Goal: Transaction & Acquisition: Purchase product/service

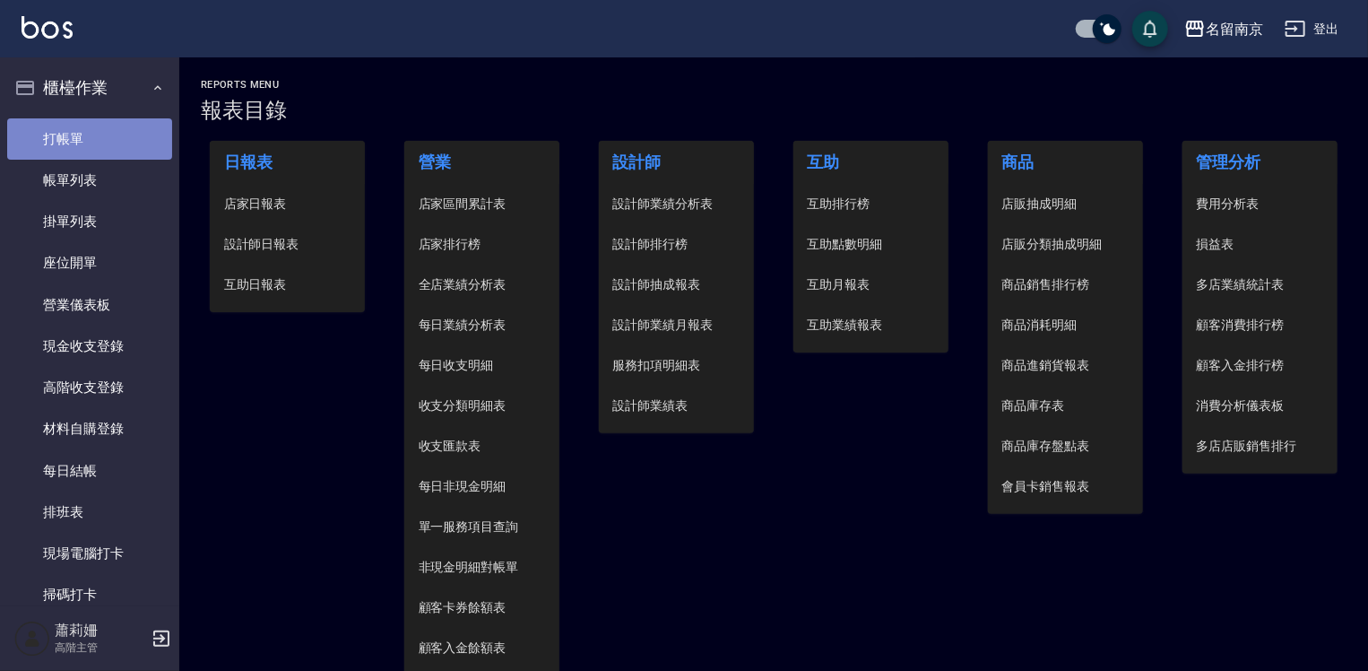
click at [95, 129] on link "打帳單" at bounding box center [89, 138] width 165 height 41
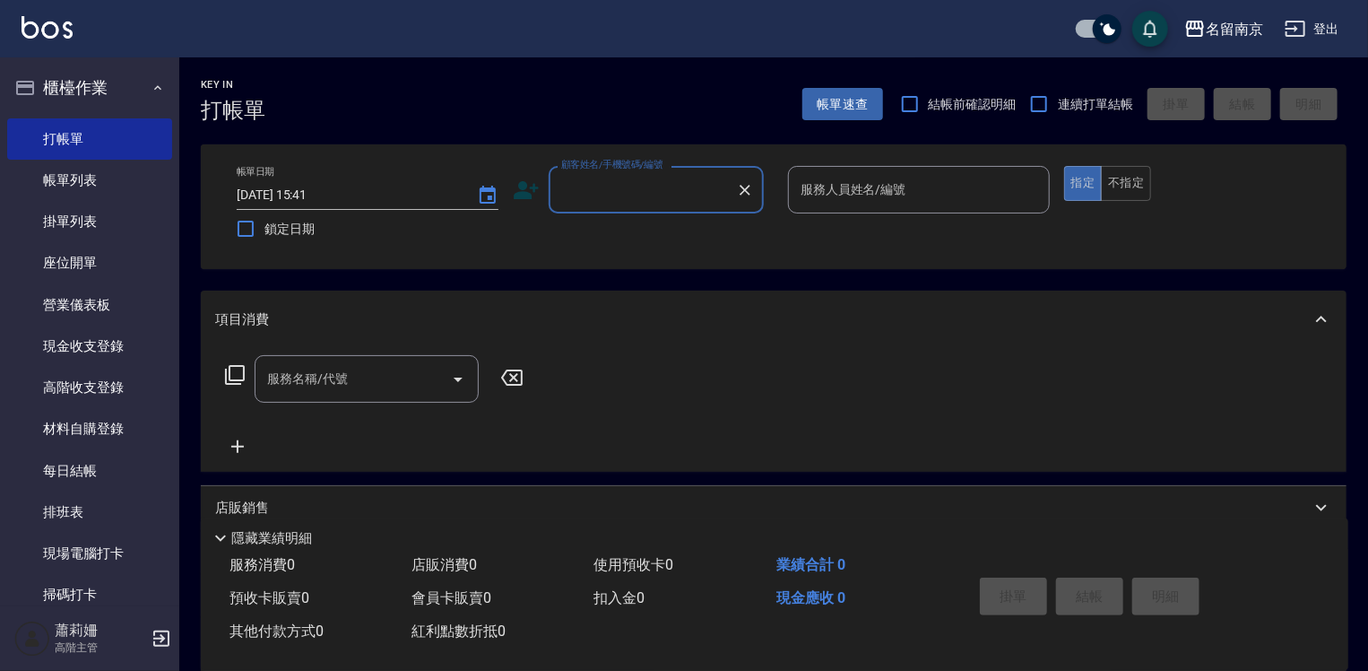
click at [581, 190] on input "顧客姓名/手機號碼/編號" at bounding box center [643, 189] width 172 height 31
type input "新客人 姓名未設定/00/null"
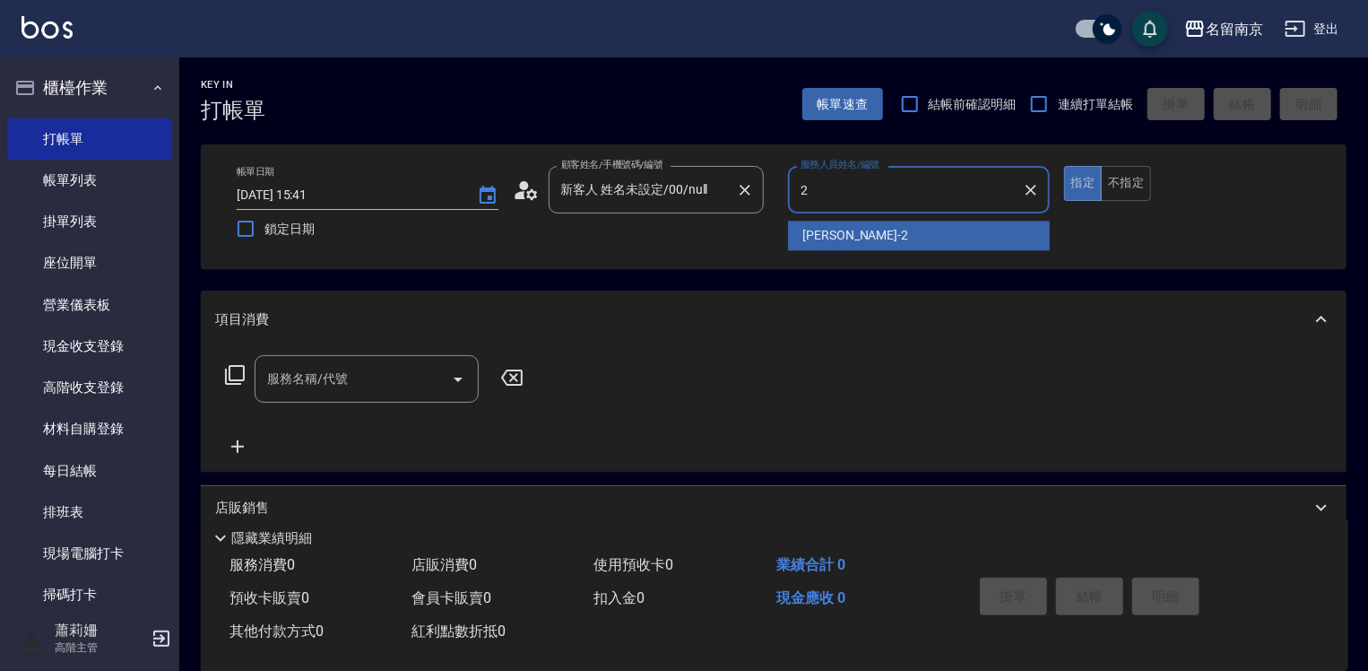
type input "[PERSON_NAME]-2"
type button "true"
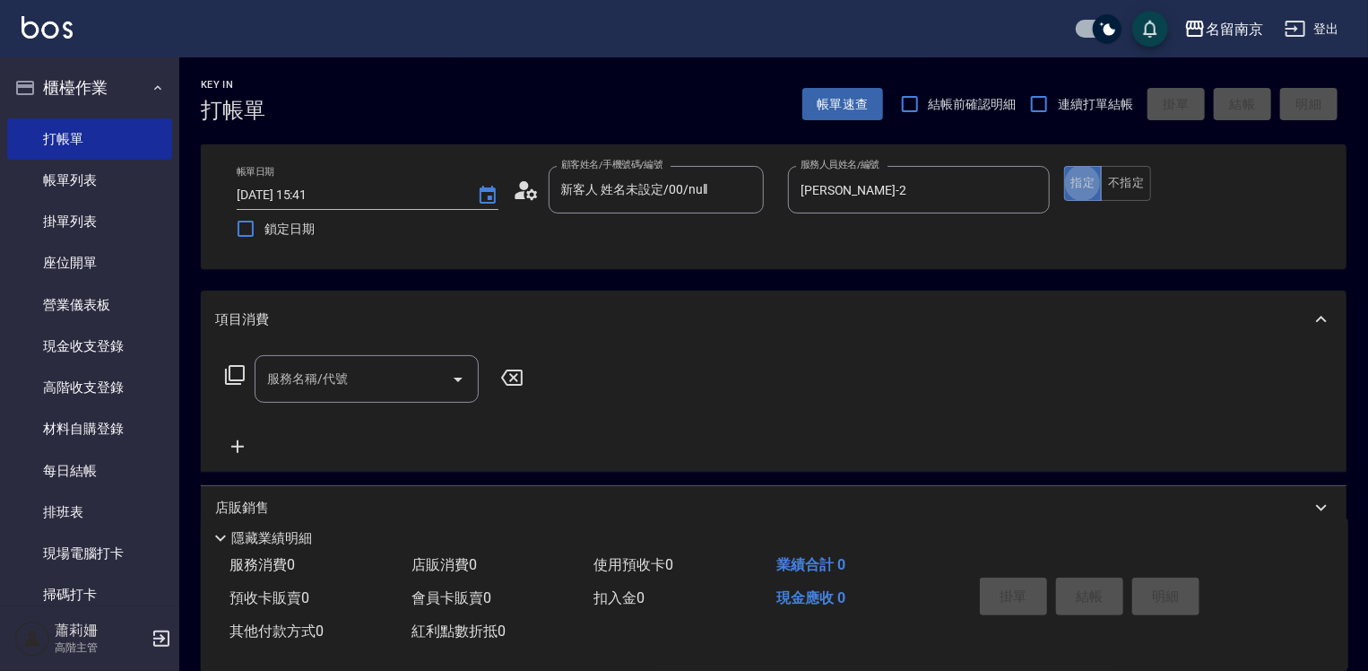
click at [346, 363] on input "服務名稱/代號" at bounding box center [353, 378] width 181 height 31
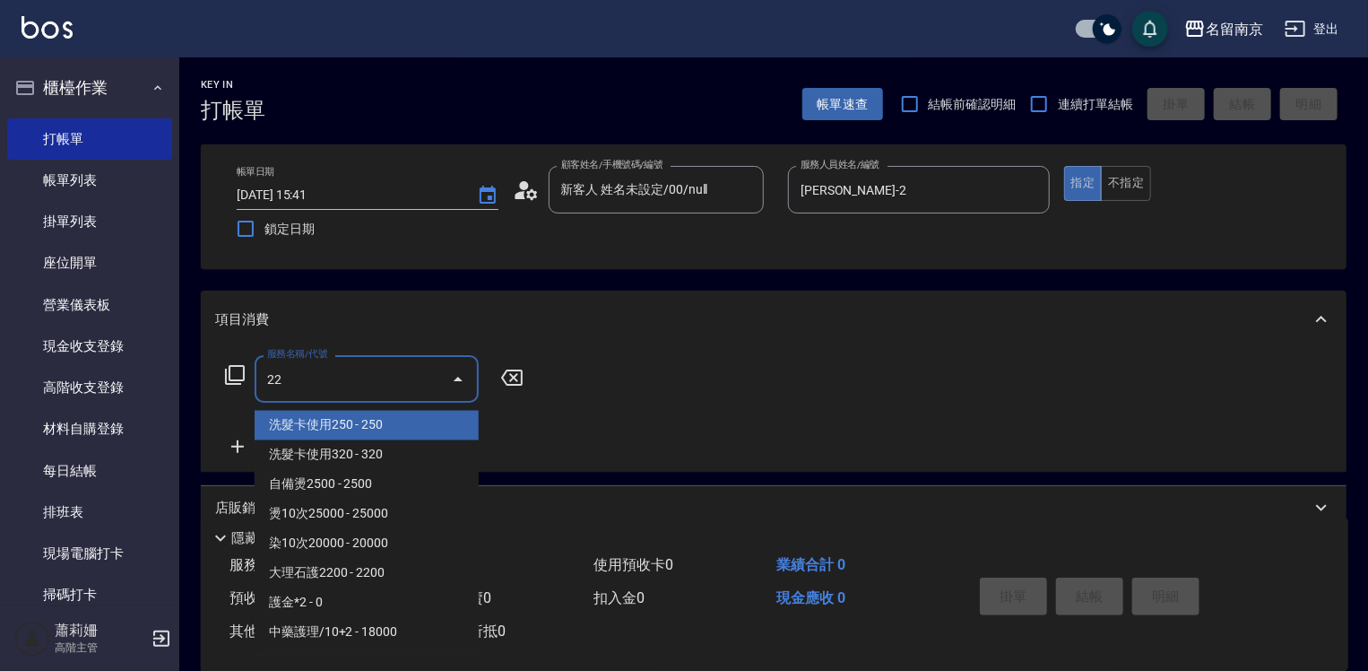
type input "222"
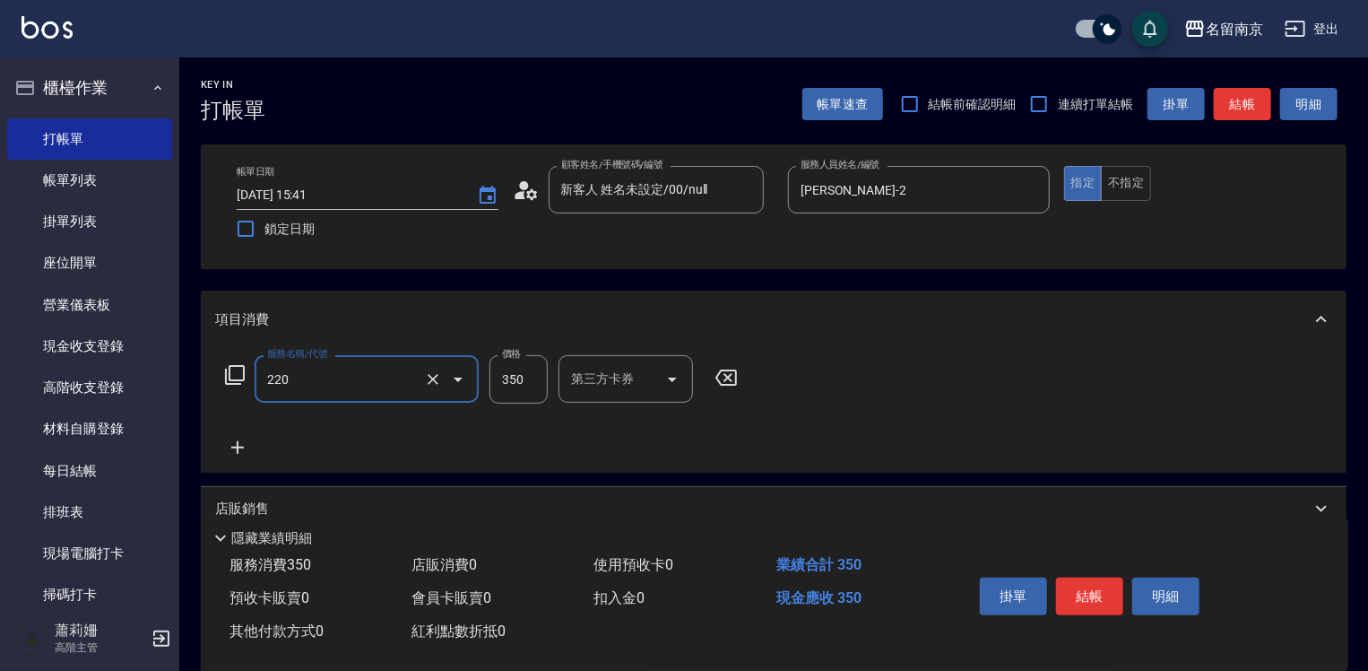
type input "洗髮(220)"
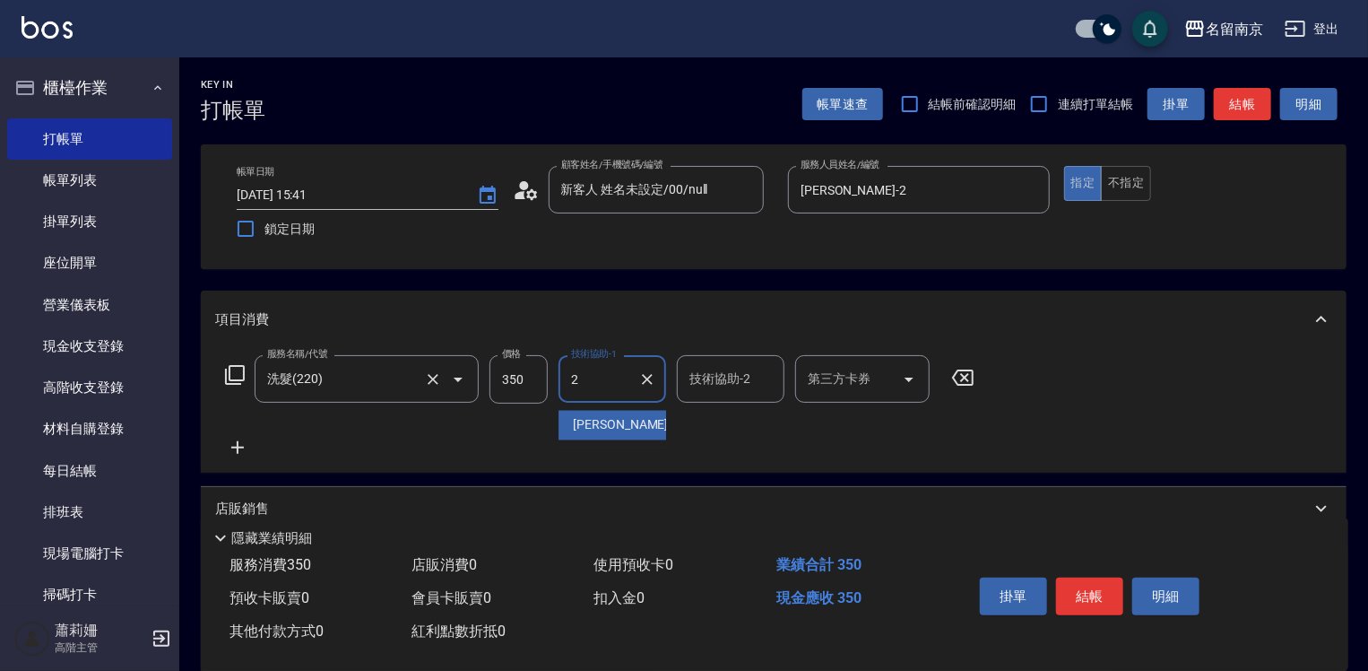
type input "[PERSON_NAME]-2"
click at [334, 380] on input "洗髮(220)" at bounding box center [342, 378] width 158 height 31
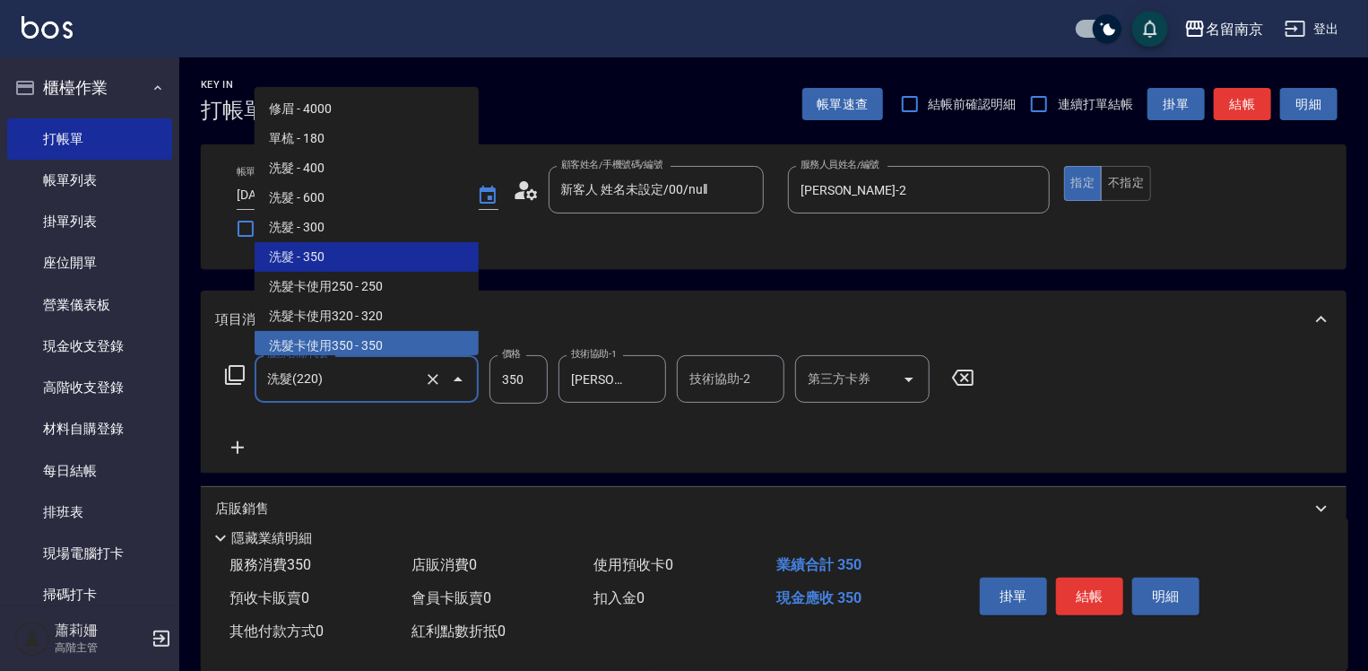
click at [369, 341] on span "洗髮卡使用350 - 350" at bounding box center [367, 346] width 224 height 30
type input "洗髮卡使用350(223)"
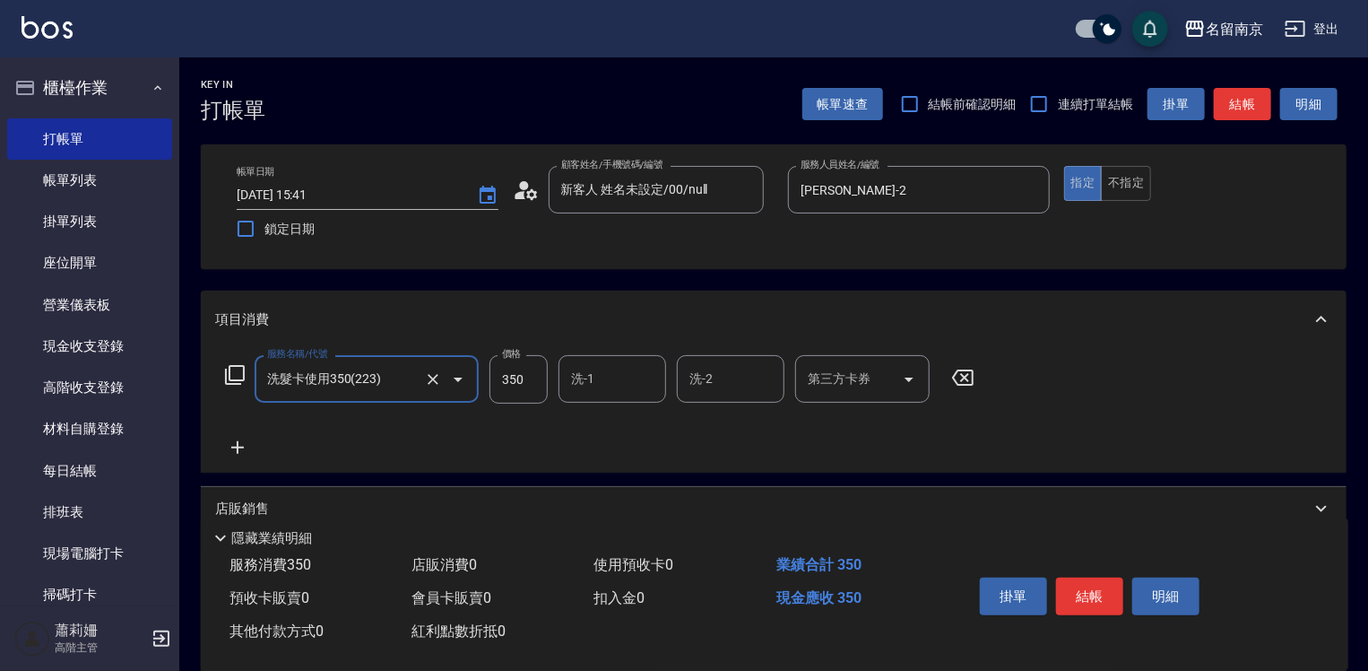
click at [622, 380] on input "洗-1" at bounding box center [612, 378] width 91 height 31
type input "[PERSON_NAME]-2"
click at [853, 380] on input "第三方卡券" at bounding box center [848, 378] width 91 height 31
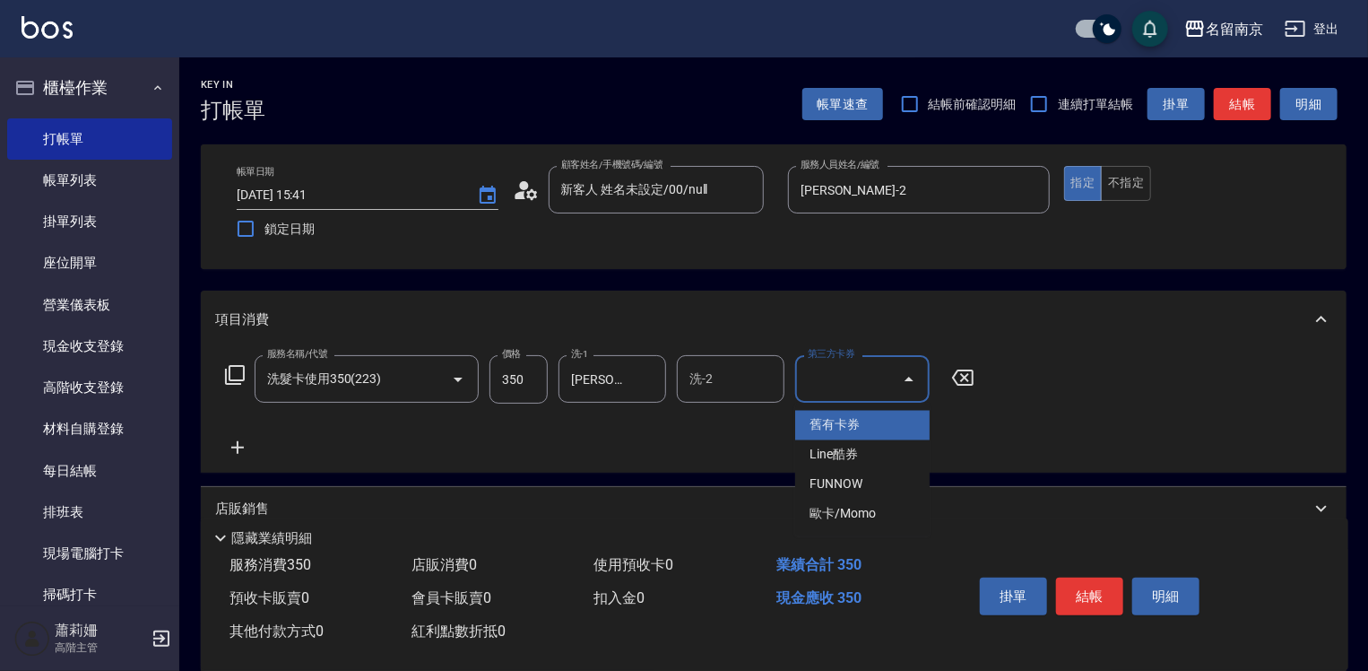
click at [842, 429] on span "舊有卡券" at bounding box center [862, 426] width 134 height 30
type input "舊有卡券"
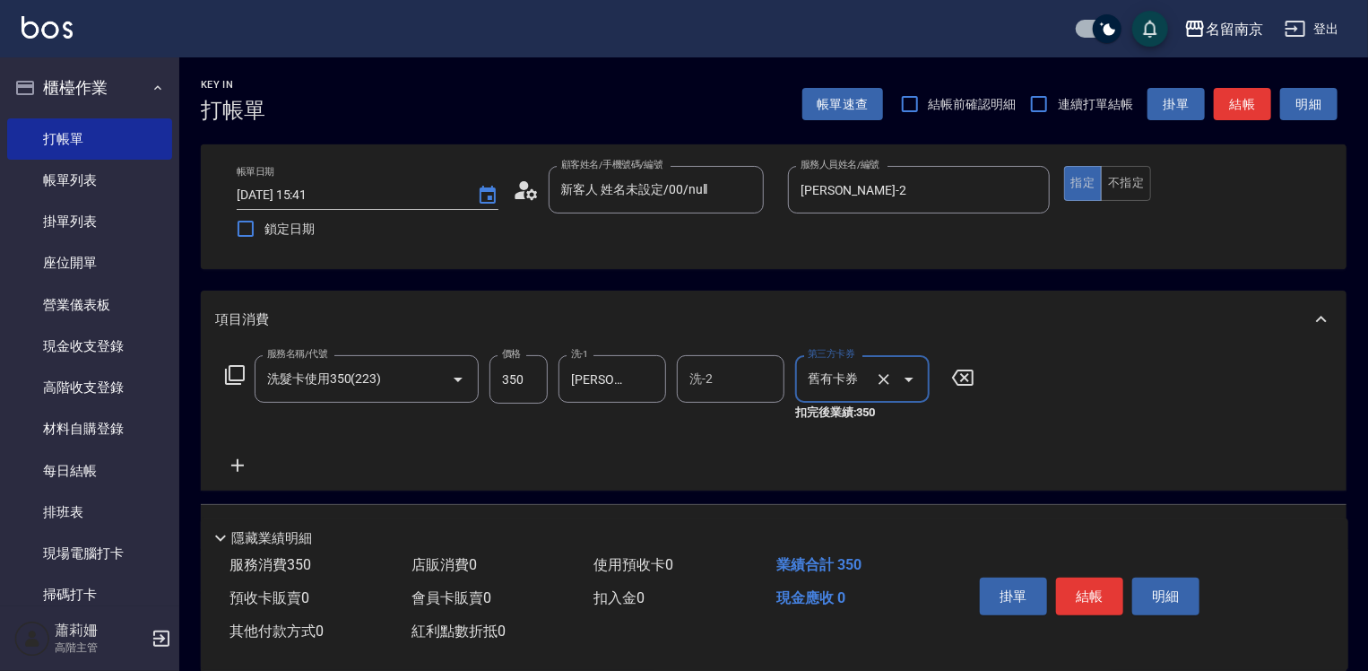
click at [230, 463] on icon at bounding box center [237, 466] width 45 height 22
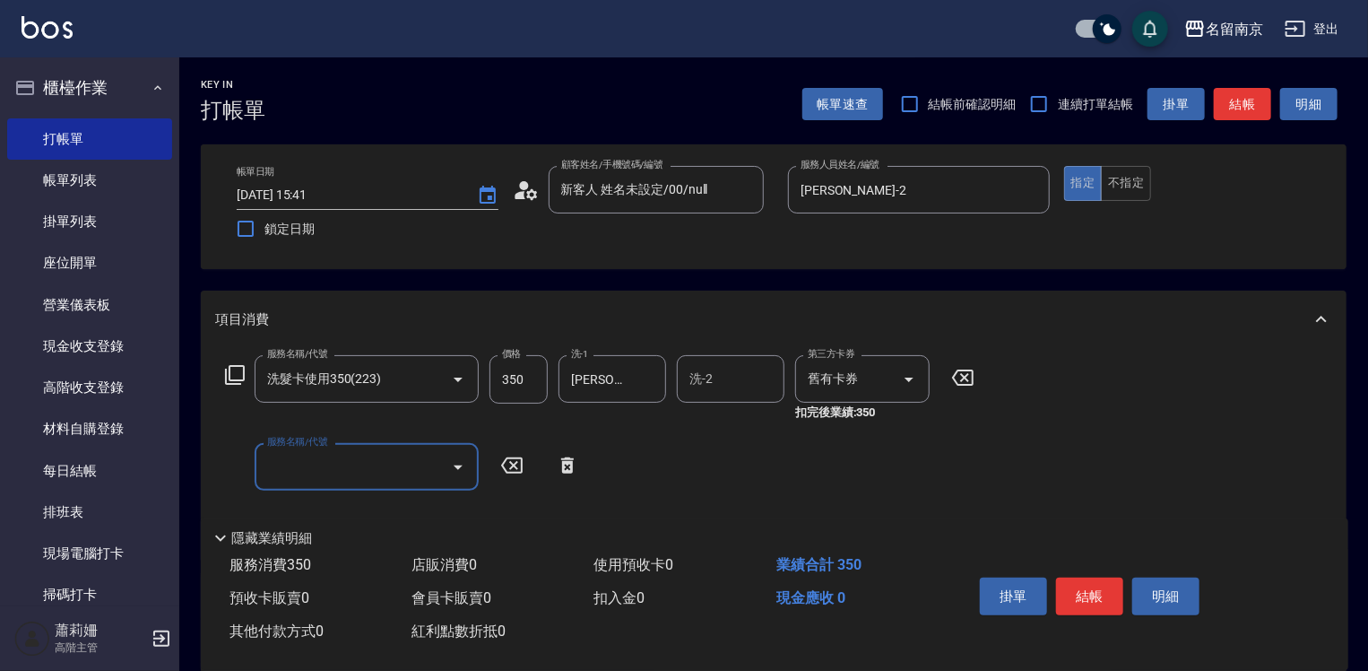
click at [301, 462] on input "服務名稱/代號" at bounding box center [353, 466] width 181 height 31
click at [227, 369] on icon at bounding box center [235, 375] width 22 height 22
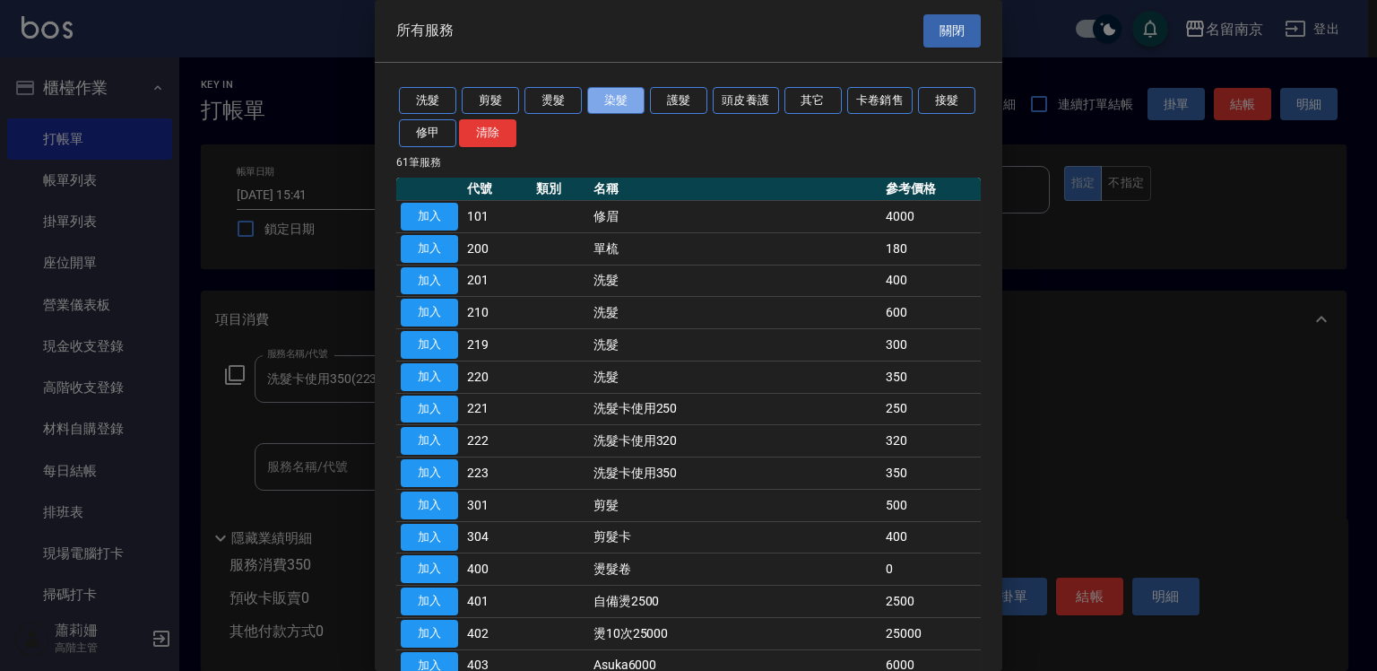
click at [602, 100] on button "染髮" at bounding box center [615, 101] width 57 height 28
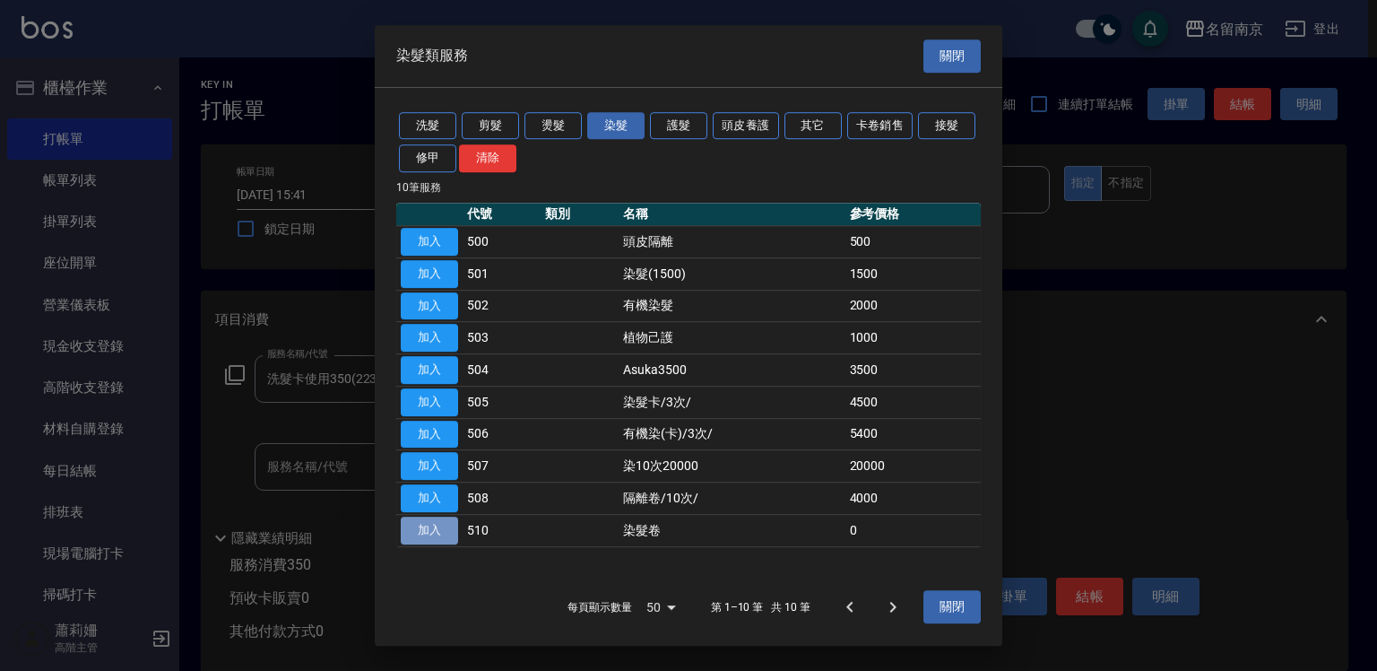
click at [428, 527] on button "加入" at bounding box center [429, 530] width 57 height 28
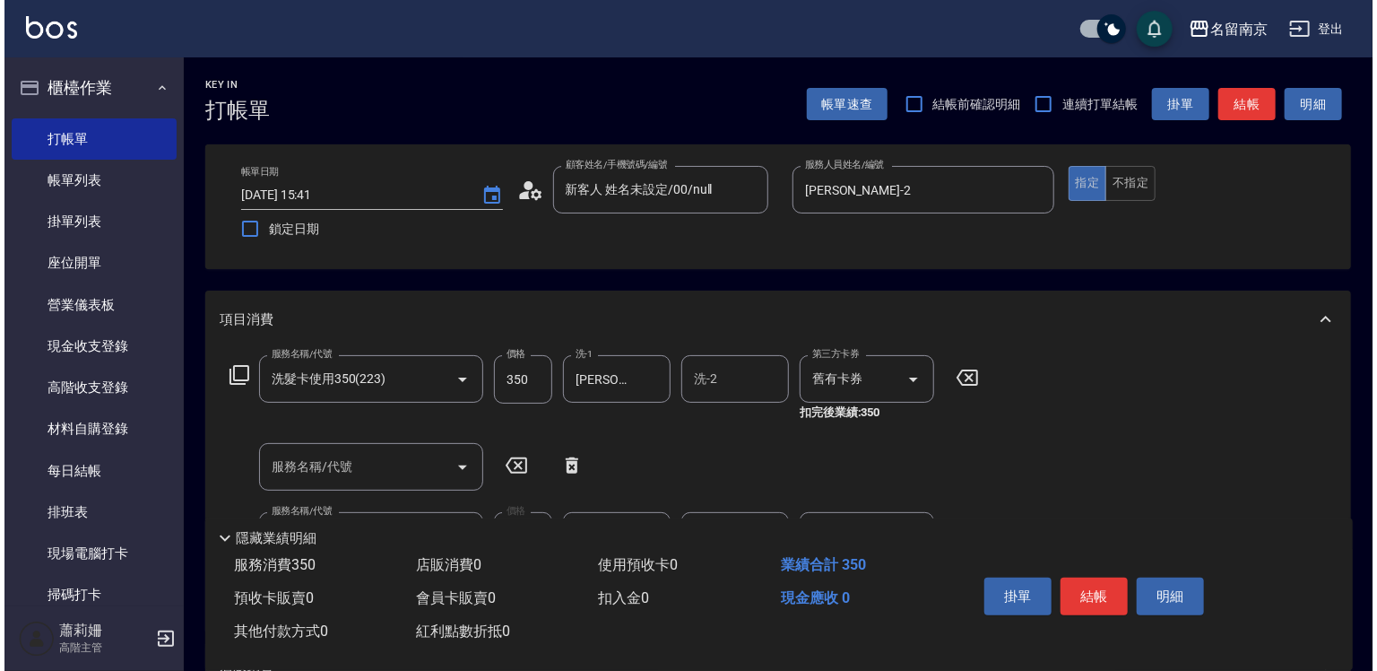
scroll to position [90, 0]
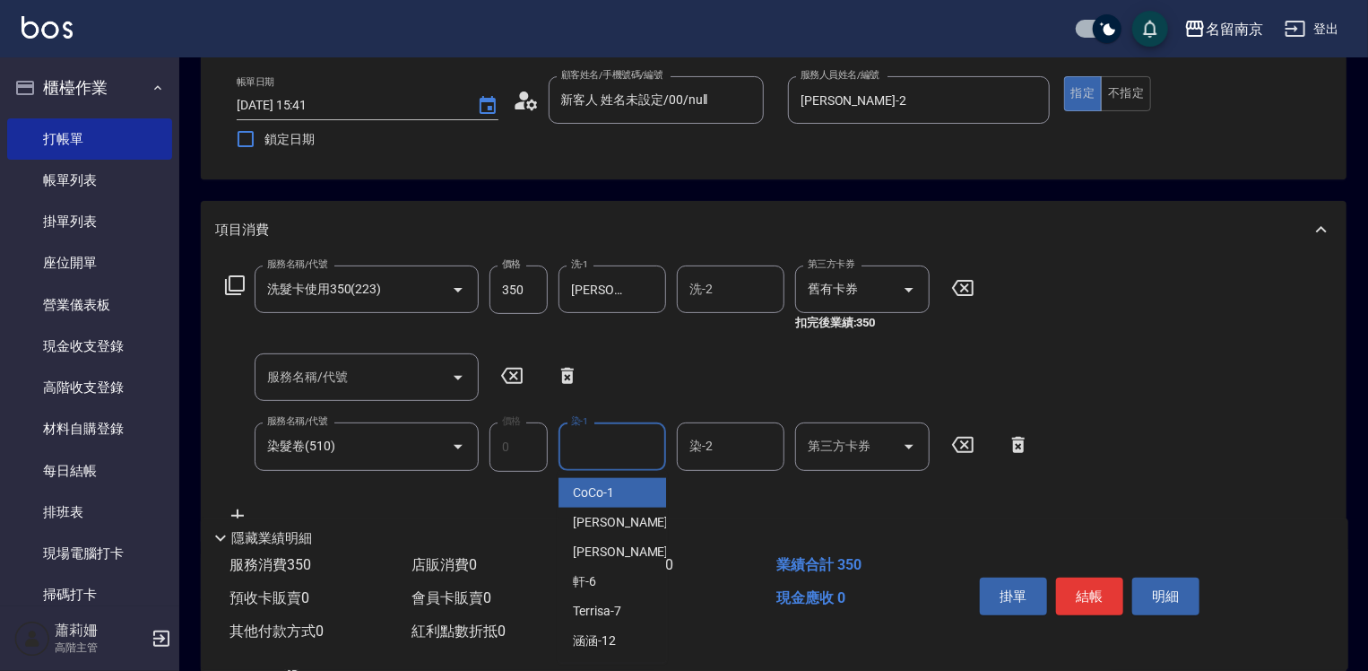
drag, startPoint x: 594, startPoint y: 455, endPoint x: 606, endPoint y: 454, distance: 11.7
click at [600, 455] on input "染-1" at bounding box center [612, 445] width 91 height 31
type input "[PERSON_NAME]-2"
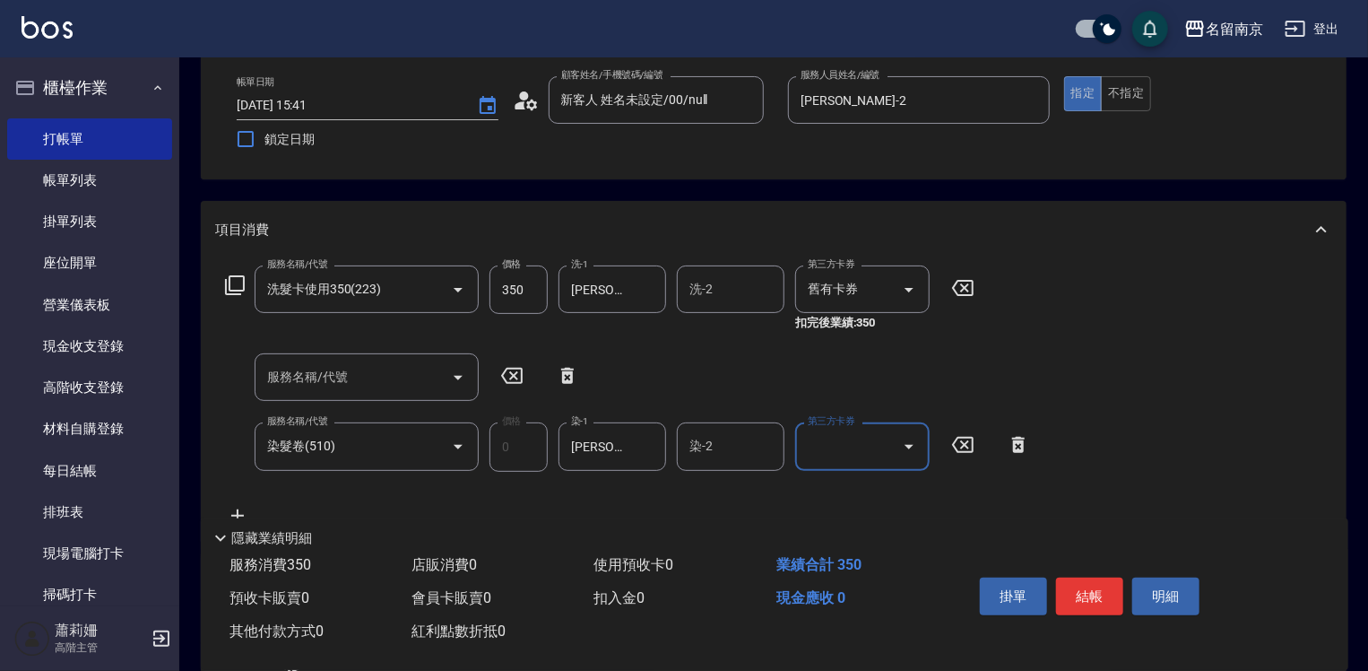
click at [232, 280] on div "服務名稱/代號 洗髮卡使用350(223) 服務名稱/代號 價格 350 價格 洗-1 [PERSON_NAME]-2 洗-1 洗-2 洗-2 第三方卡券 舊…" at bounding box center [600, 298] width 770 height 66
click at [230, 277] on icon at bounding box center [235, 285] width 20 height 20
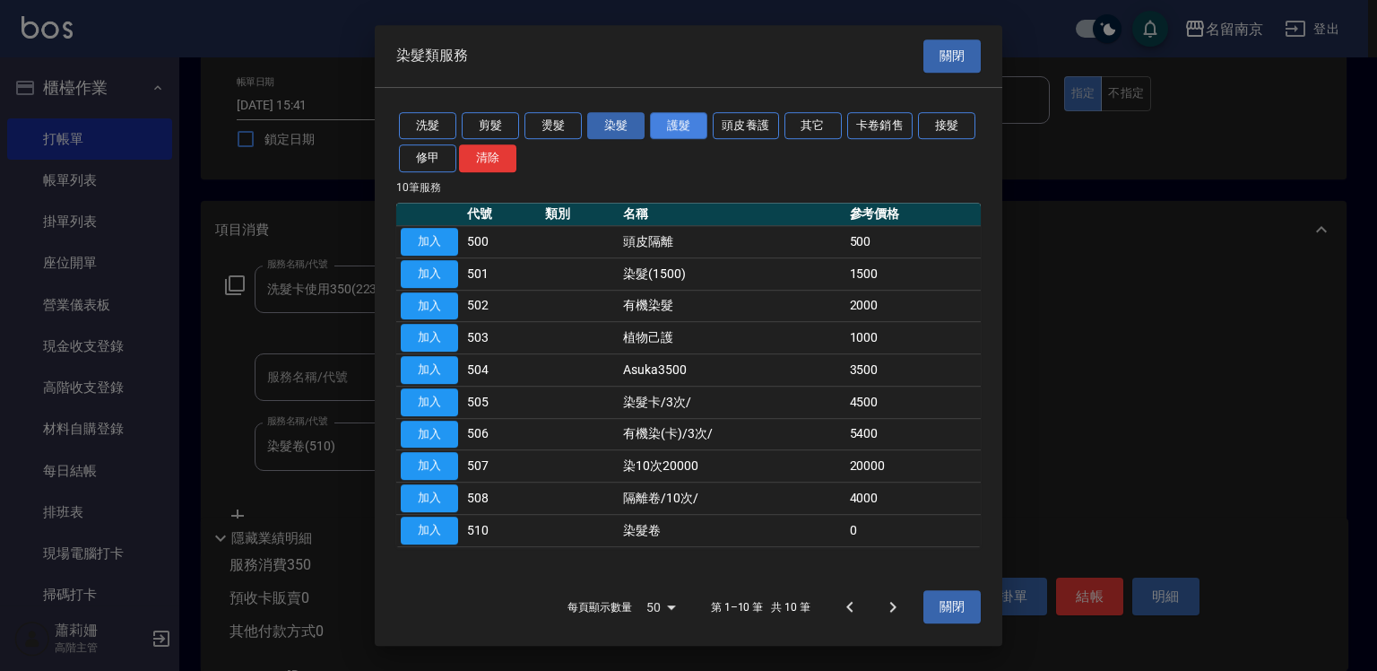
click at [696, 120] on button "護髮" at bounding box center [678, 126] width 57 height 28
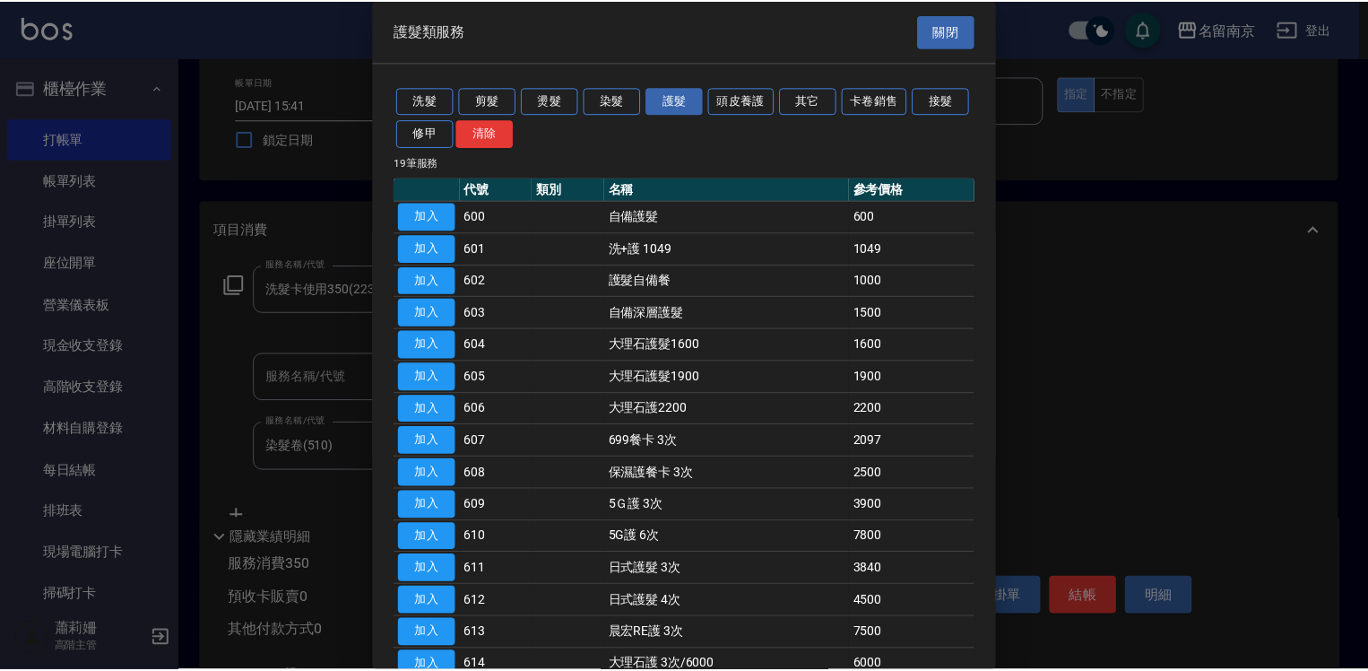
scroll to position [233, 0]
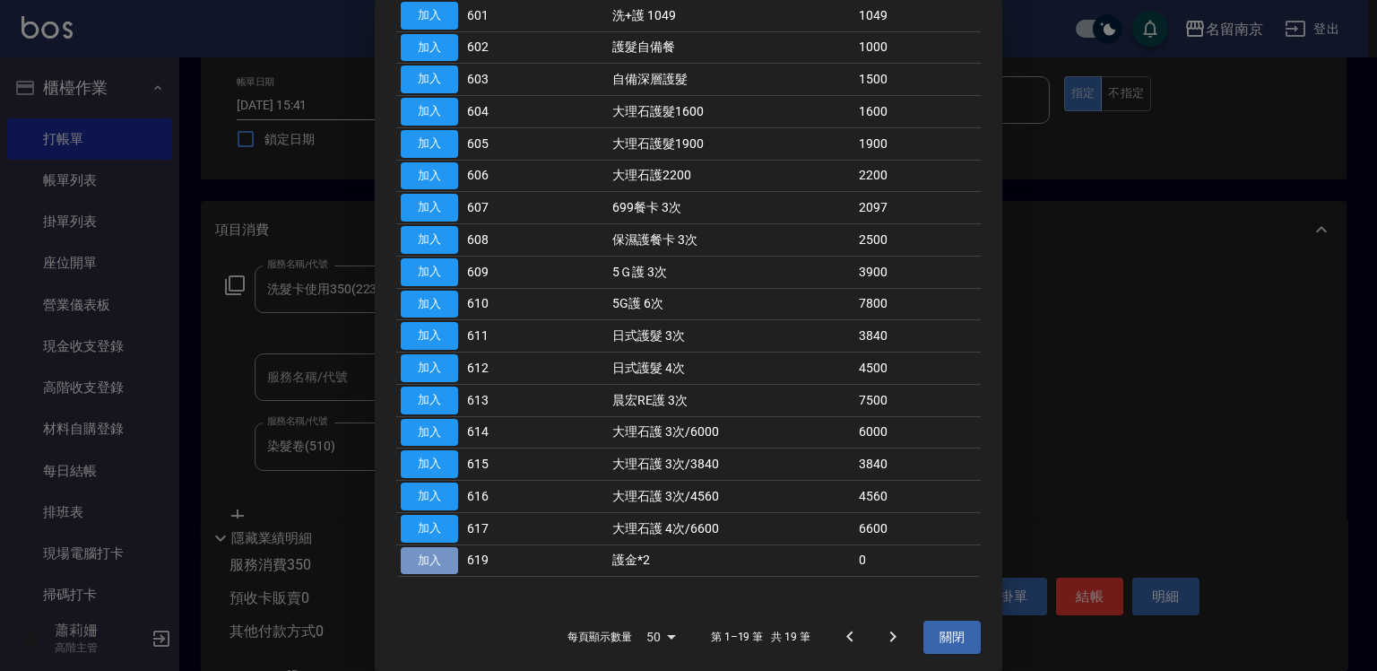
click at [423, 558] on button "加入" at bounding box center [429, 561] width 57 height 28
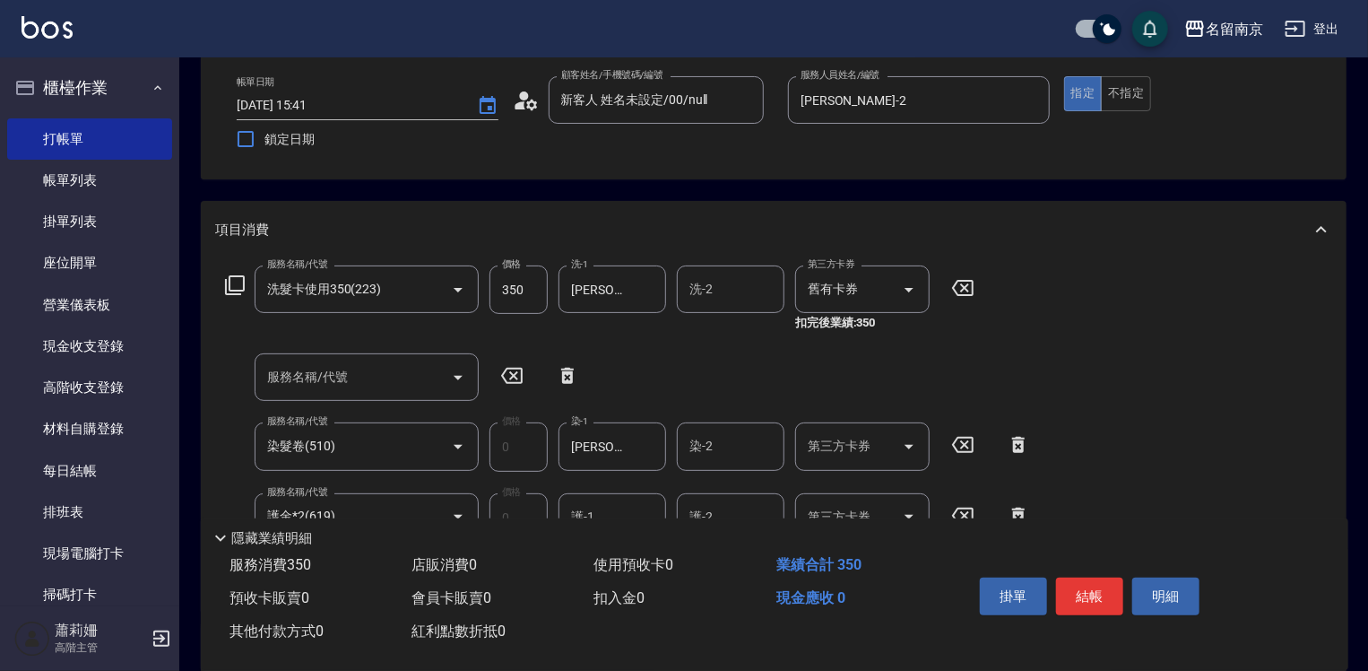
scroll to position [359, 0]
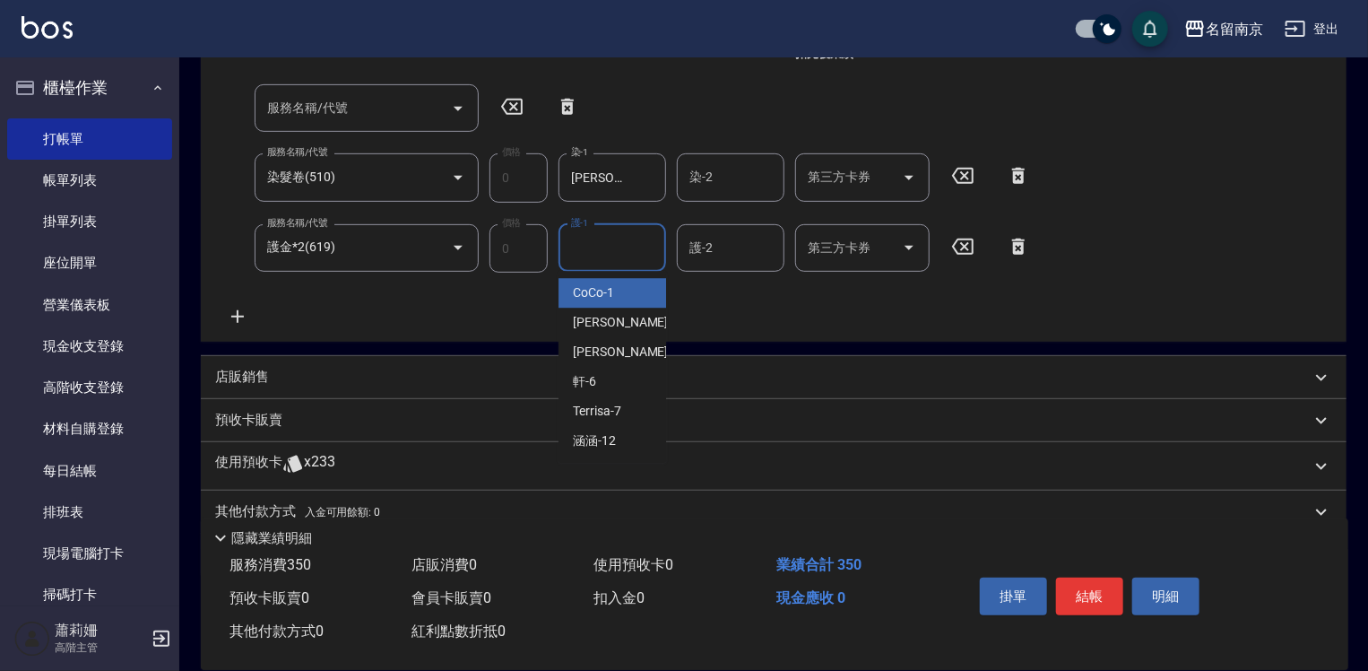
click at [625, 249] on input "護-1" at bounding box center [612, 247] width 91 height 31
type input "[PERSON_NAME]-2"
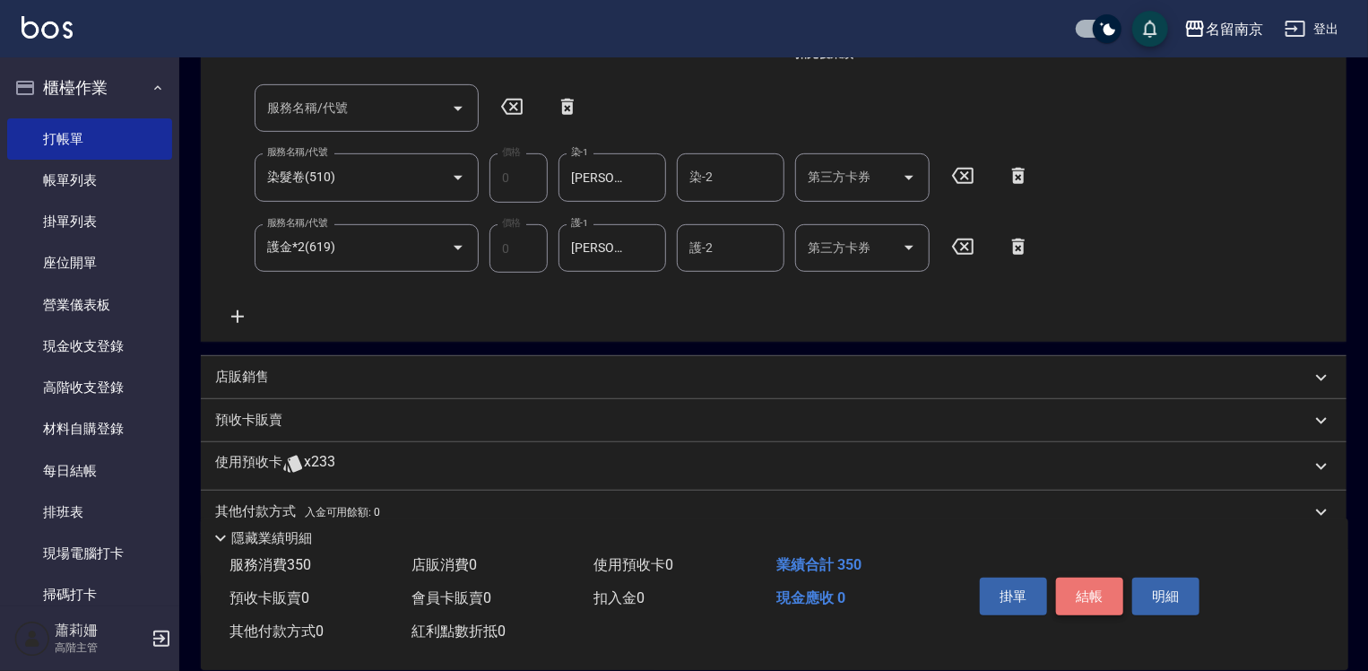
click at [1097, 583] on button "結帳" at bounding box center [1089, 596] width 67 height 38
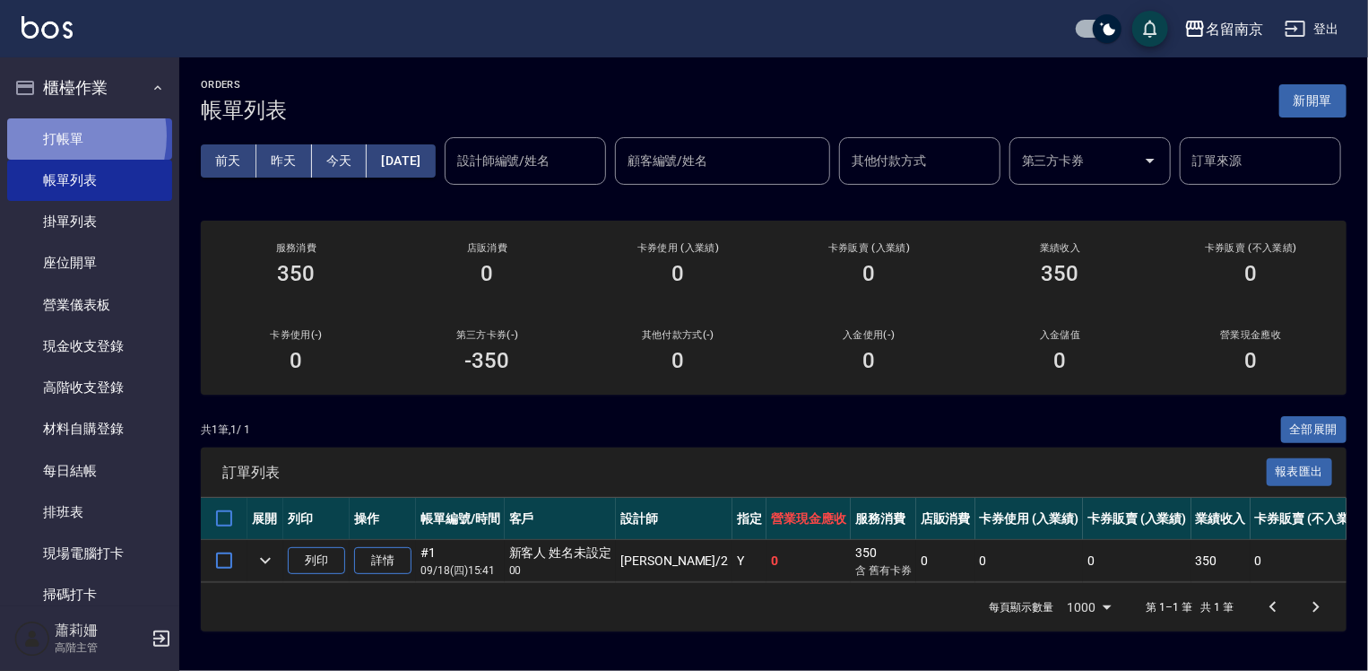
click at [50, 135] on link "打帳單" at bounding box center [89, 138] width 165 height 41
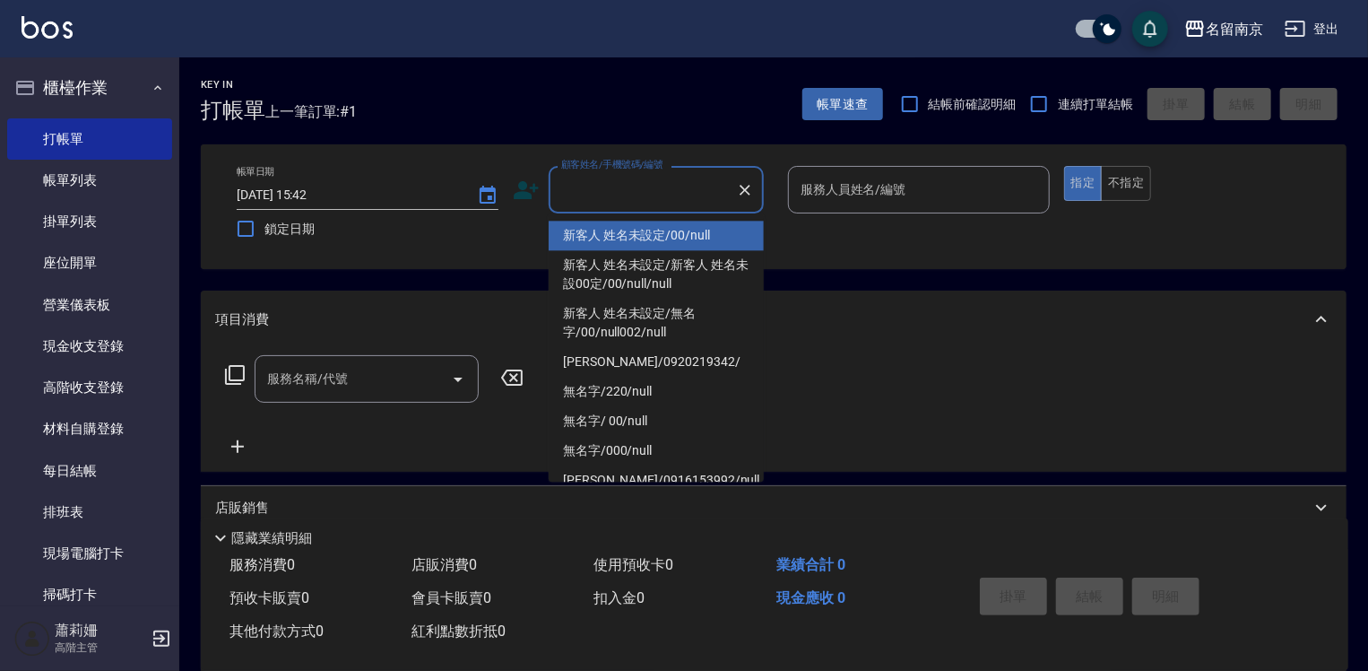
click at [615, 194] on input "顧客姓名/手機號碼/編號" at bounding box center [643, 189] width 172 height 31
type input "新客人 姓名未設定/00/null"
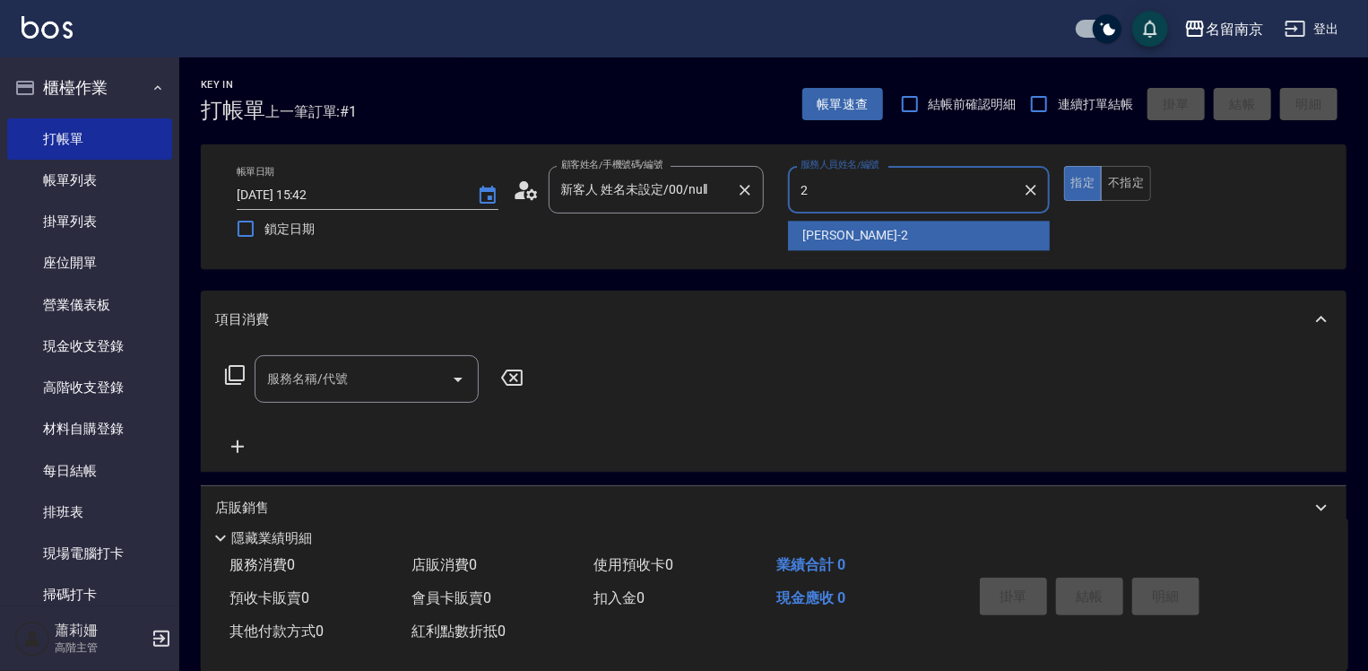
type input "[PERSON_NAME]-2"
type button "true"
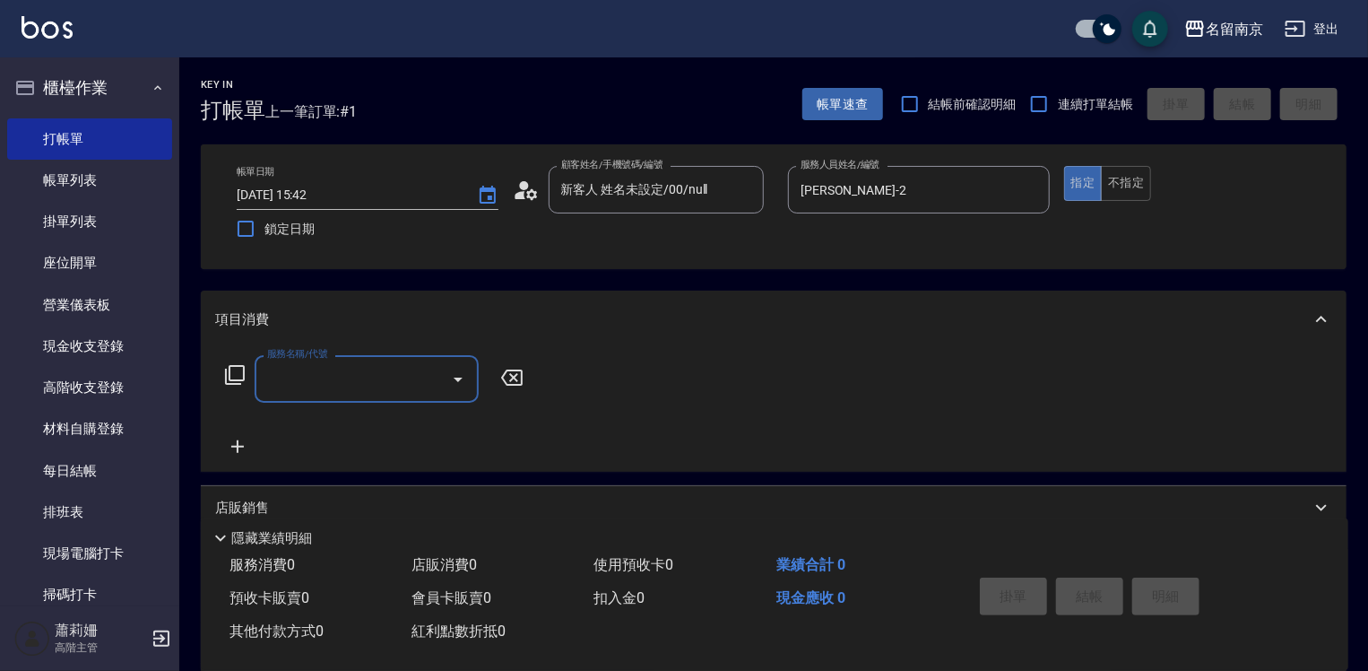
click at [335, 372] on input "服務名稱/代號" at bounding box center [353, 378] width 181 height 31
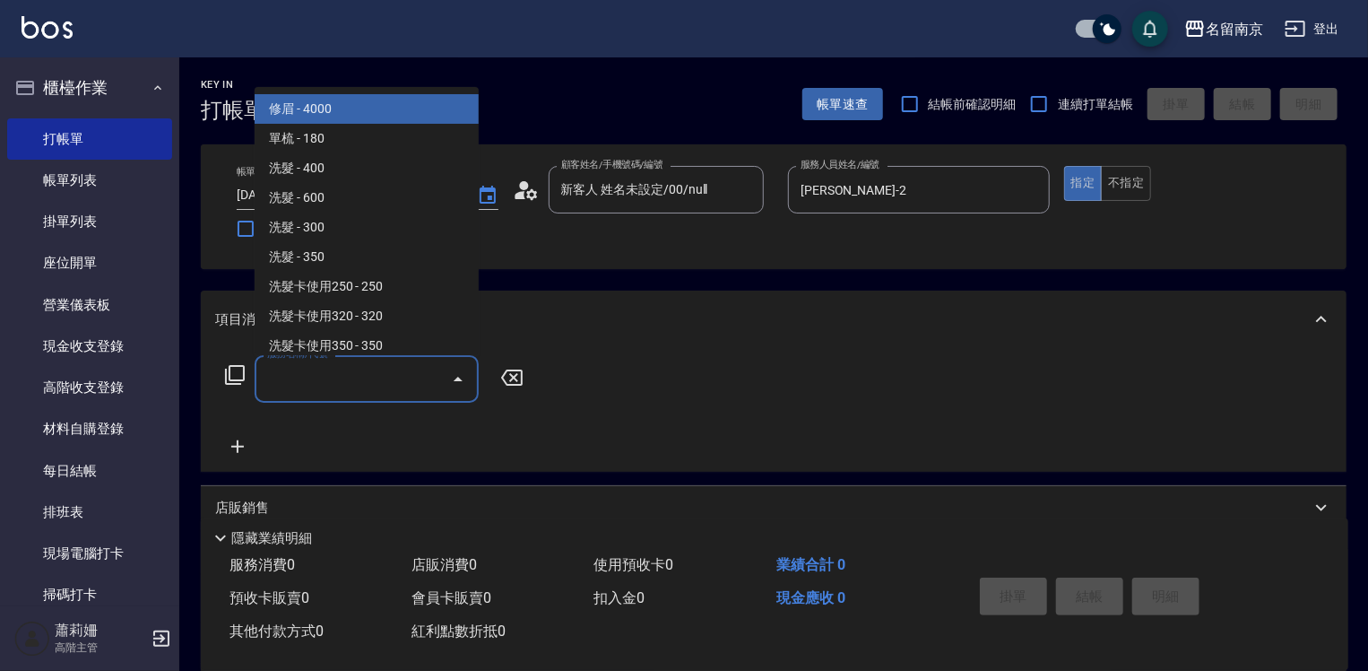
click at [240, 373] on icon at bounding box center [235, 375] width 22 height 22
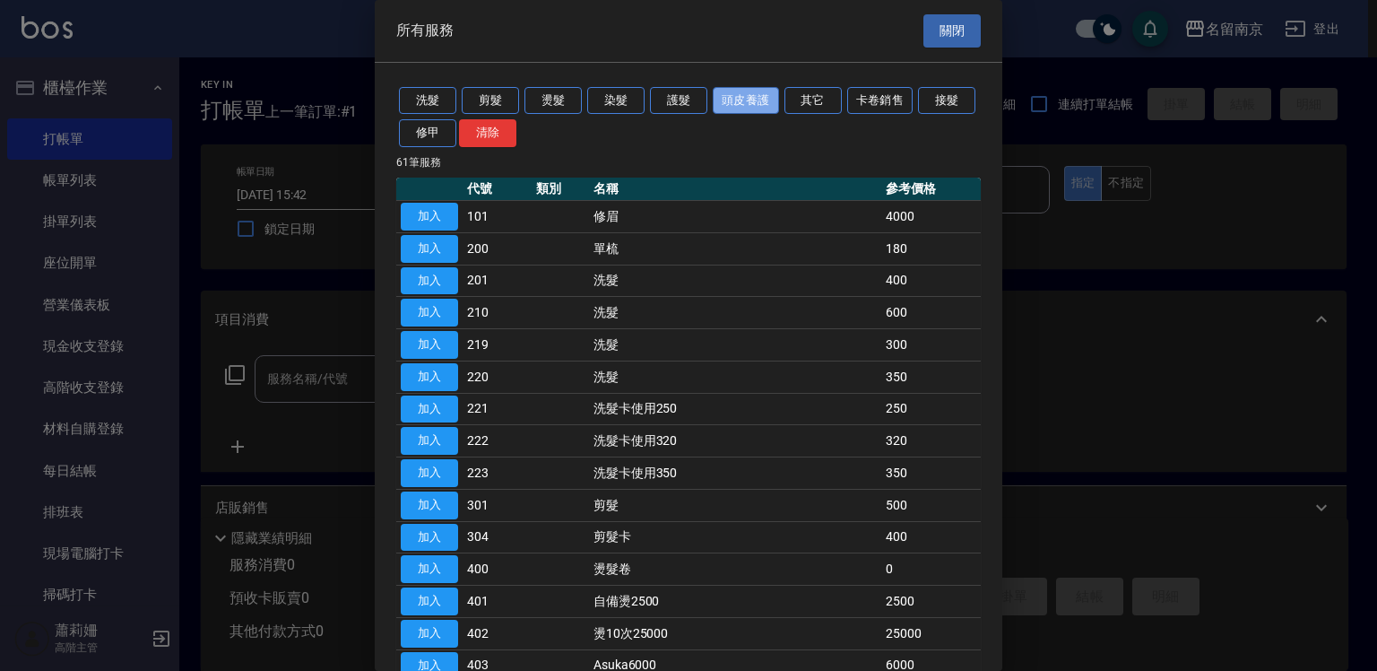
click at [753, 105] on button "頭皮養護" at bounding box center [746, 101] width 66 height 28
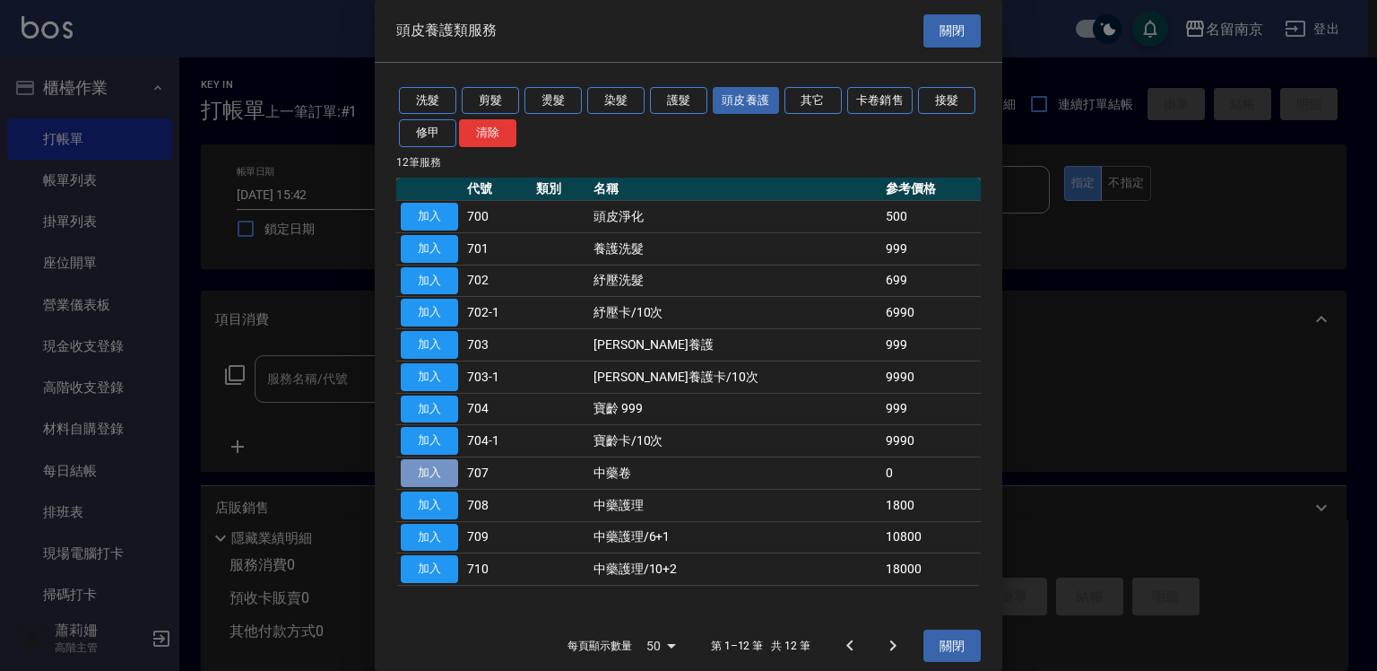
click at [447, 473] on button "加入" at bounding box center [429, 473] width 57 height 28
type input "中藥卷(707)"
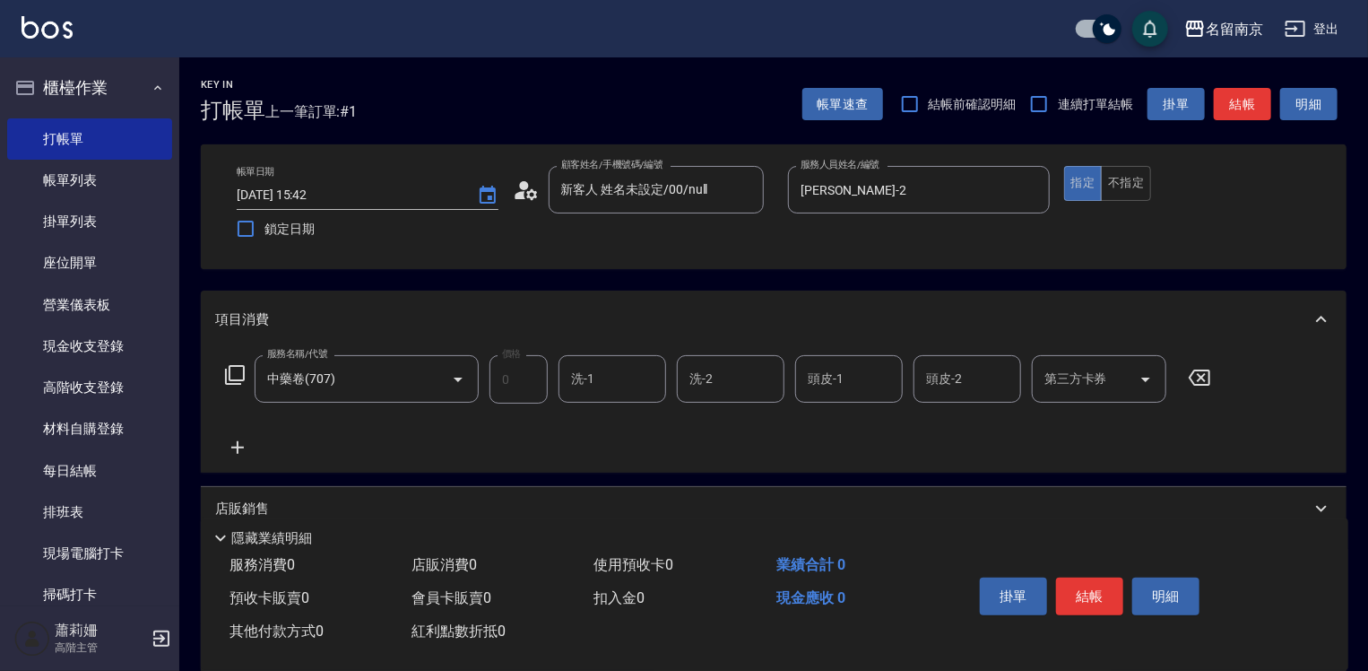
click at [616, 386] on input "洗-1" at bounding box center [612, 378] width 91 height 31
type input "[PERSON_NAME]-2"
type input "2"
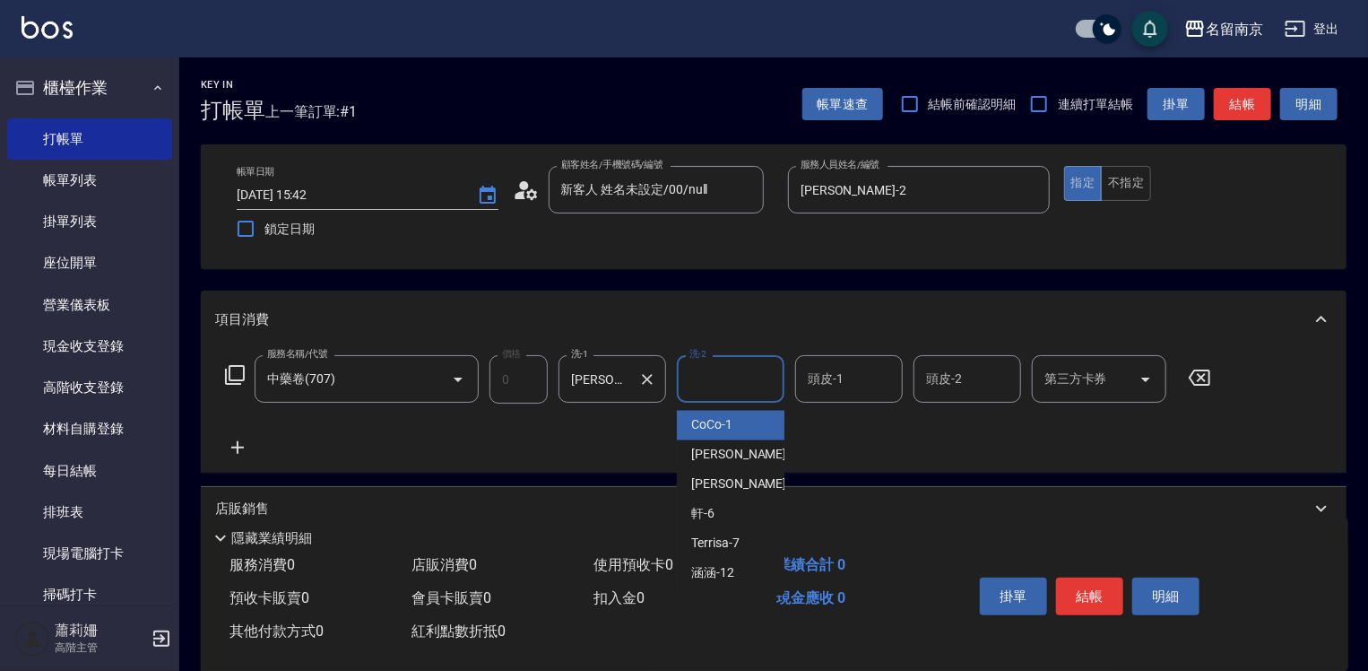
type input "CoCo-1"
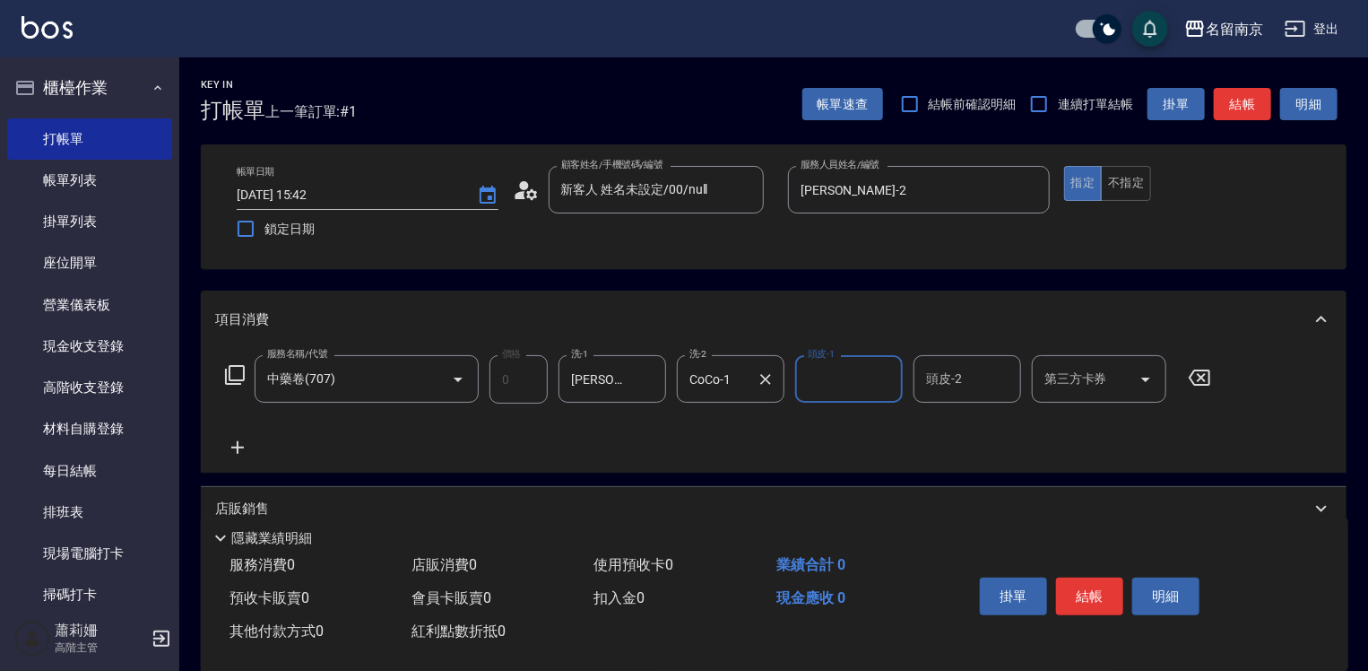
click at [763, 384] on icon "Clear" at bounding box center [766, 379] width 18 height 18
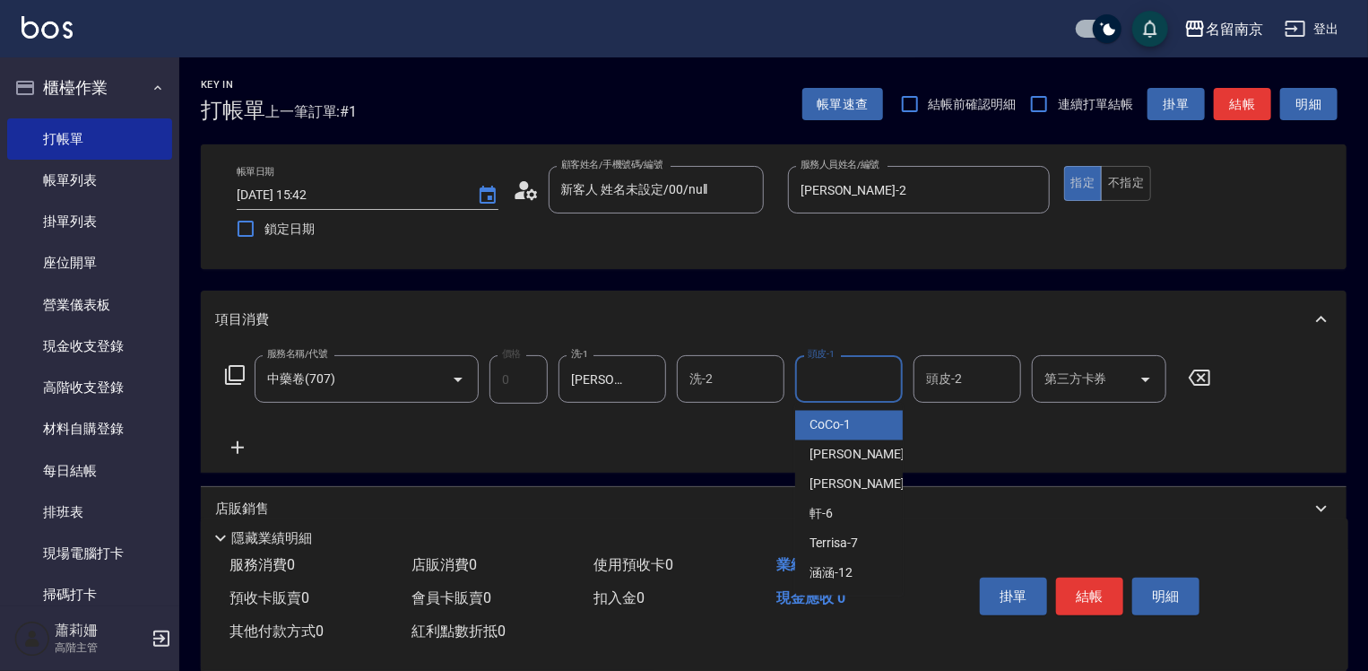
click at [836, 381] on input "頭皮-1" at bounding box center [848, 378] width 91 height 31
click at [859, 453] on div "[PERSON_NAME] -2" at bounding box center [849, 455] width 108 height 30
type input "[PERSON_NAME]-2"
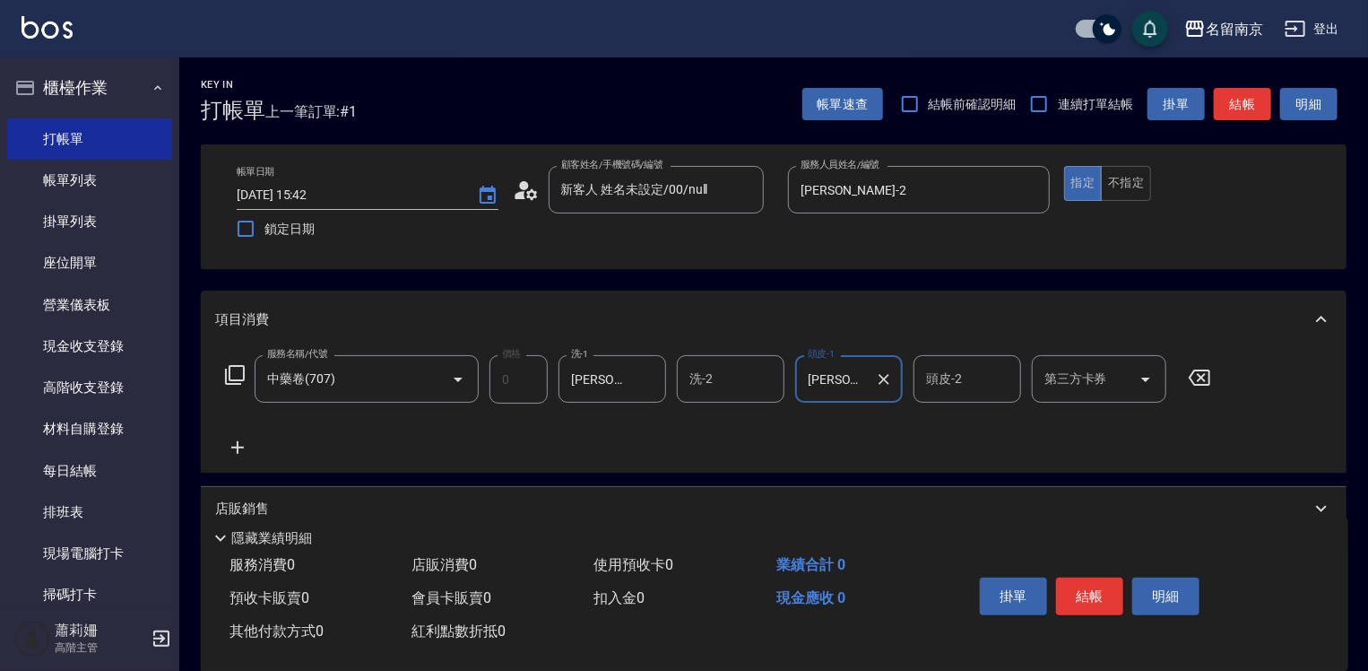
click at [922, 377] on div "頭皮-2" at bounding box center [968, 379] width 108 height 48
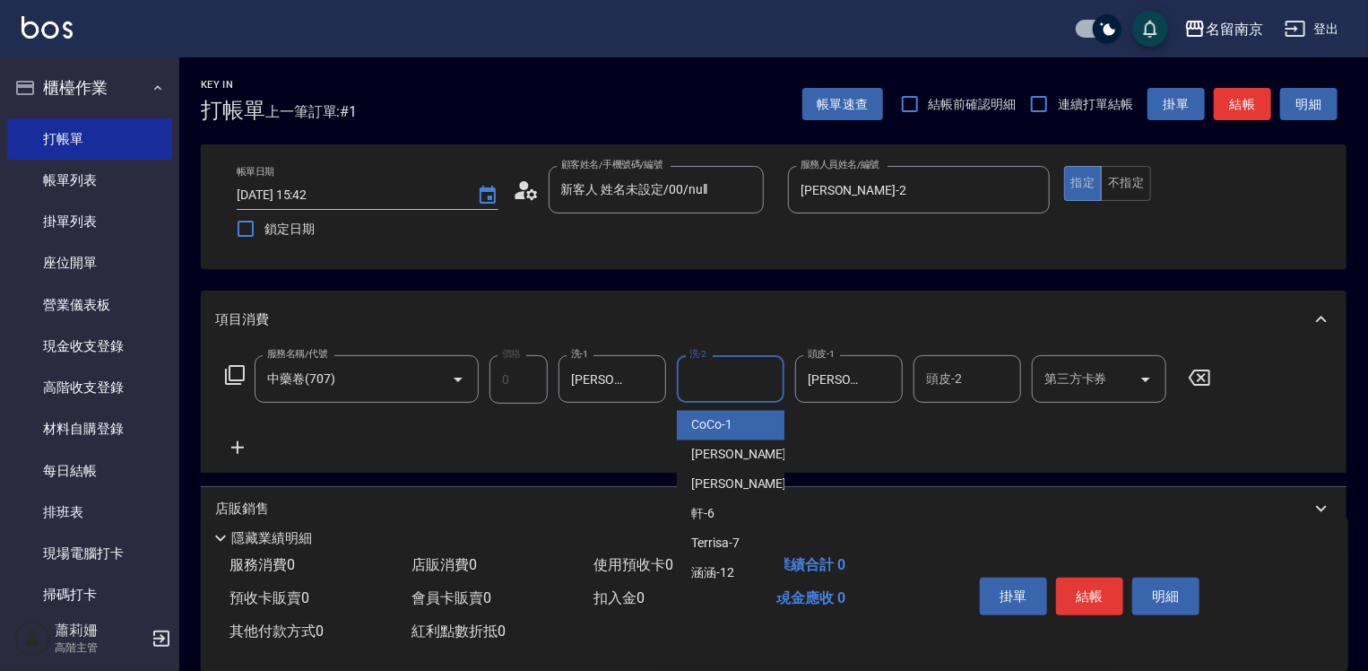
click at [717, 376] on input "洗-2" at bounding box center [730, 378] width 91 height 31
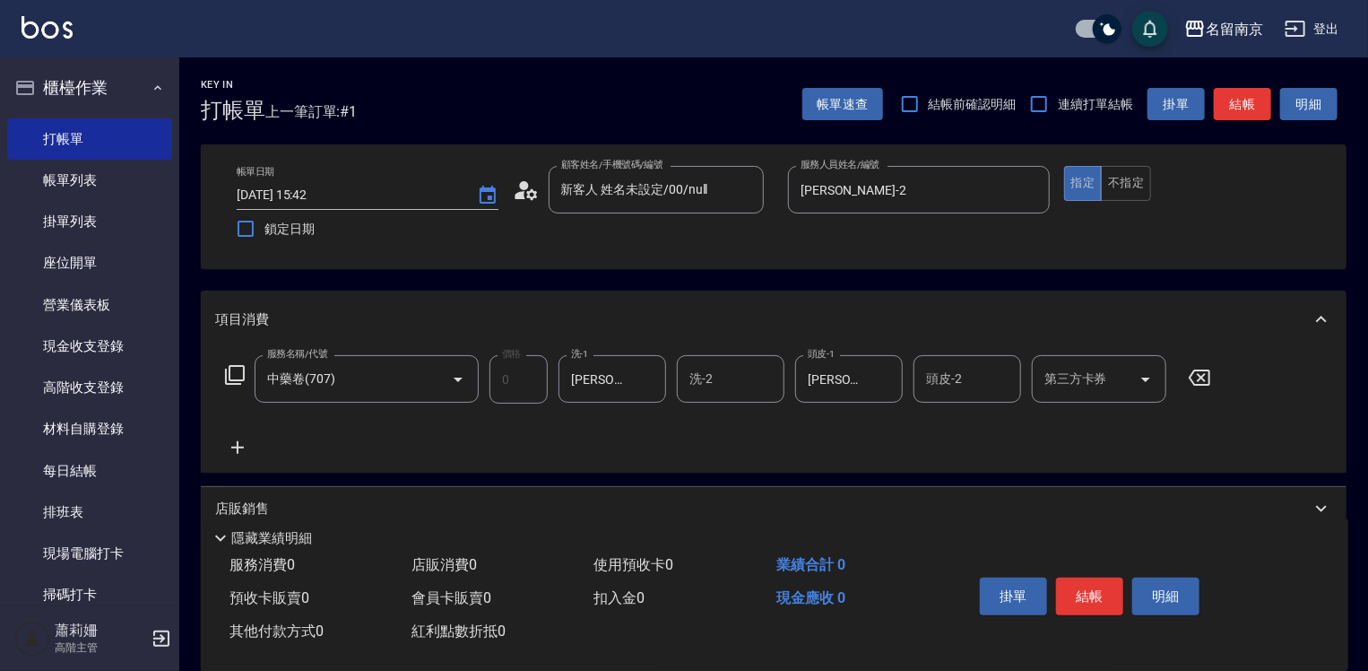
click at [832, 454] on div "服務名稱/代號 中藥卷(707) 服務名稱/代號 價格 0 價格 洗-1 [PERSON_NAME]-2 洗-1 洗-2 洗-2 頭皮-1 [PERSON_N…" at bounding box center [718, 406] width 1007 height 103
click at [1090, 582] on button "結帳" at bounding box center [1089, 596] width 67 height 38
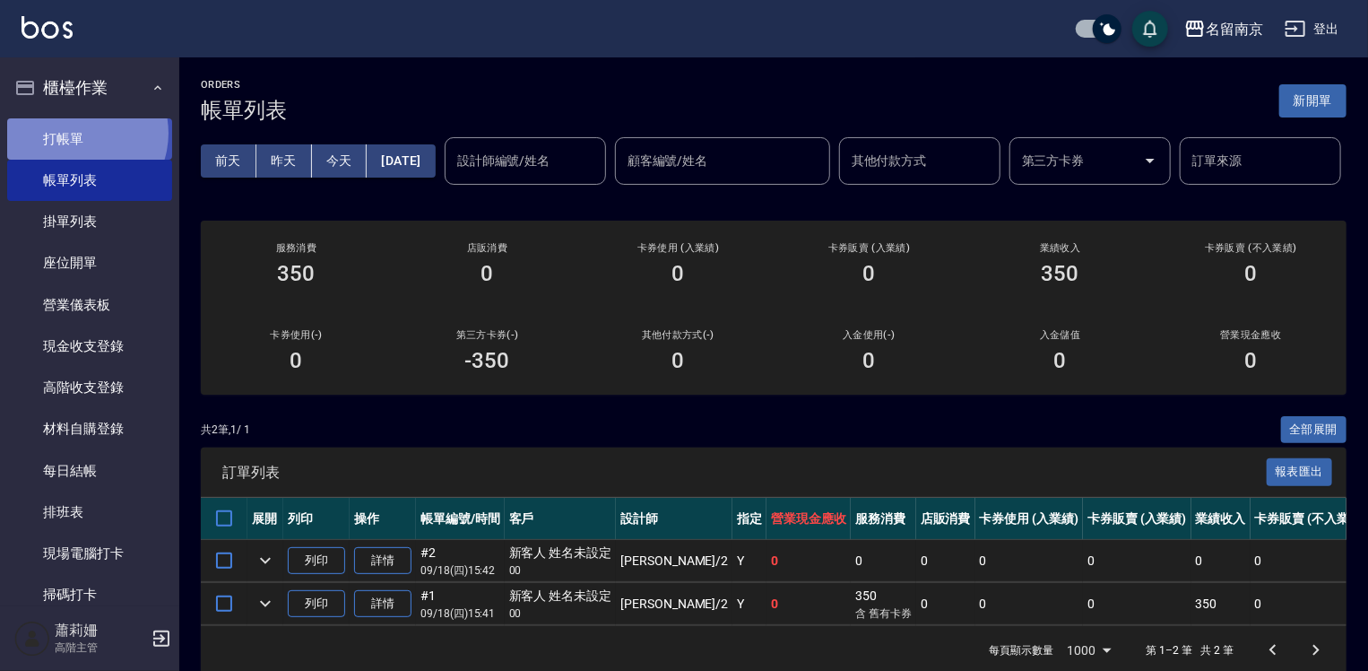
click at [77, 133] on link "打帳單" at bounding box center [89, 138] width 165 height 41
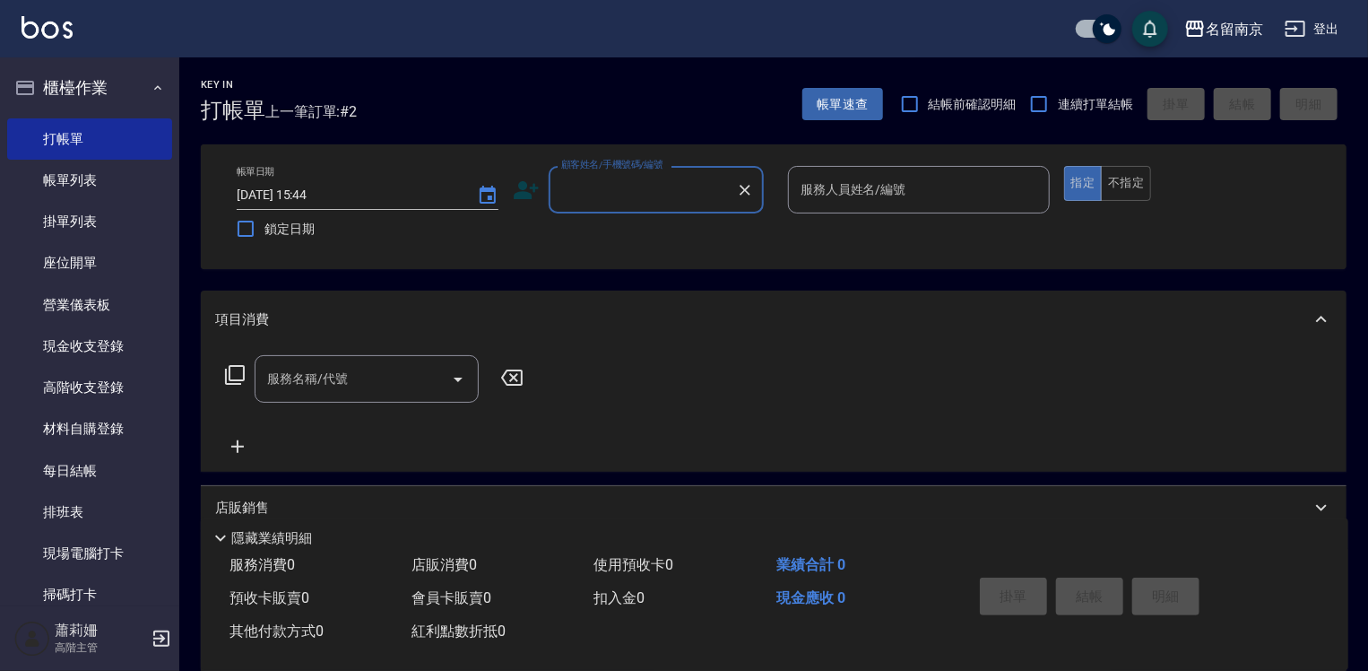
click at [570, 186] on input "顧客姓名/手機號碼/編號" at bounding box center [643, 189] width 172 height 31
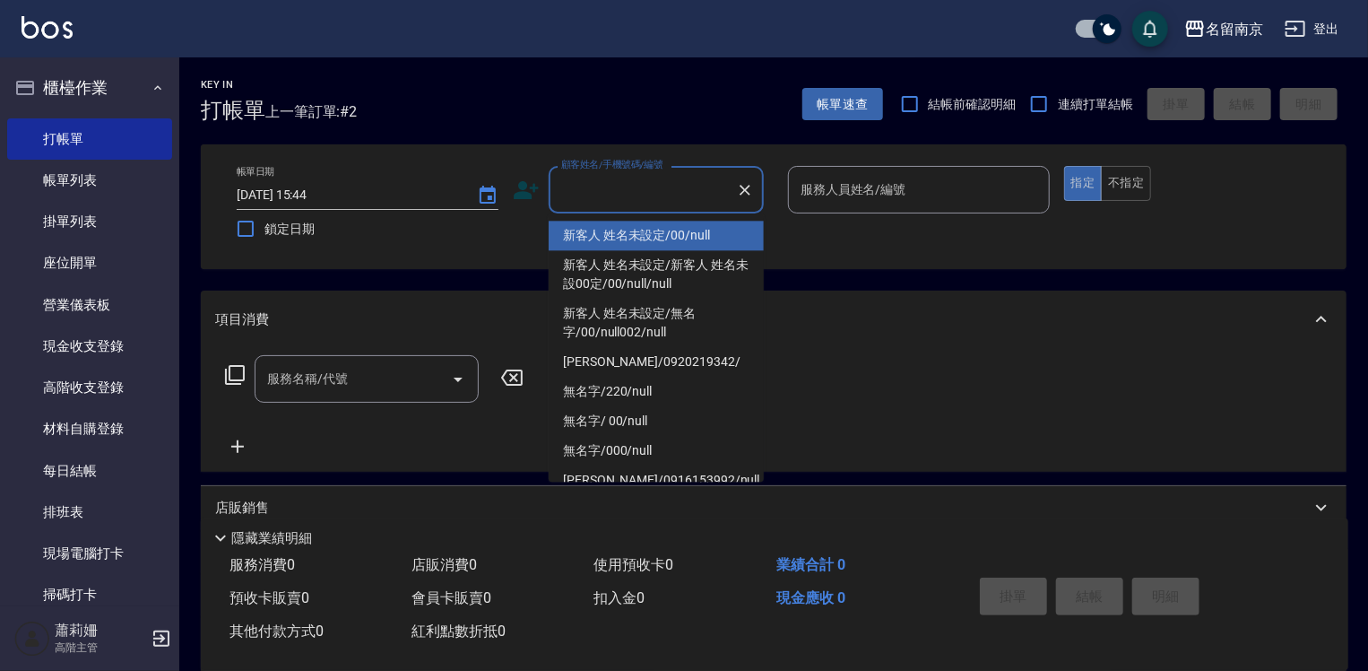
click at [715, 229] on li "新客人 姓名未設定/00/null" at bounding box center [656, 236] width 215 height 30
type input "新客人 姓名未設定/00/null"
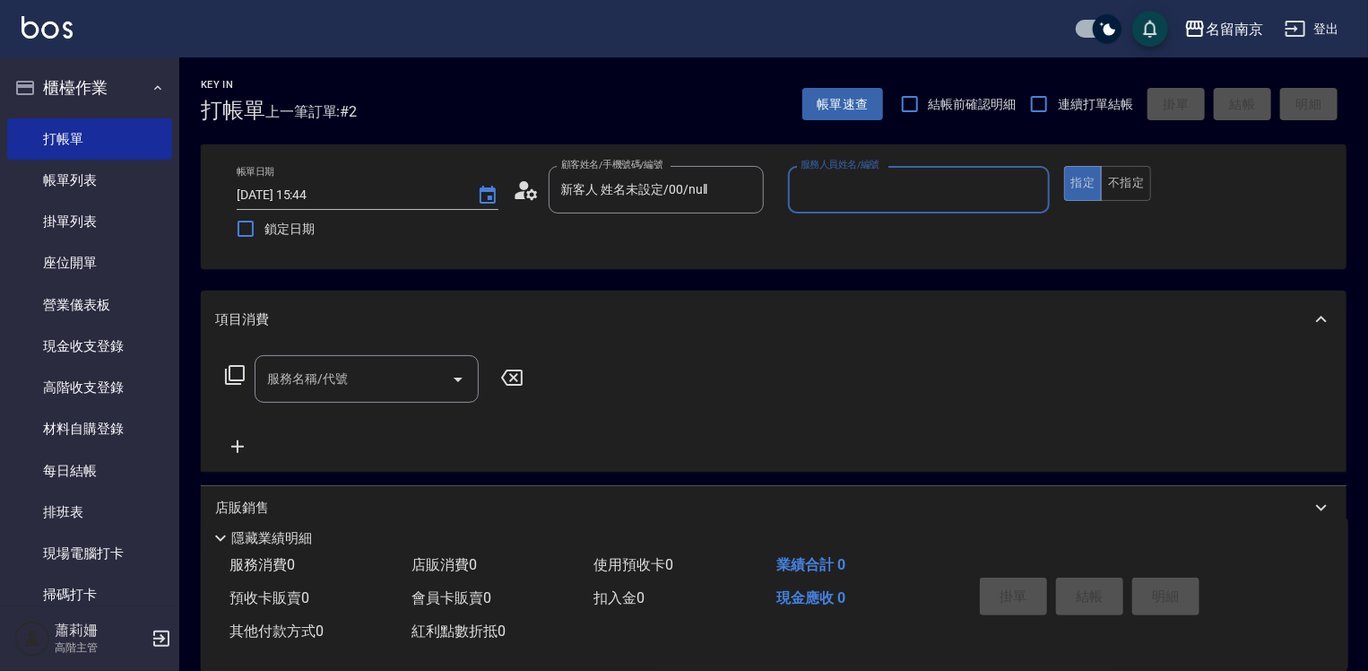
click at [858, 177] on input "服務人員姓名/編號" at bounding box center [919, 189] width 246 height 31
type input "Terrisa-7"
type button "true"
click at [305, 382] on input "服務名稱/代號" at bounding box center [353, 378] width 181 height 31
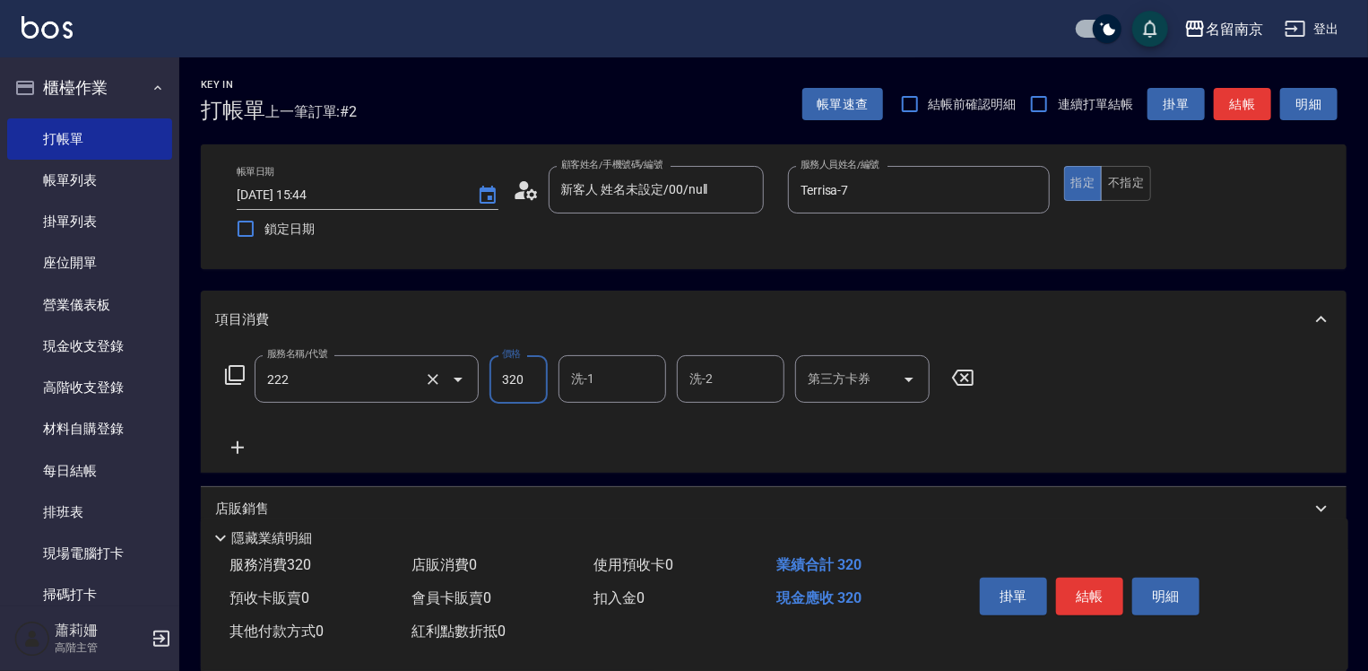
type input "洗髮卡使用320(222)"
click at [434, 375] on icon "Clear" at bounding box center [433, 379] width 18 height 18
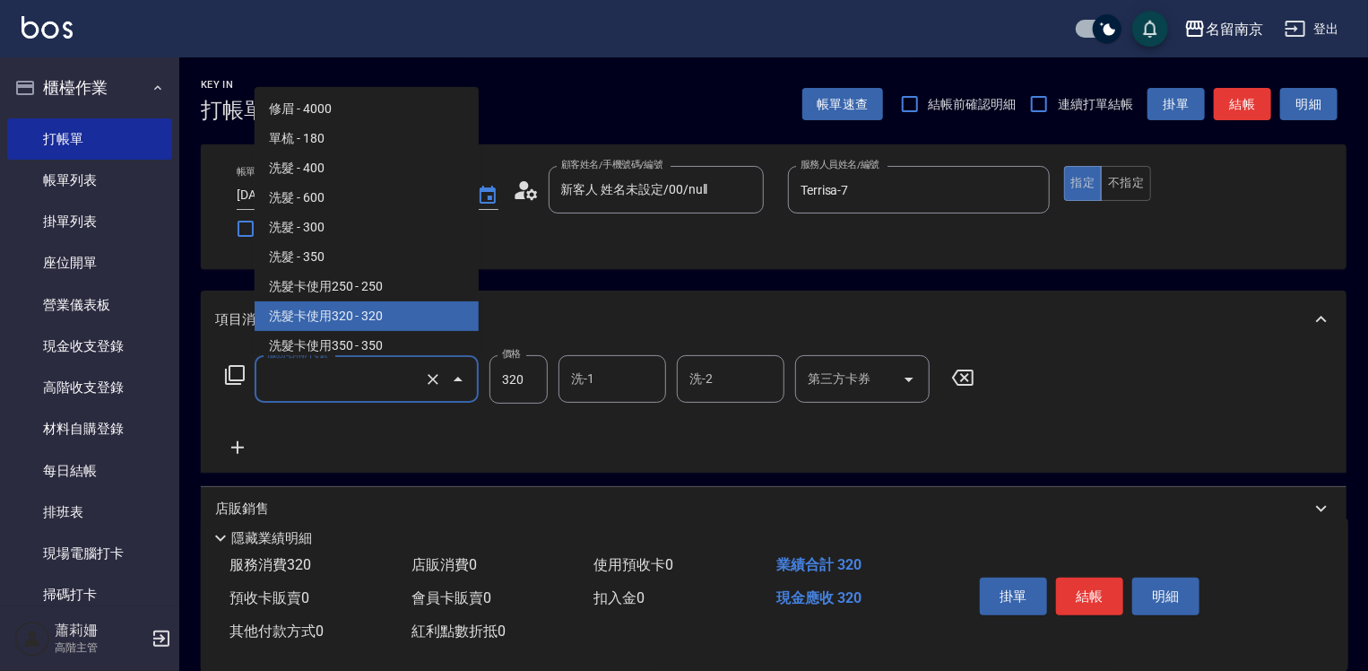
click at [360, 391] on input "服務名稱/代號" at bounding box center [342, 378] width 158 height 31
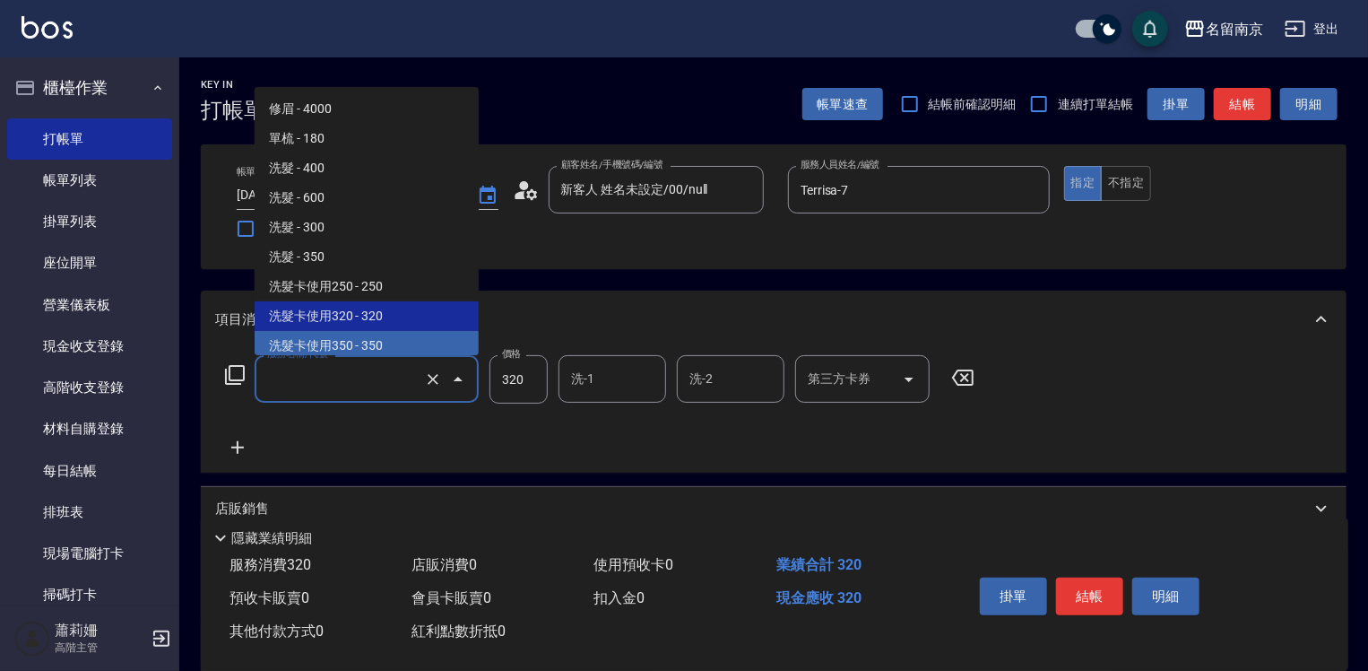
click at [380, 347] on span "洗髮卡使用350 - 350" at bounding box center [367, 346] width 224 height 30
type input "洗髮卡使用350(223)"
type input "350"
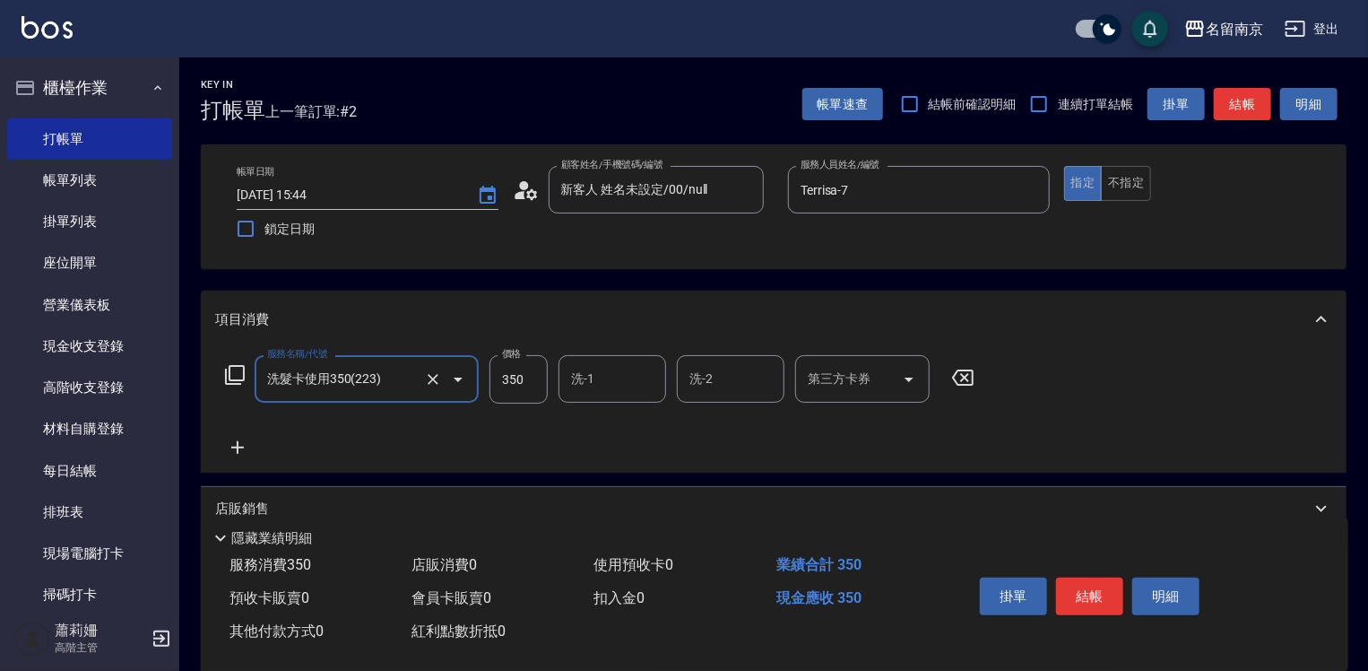
click at [619, 380] on input "洗-1" at bounding box center [612, 378] width 91 height 31
type input "Terrisa-7"
click at [863, 390] on input "第三方卡券" at bounding box center [848, 378] width 91 height 31
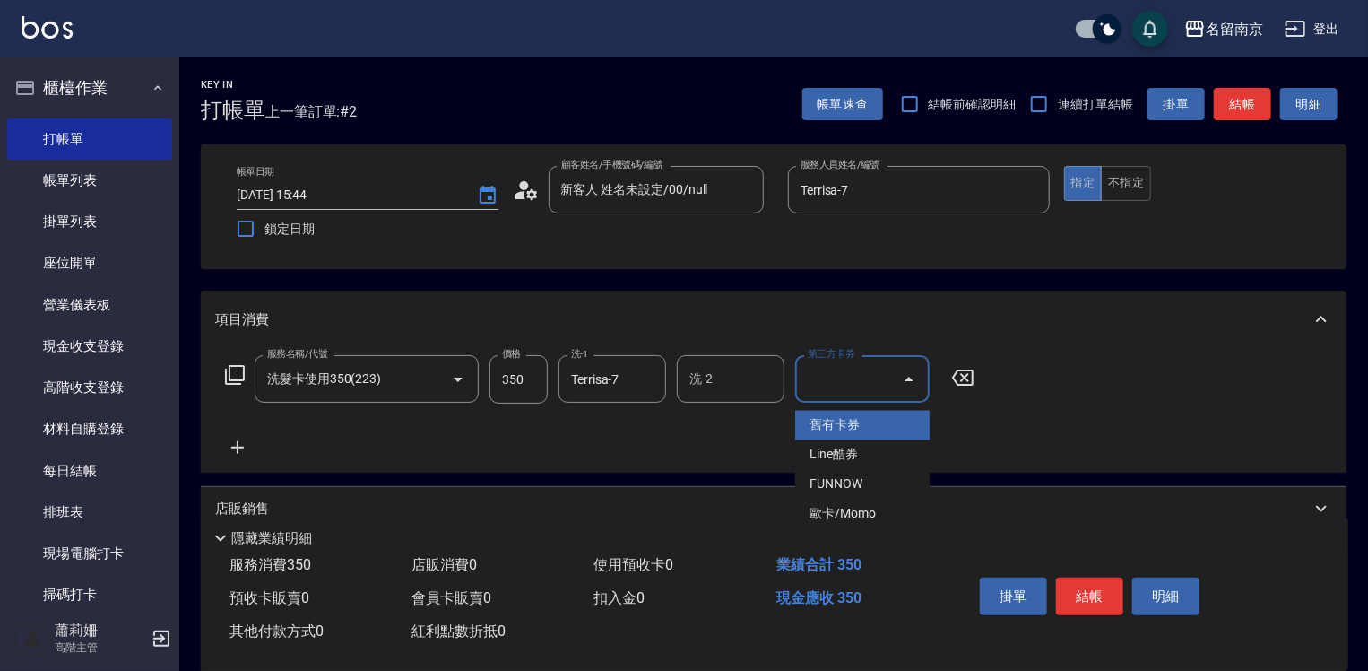
click at [858, 413] on span "舊有卡券" at bounding box center [862, 426] width 134 height 30
type input "舊有卡券"
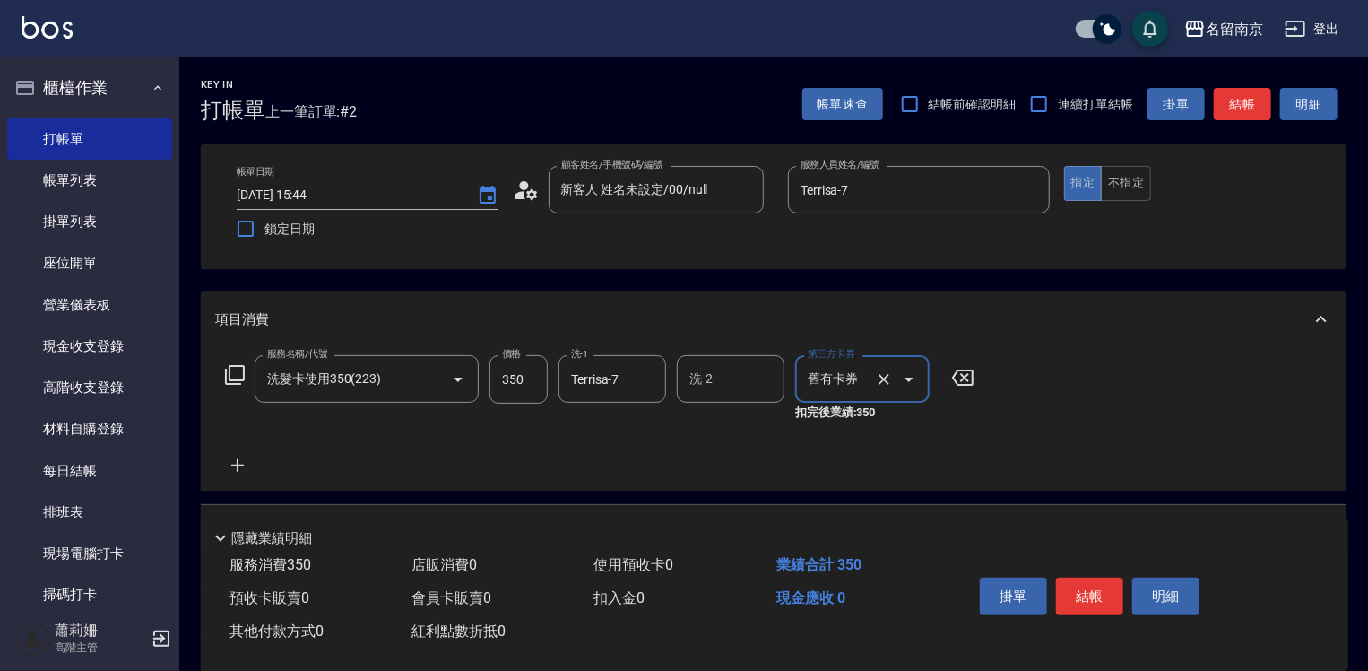
click at [244, 463] on icon at bounding box center [237, 466] width 45 height 22
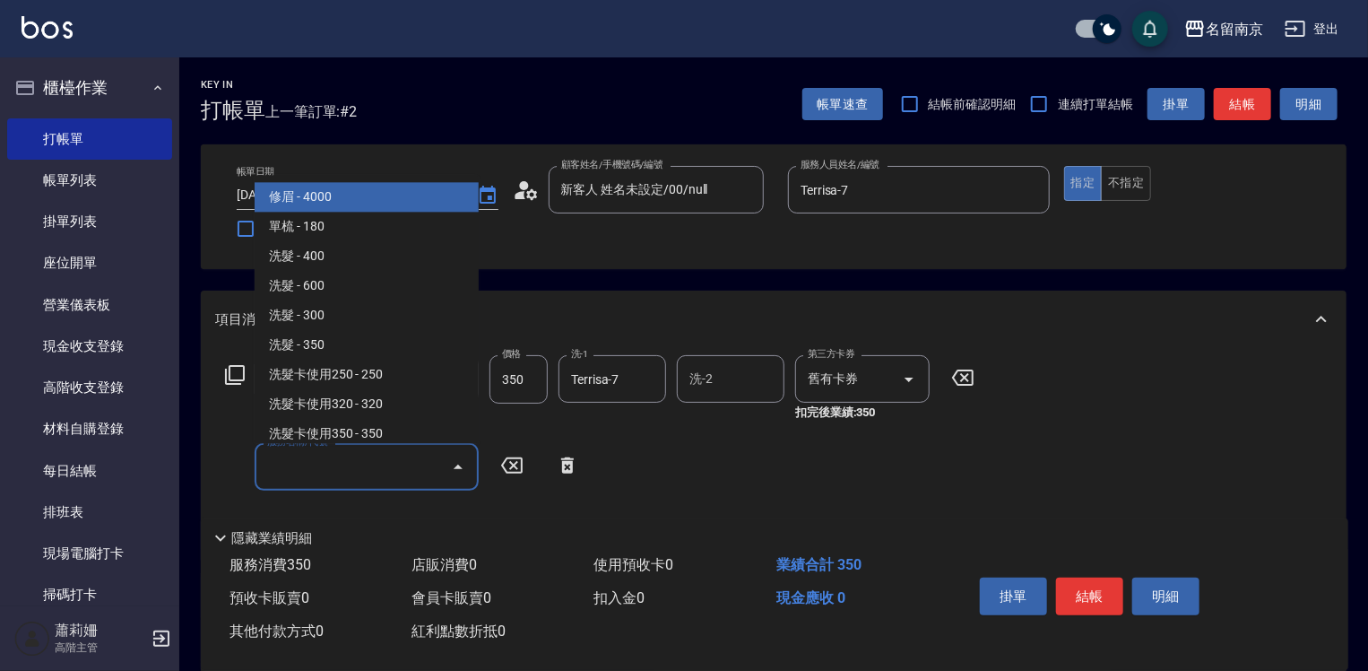
click at [301, 465] on input "服務名稱/代號" at bounding box center [353, 466] width 181 height 31
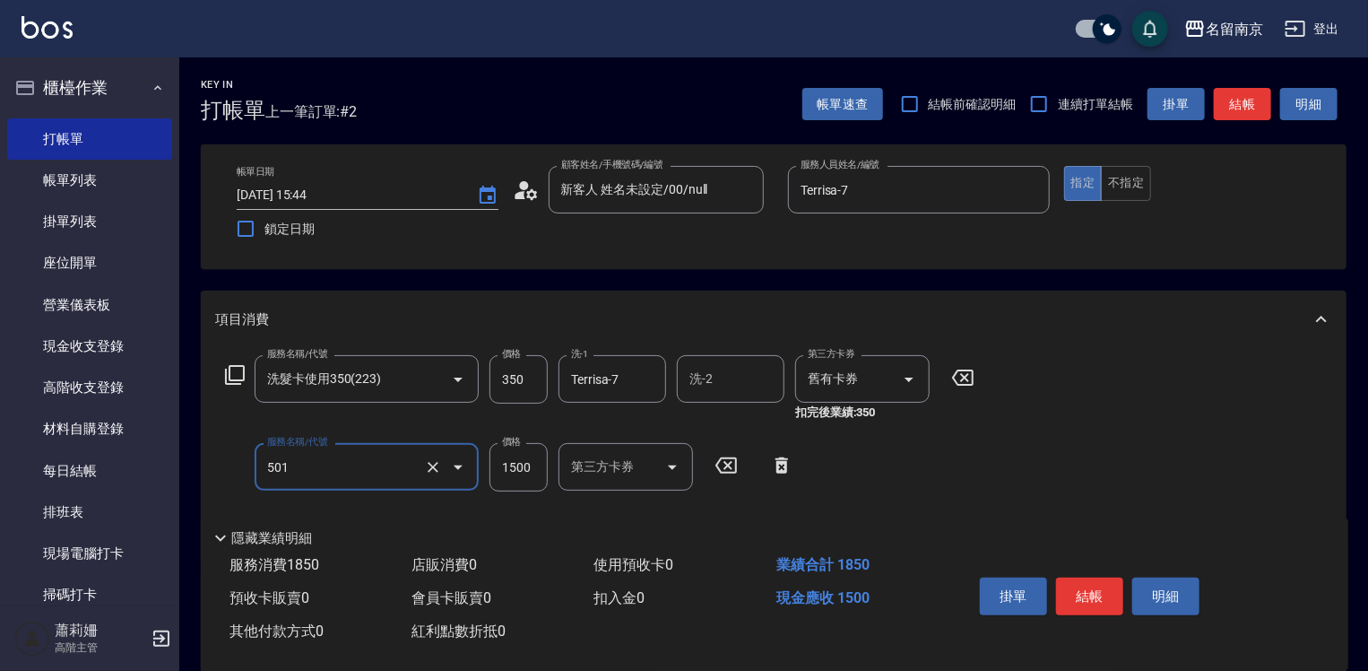
type input "染髮(1500)(501)"
type input "2700"
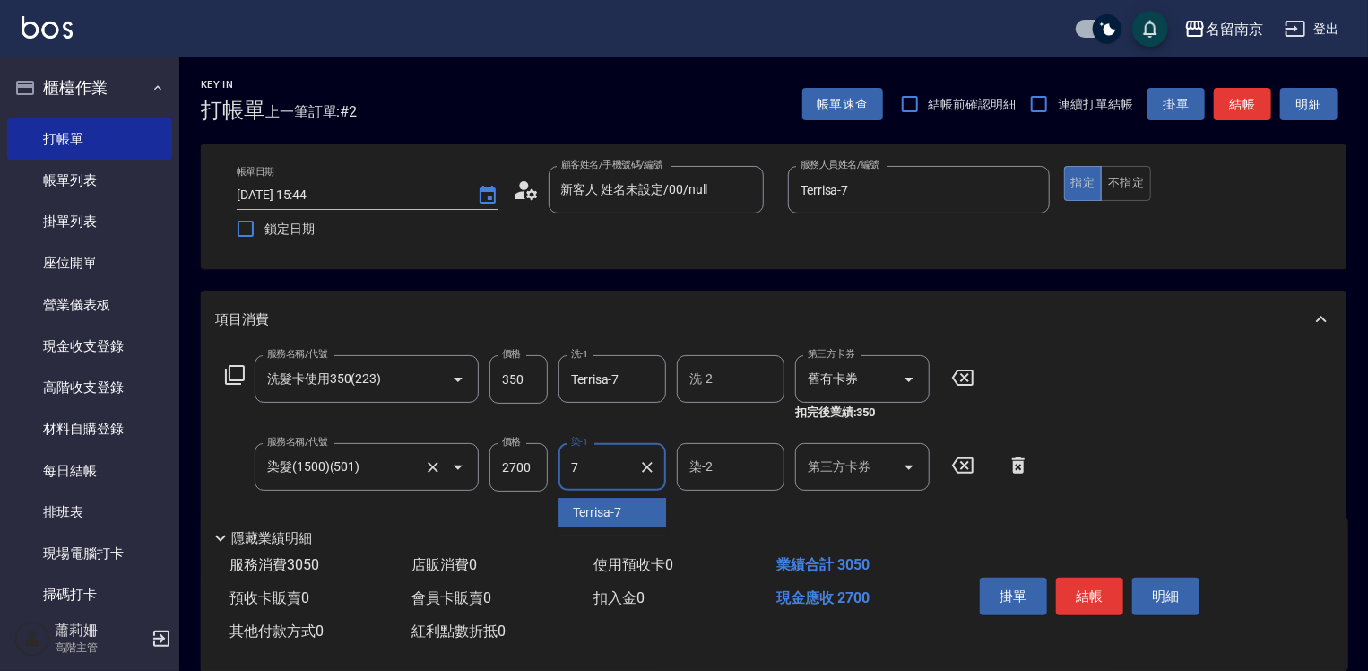
type input "Terrisa-7"
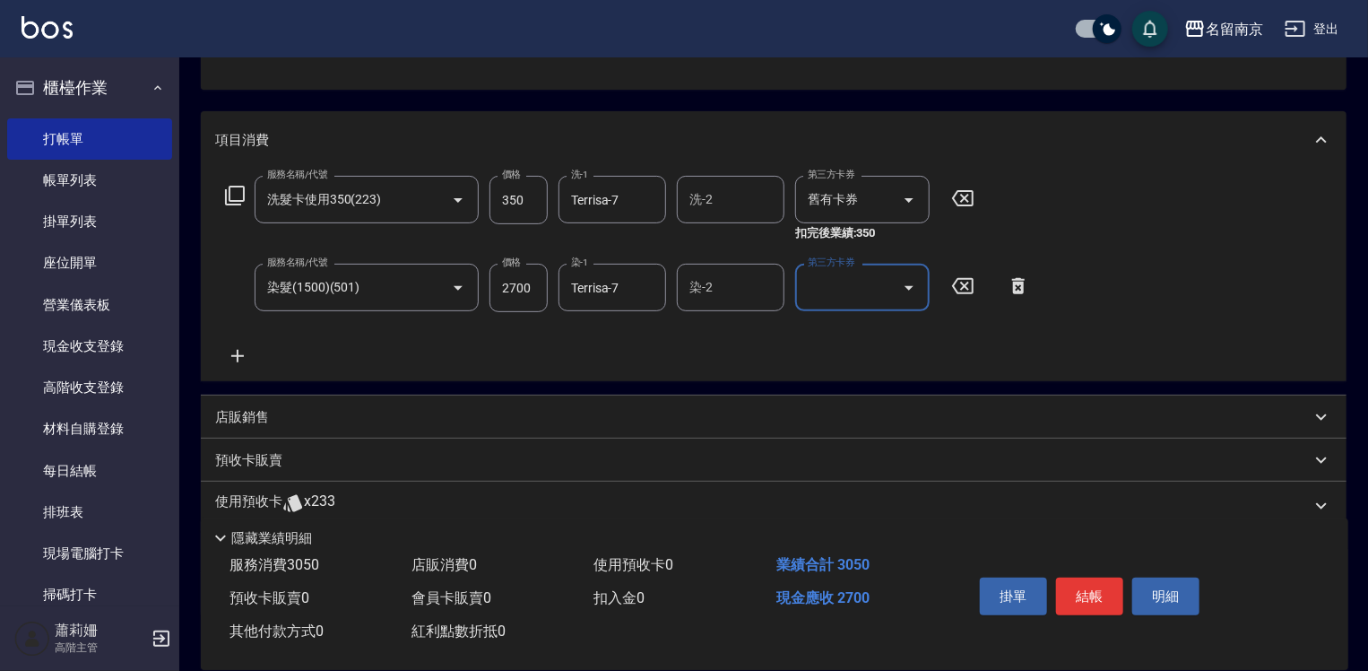
click at [241, 356] on icon at bounding box center [237, 356] width 13 height 13
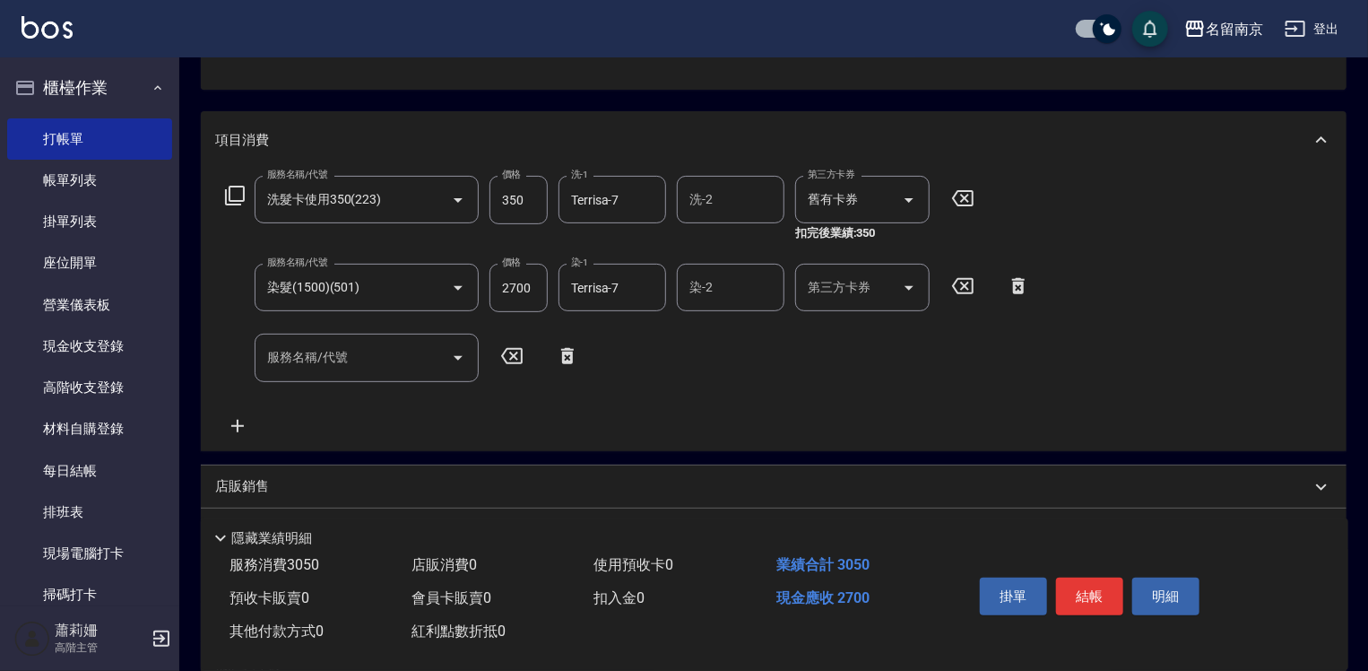
click at [232, 197] on icon at bounding box center [235, 196] width 22 height 22
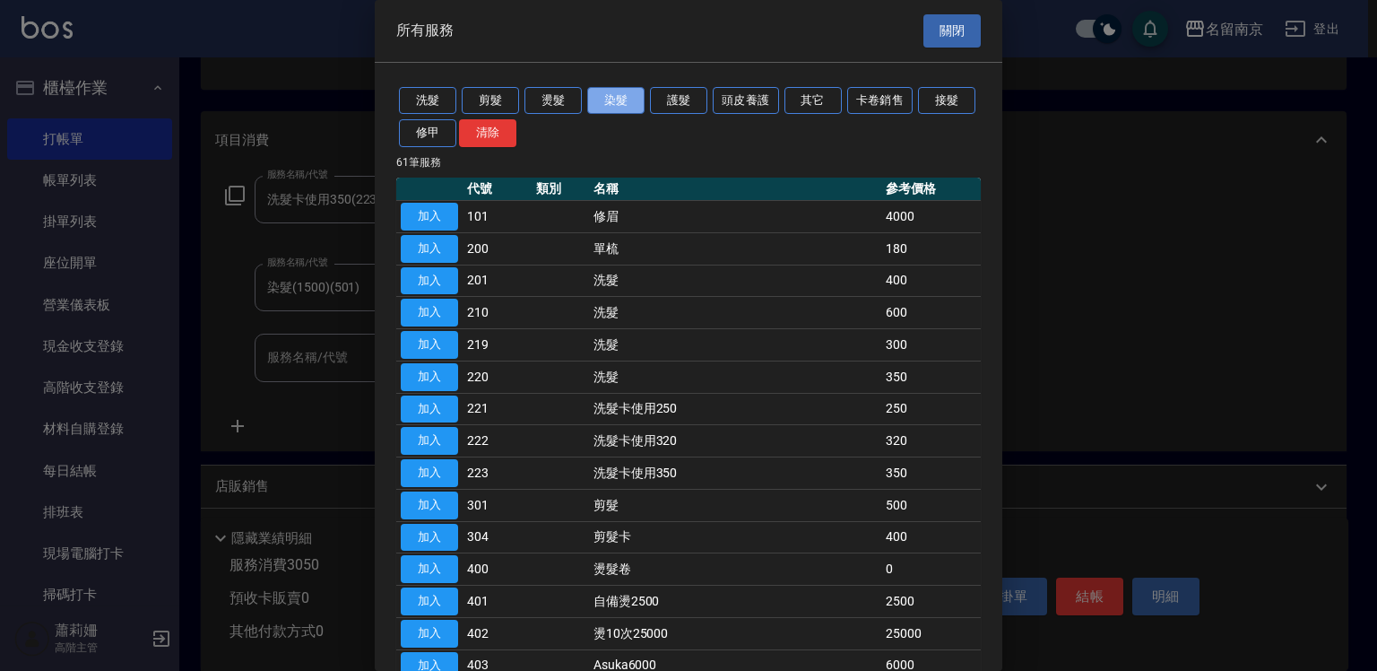
click at [628, 95] on button "染髮" at bounding box center [615, 101] width 57 height 28
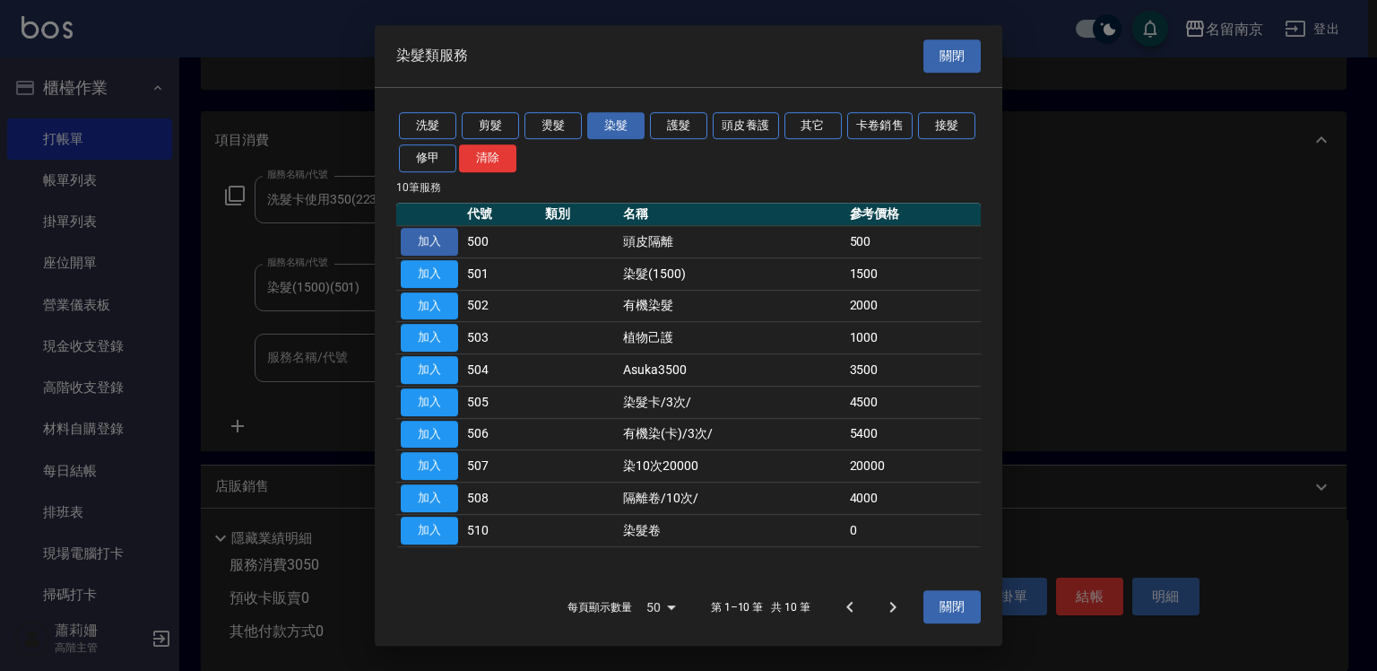
click at [431, 247] on button "加入" at bounding box center [429, 242] width 57 height 28
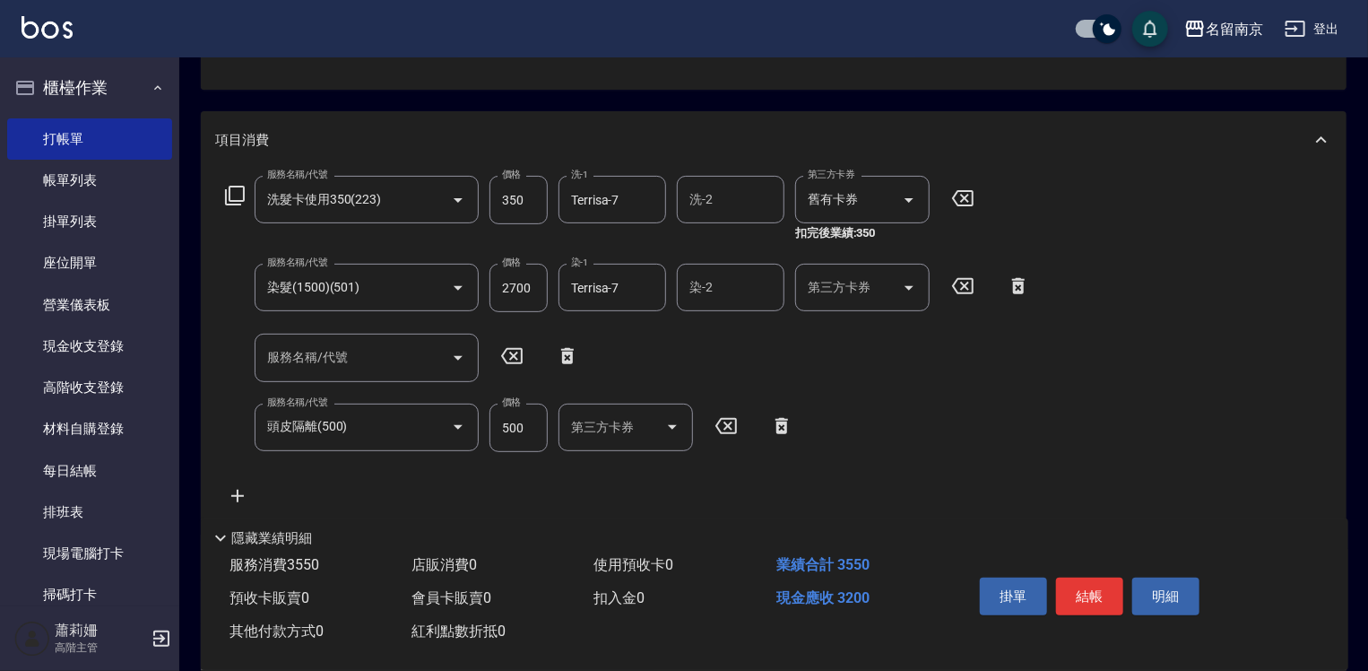
click at [568, 348] on icon at bounding box center [567, 356] width 13 height 16
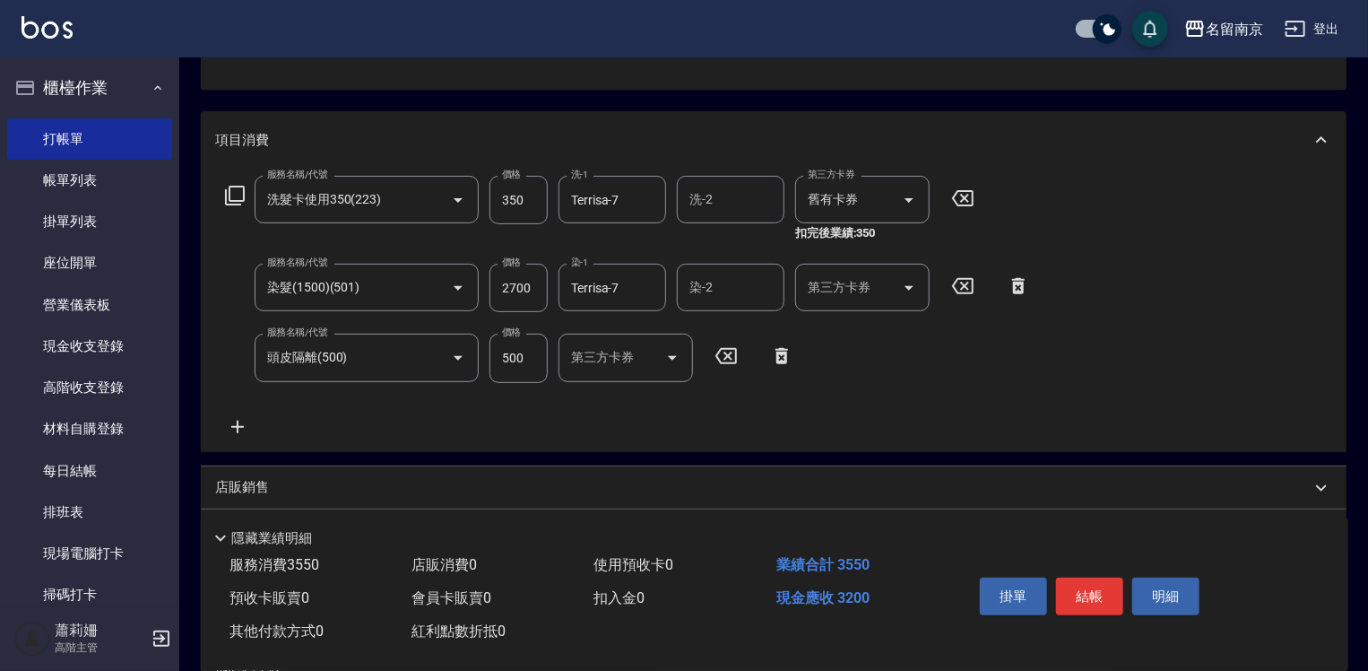
type input "頭皮隔離(500)"
click at [1100, 595] on button "結帳" at bounding box center [1089, 596] width 67 height 38
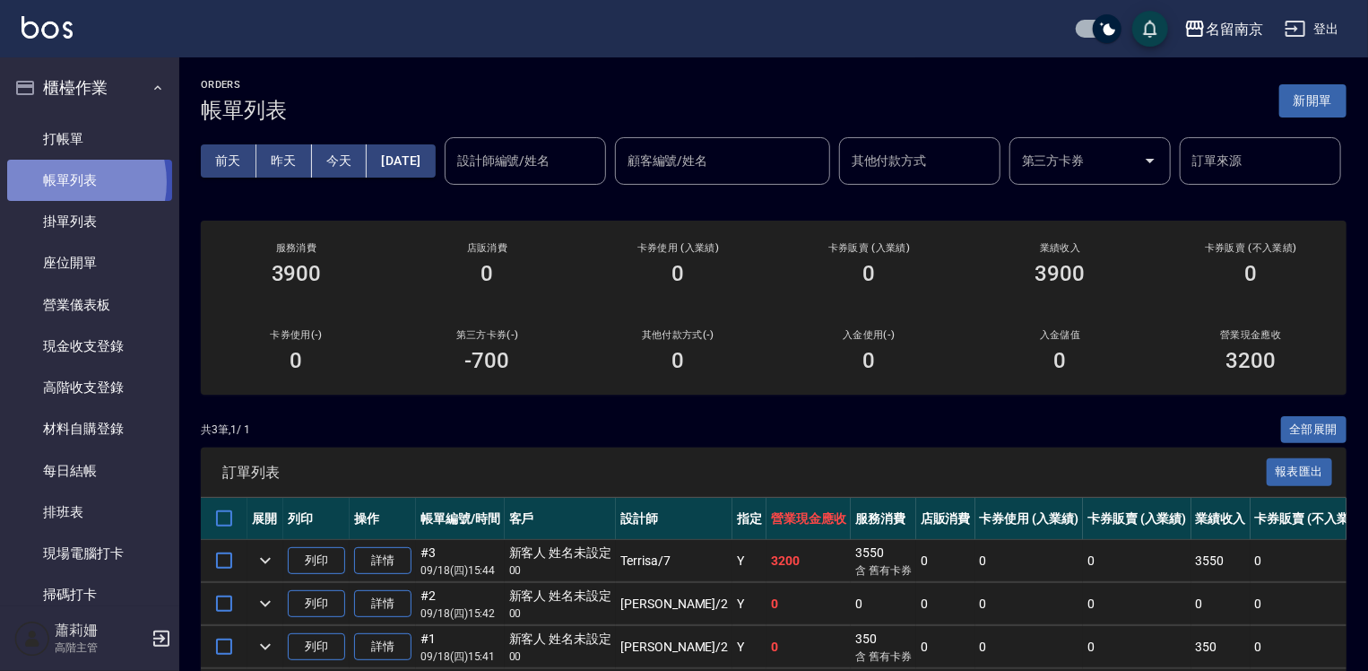
click at [65, 182] on link "帳單列表" at bounding box center [89, 180] width 165 height 41
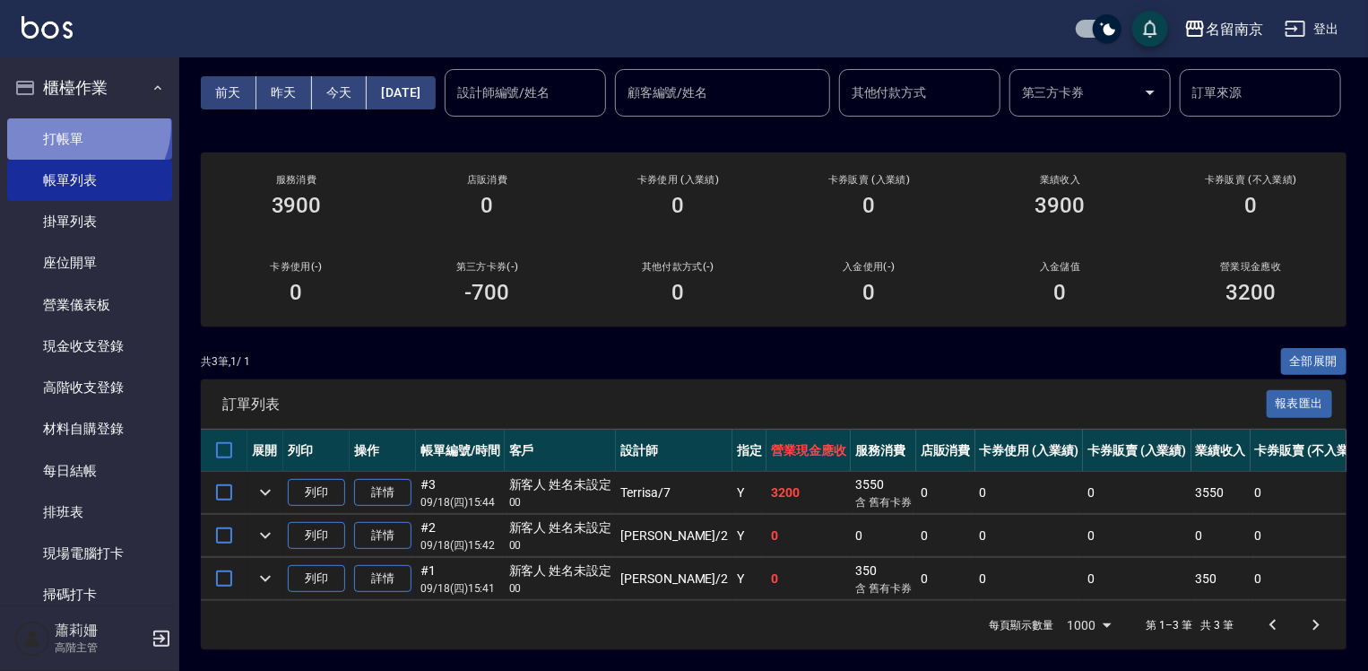
click at [82, 126] on link "打帳單" at bounding box center [89, 138] width 165 height 41
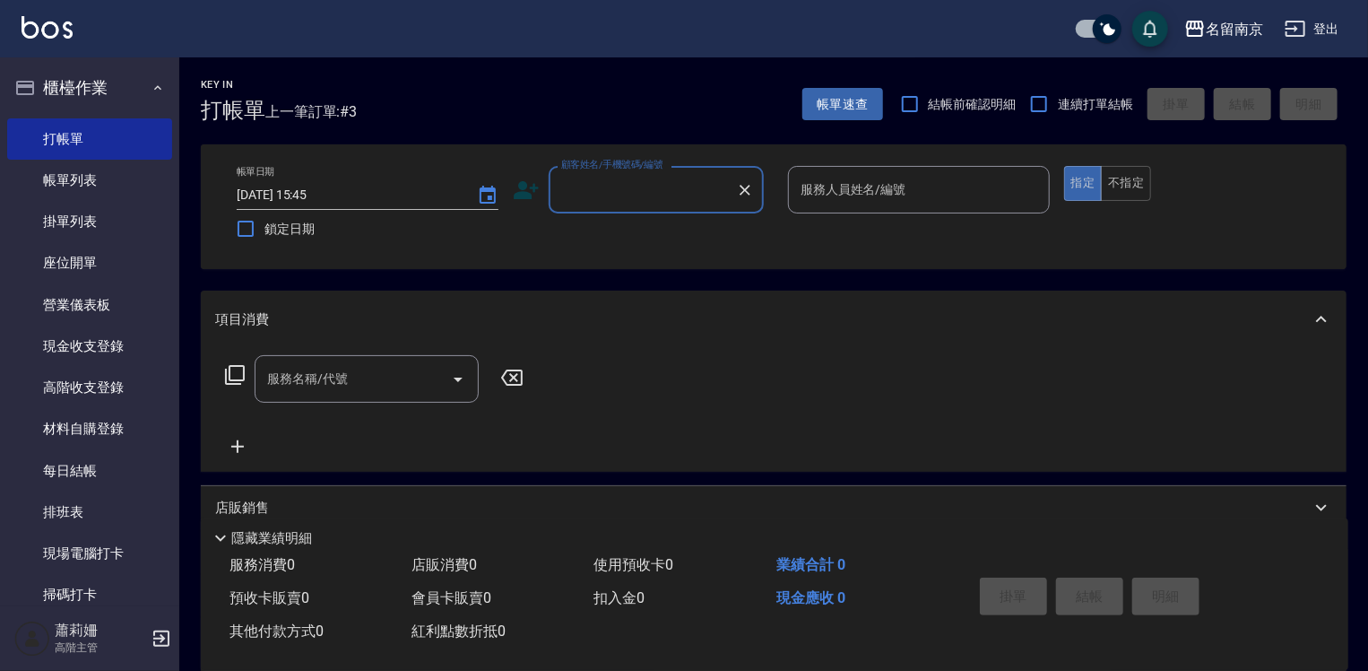
click at [681, 199] on input "顧客姓名/手機號碼/編號" at bounding box center [643, 189] width 172 height 31
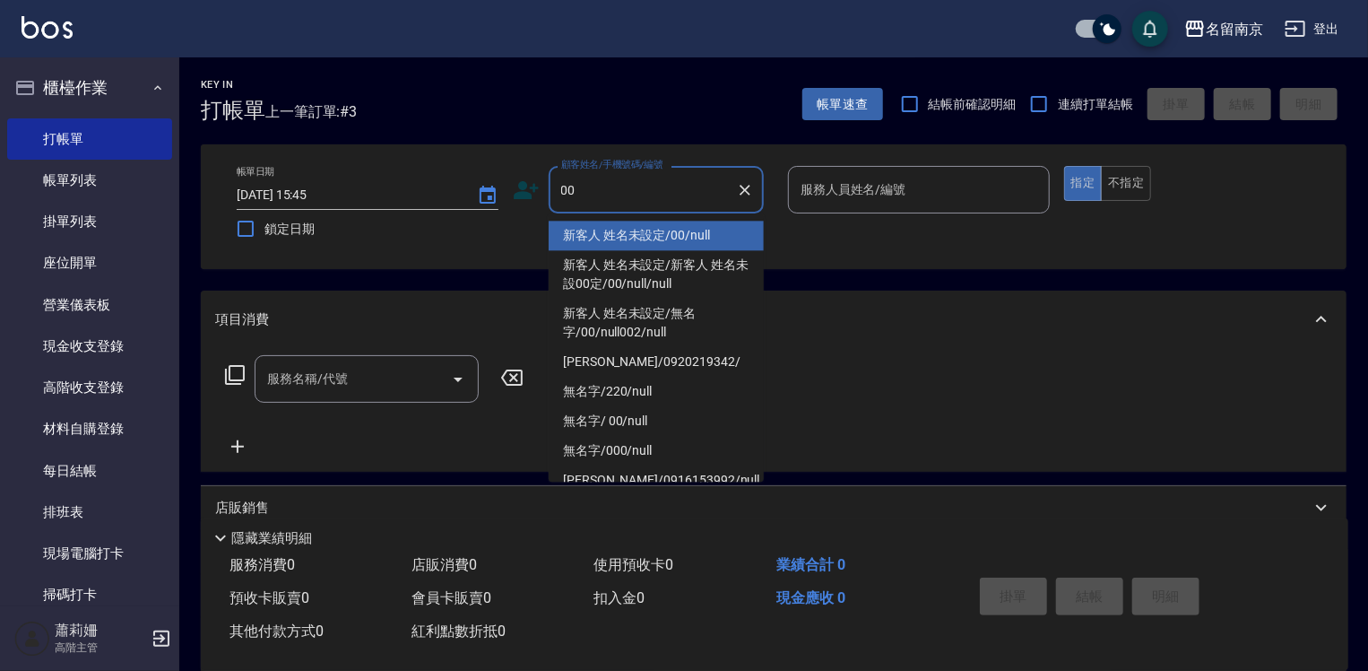
type input "新客人 姓名未設定/00/null"
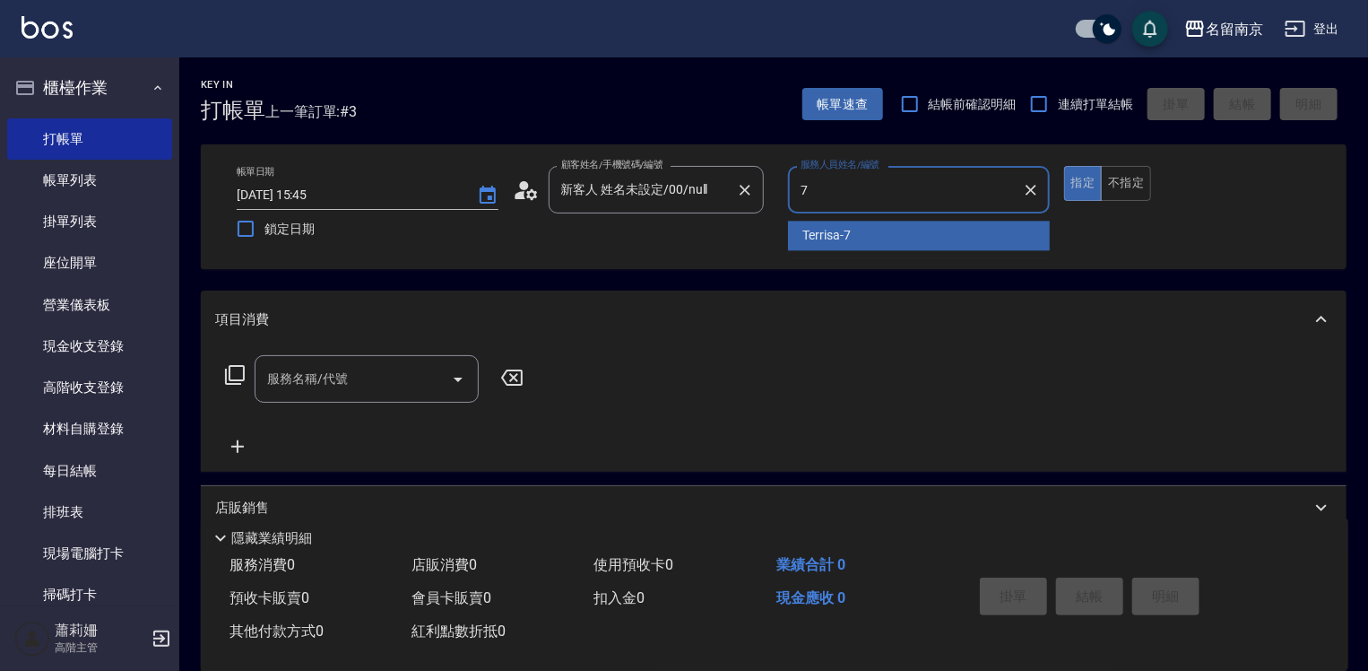
type input "Terrisa-7"
type button "true"
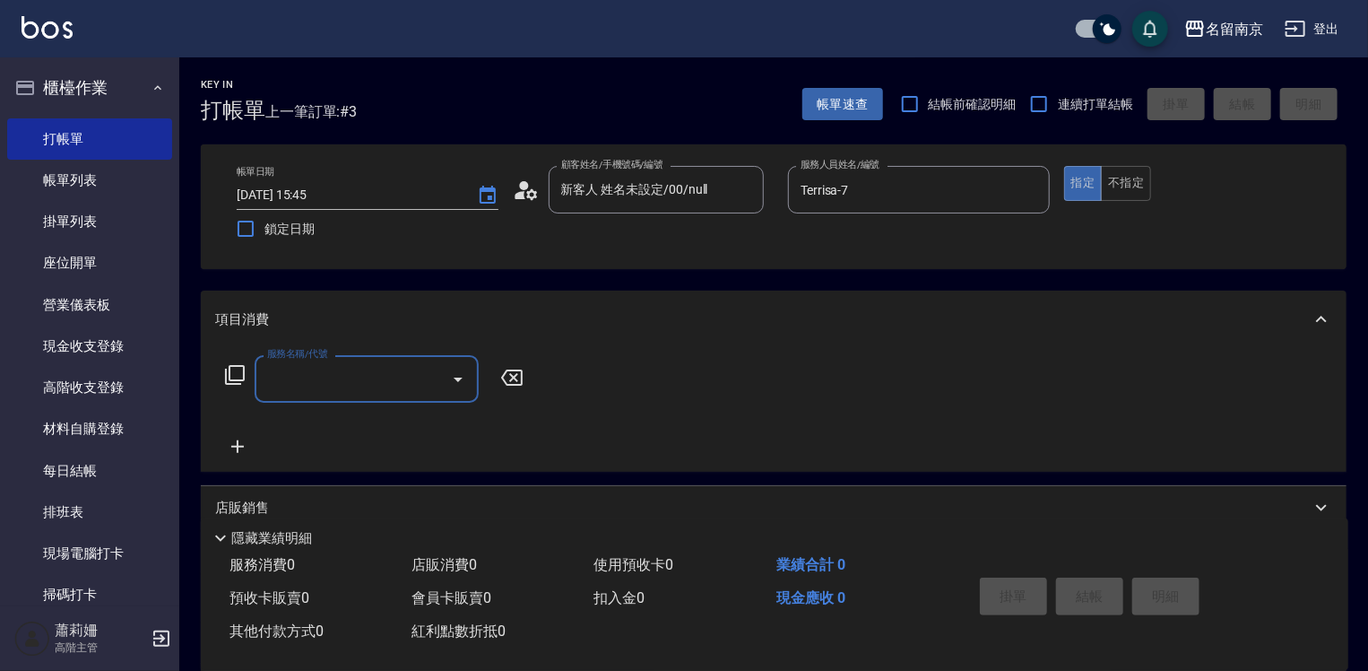
click at [298, 369] on div "服務名稱/代號" at bounding box center [367, 379] width 224 height 48
type input "2"
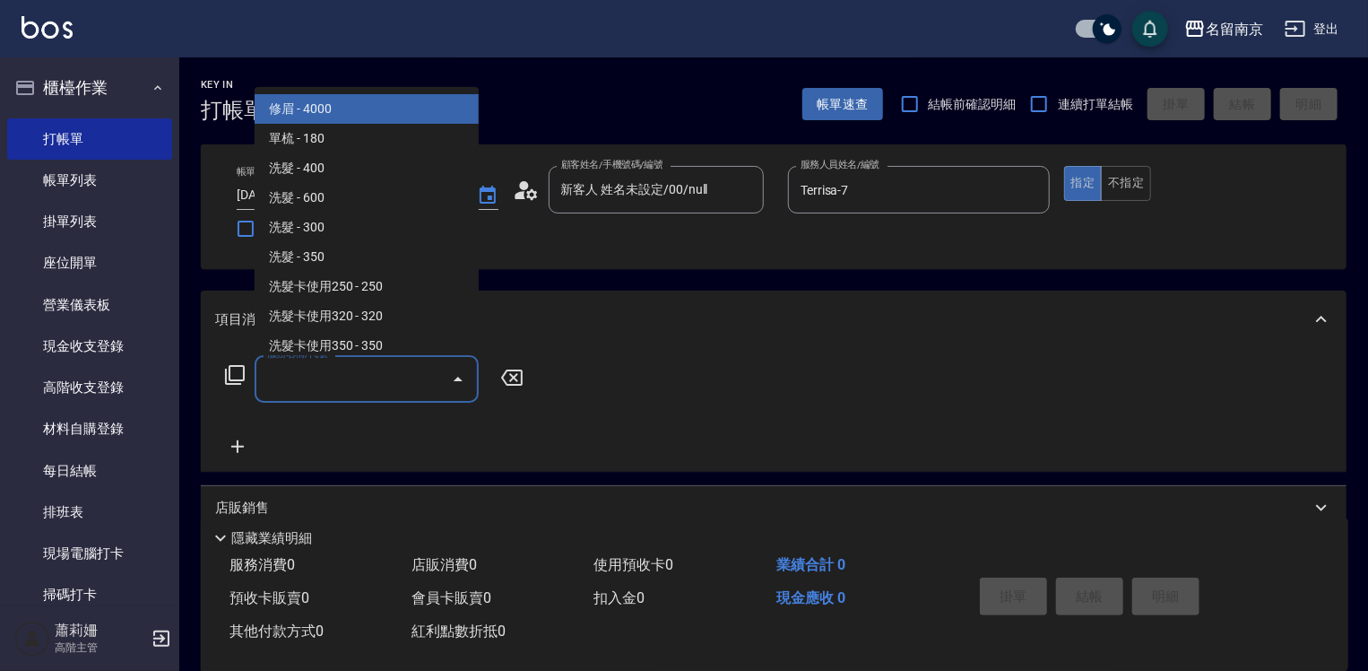
click at [238, 378] on icon at bounding box center [235, 375] width 22 height 22
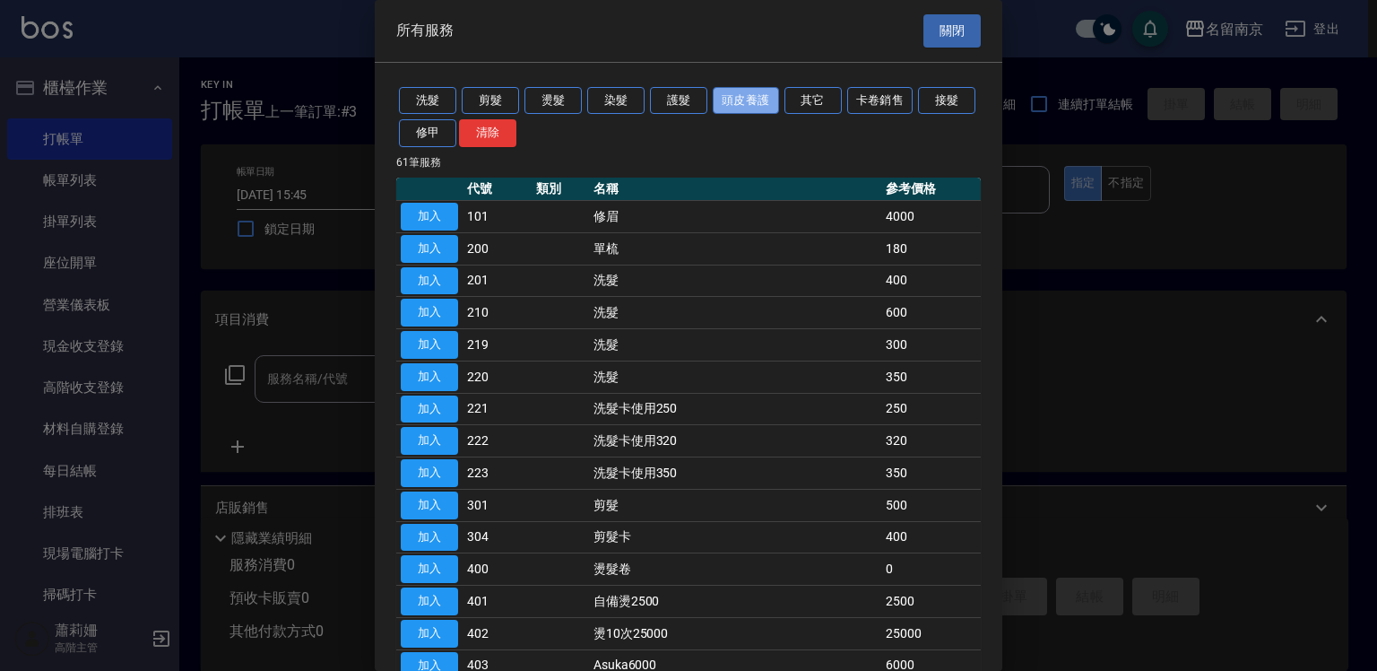
click at [760, 94] on button "頭皮養護" at bounding box center [746, 101] width 66 height 28
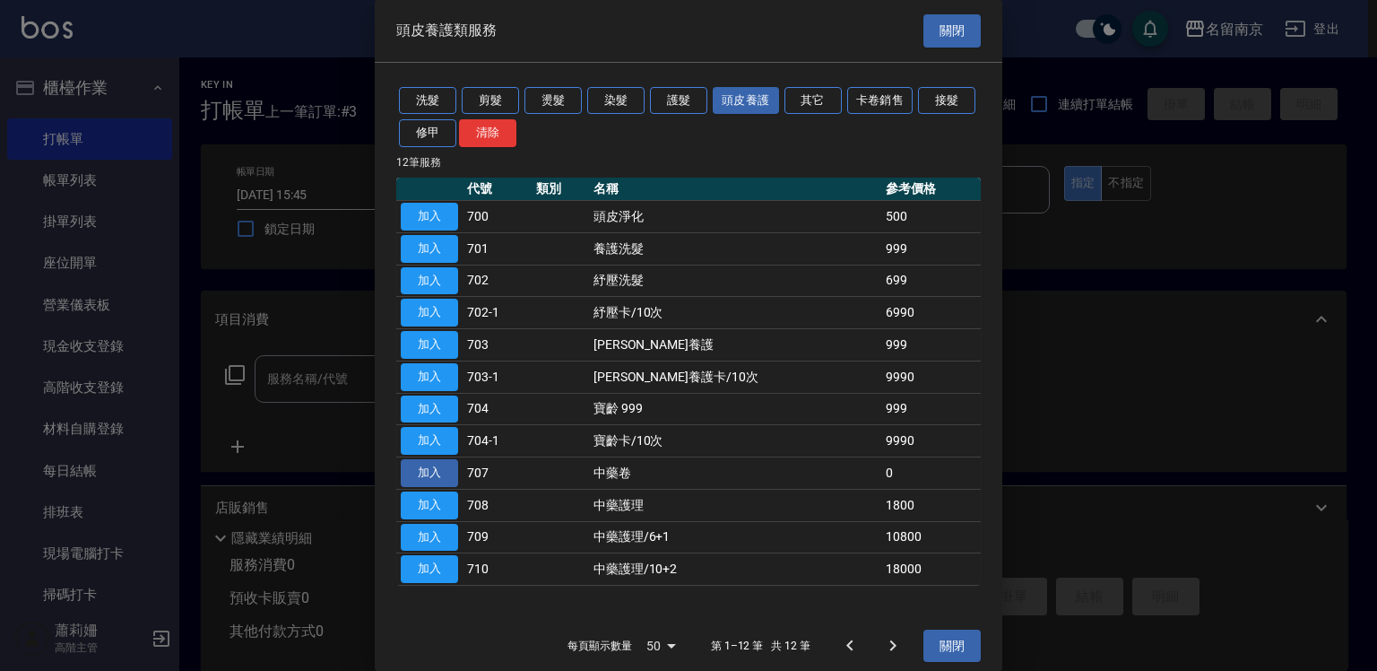
drag, startPoint x: 442, startPoint y: 472, endPoint x: 637, endPoint y: 472, distance: 195.5
click at [441, 472] on button "加入" at bounding box center [429, 473] width 57 height 28
type input "中藥卷(707)"
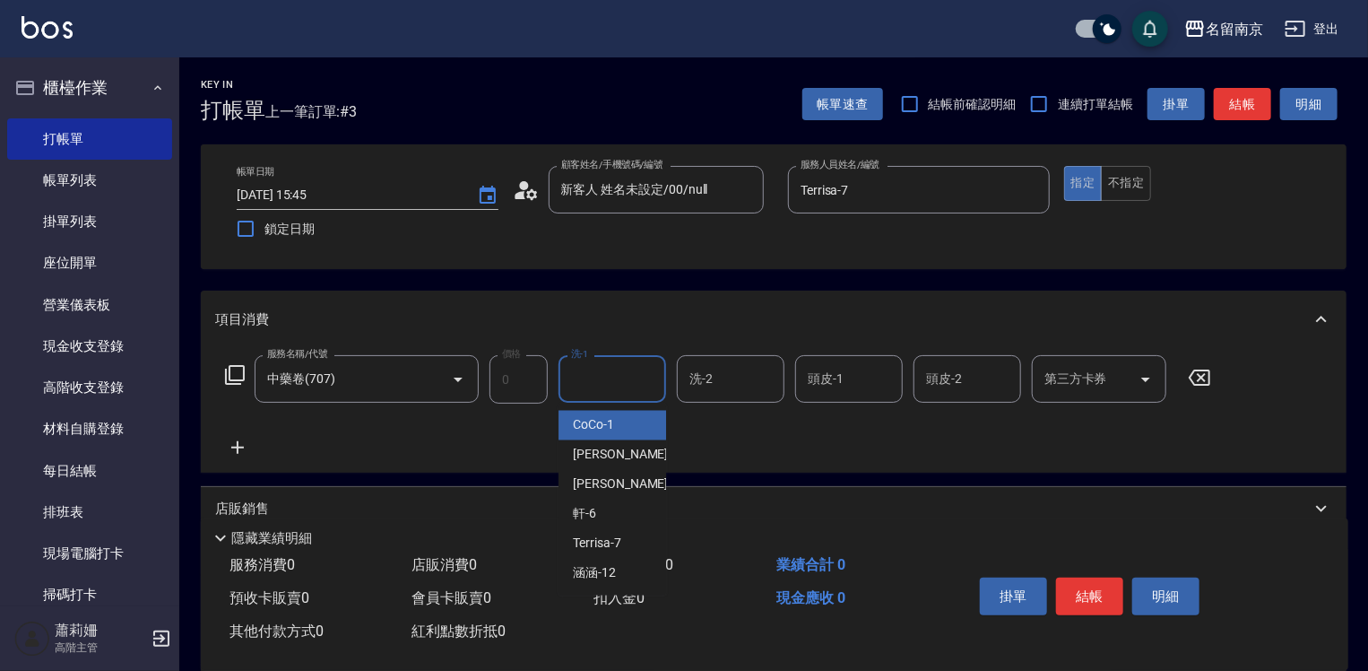
click at [615, 382] on input "洗-1" at bounding box center [612, 378] width 91 height 31
type input "Terrisa-7"
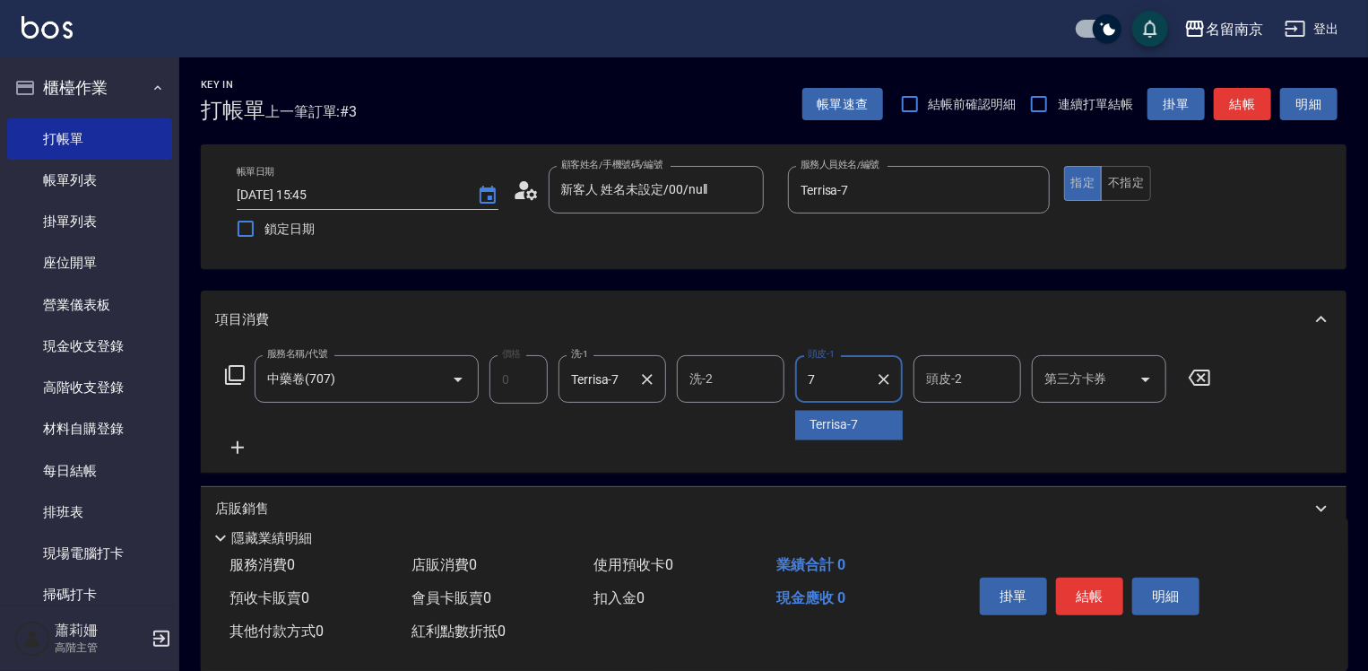
type input "Terrisa-7"
click at [1081, 596] on button "結帳" at bounding box center [1089, 596] width 67 height 38
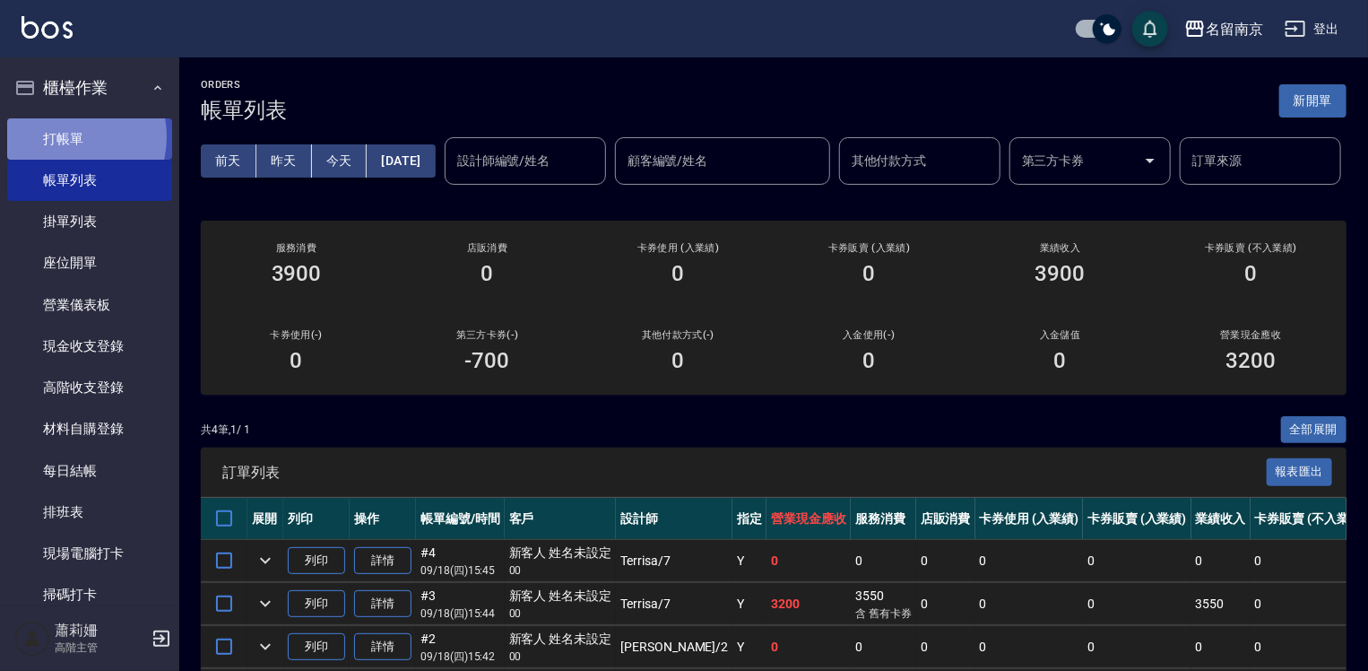
click at [65, 136] on link "打帳單" at bounding box center [89, 138] width 165 height 41
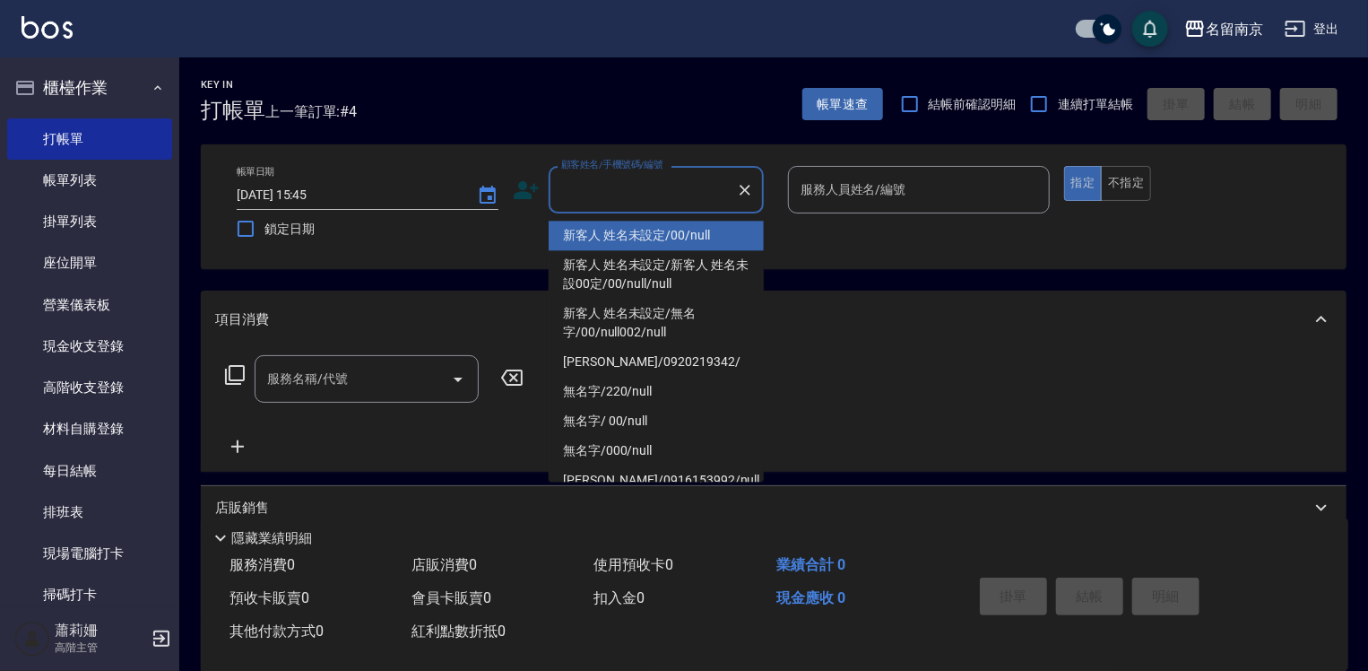
click at [602, 197] on input "顧客姓名/手機號碼/編號" at bounding box center [643, 189] width 172 height 31
type input "新客人 姓名未設定/00/null"
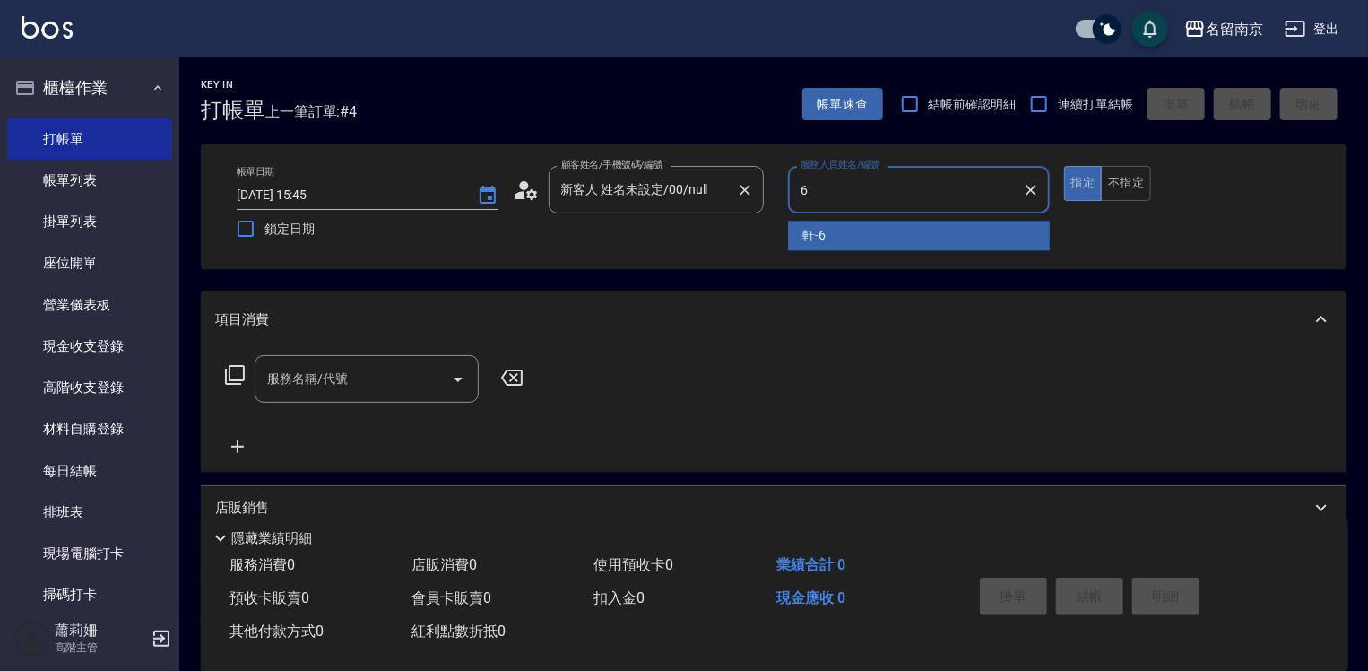
type input "軒-6"
type button "true"
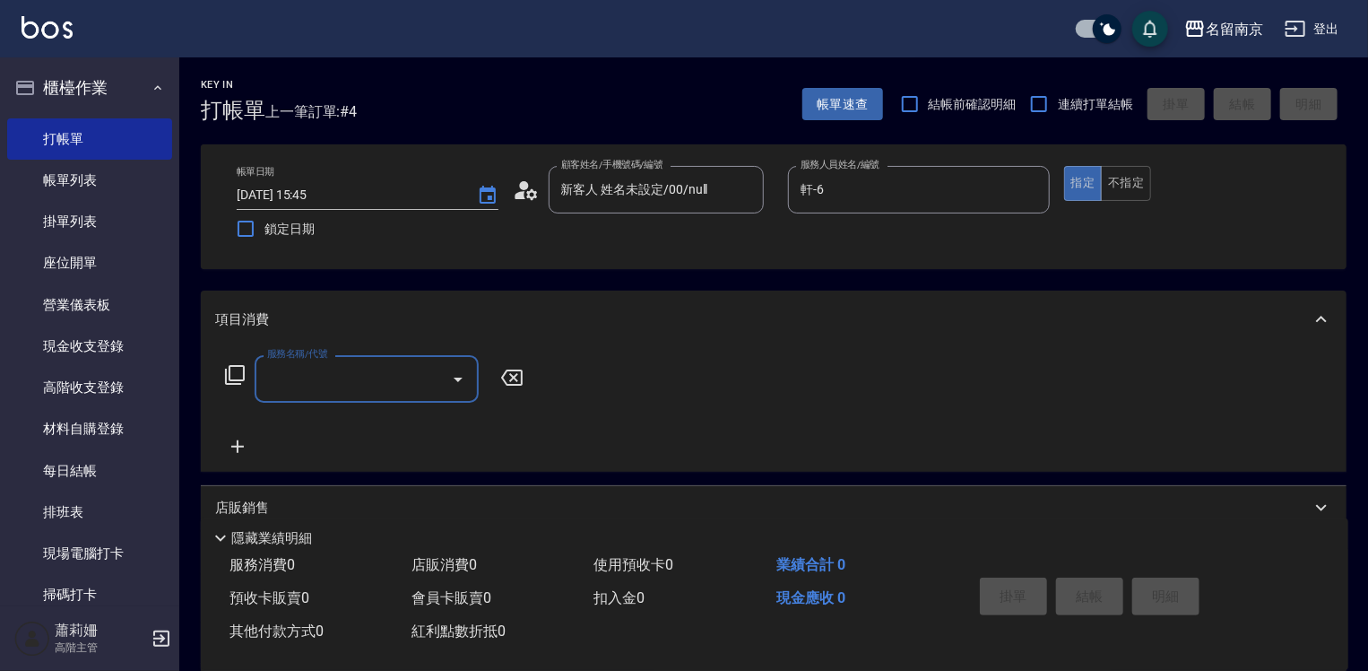
click at [382, 374] on input "服務名稱/代號" at bounding box center [353, 378] width 181 height 31
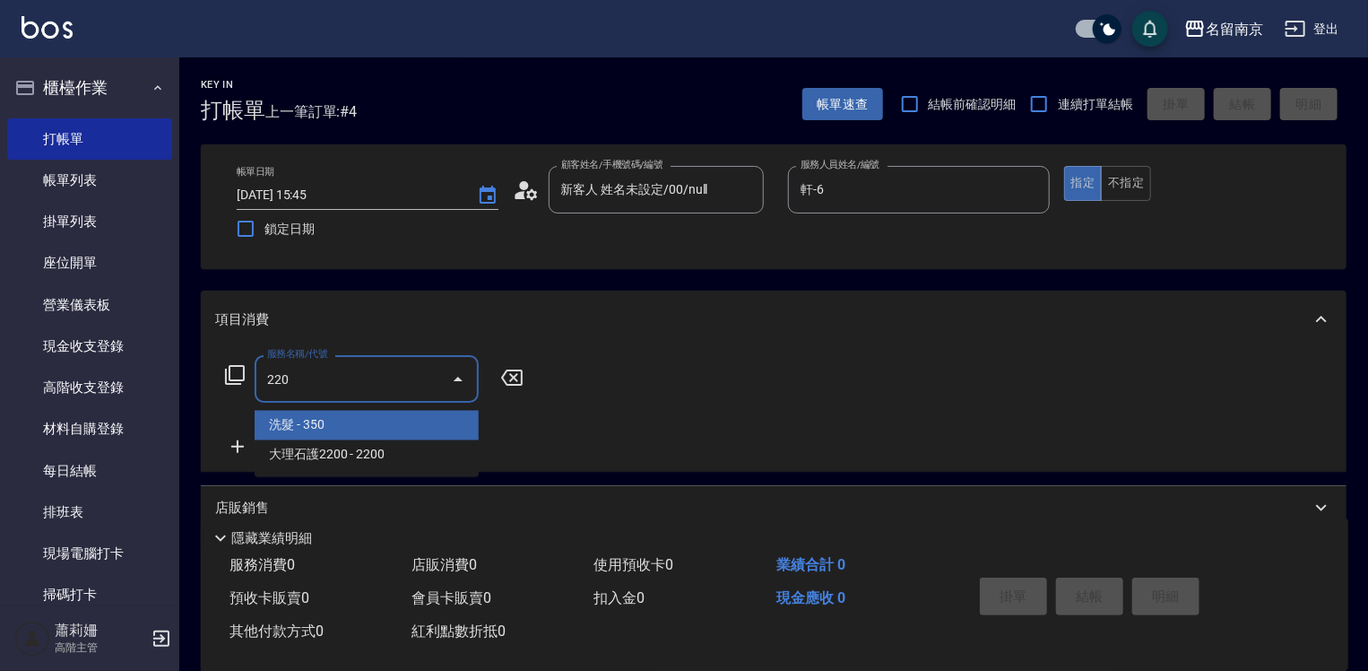
type input "洗髮(220)"
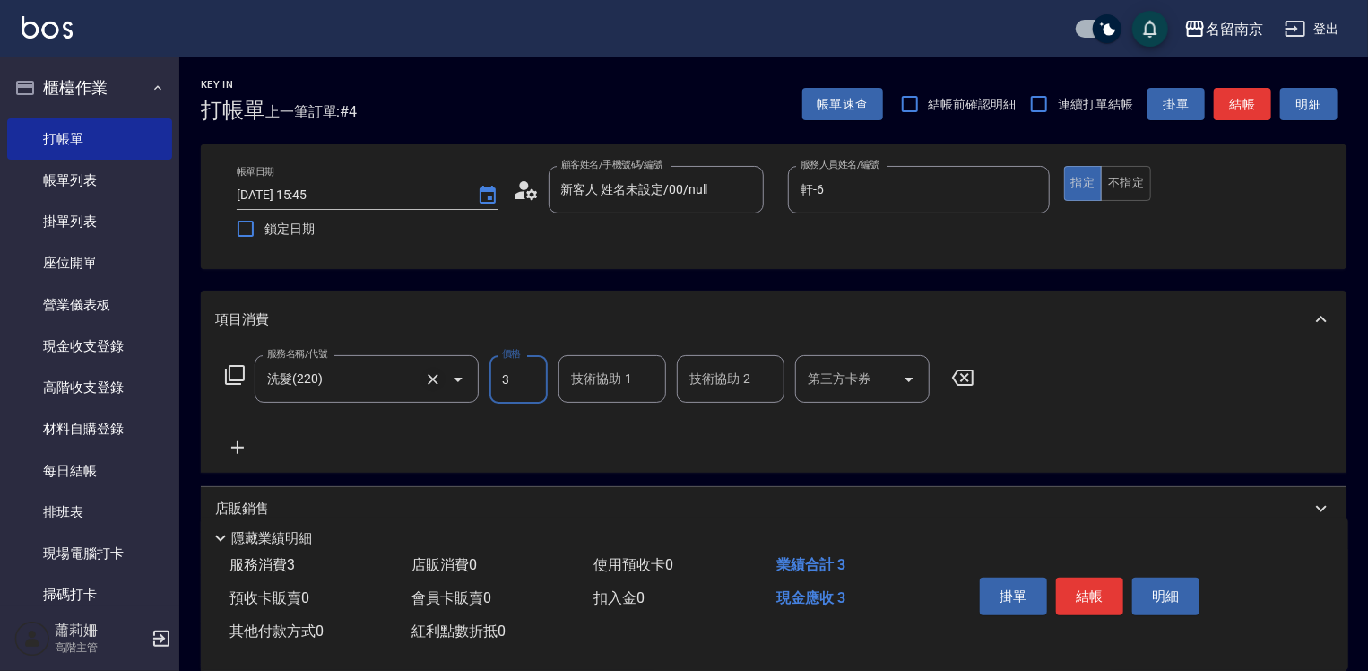
click at [430, 380] on icon "Clear" at bounding box center [433, 379] width 11 height 11
type input "3"
click at [420, 377] on button "Clear" at bounding box center [432, 379] width 25 height 25
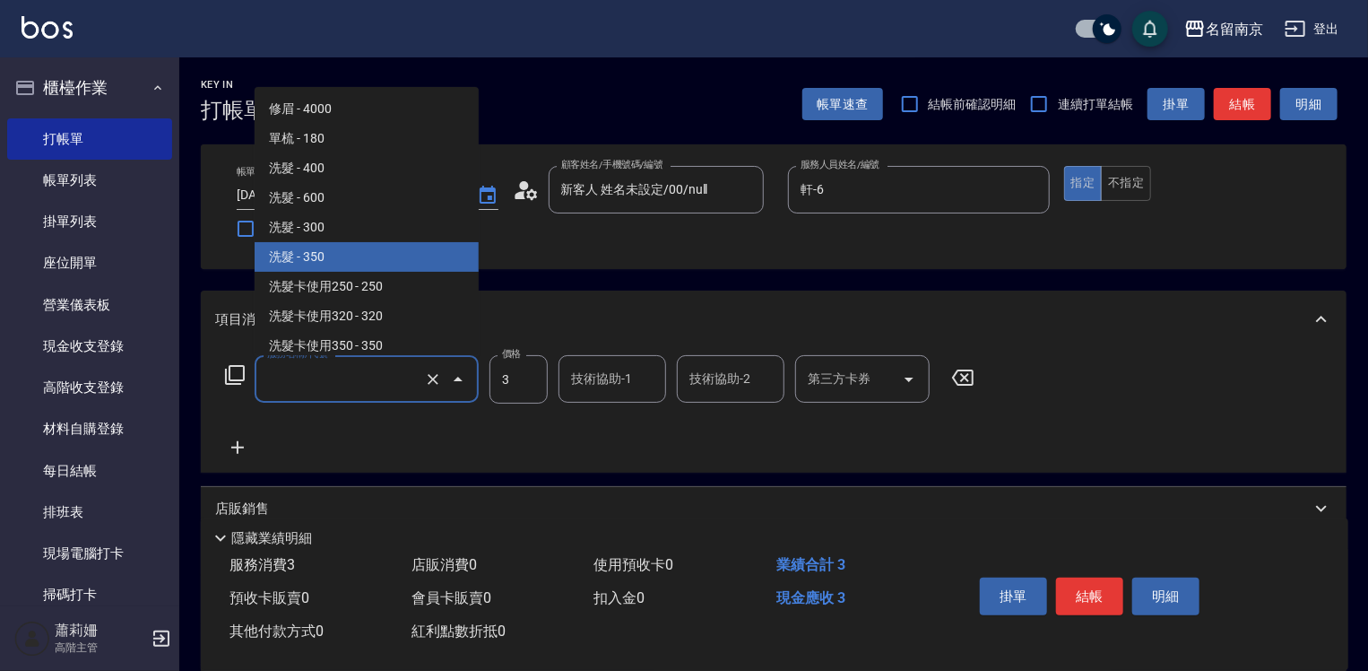
click at [276, 376] on input "服務名稱/代號" at bounding box center [342, 378] width 158 height 31
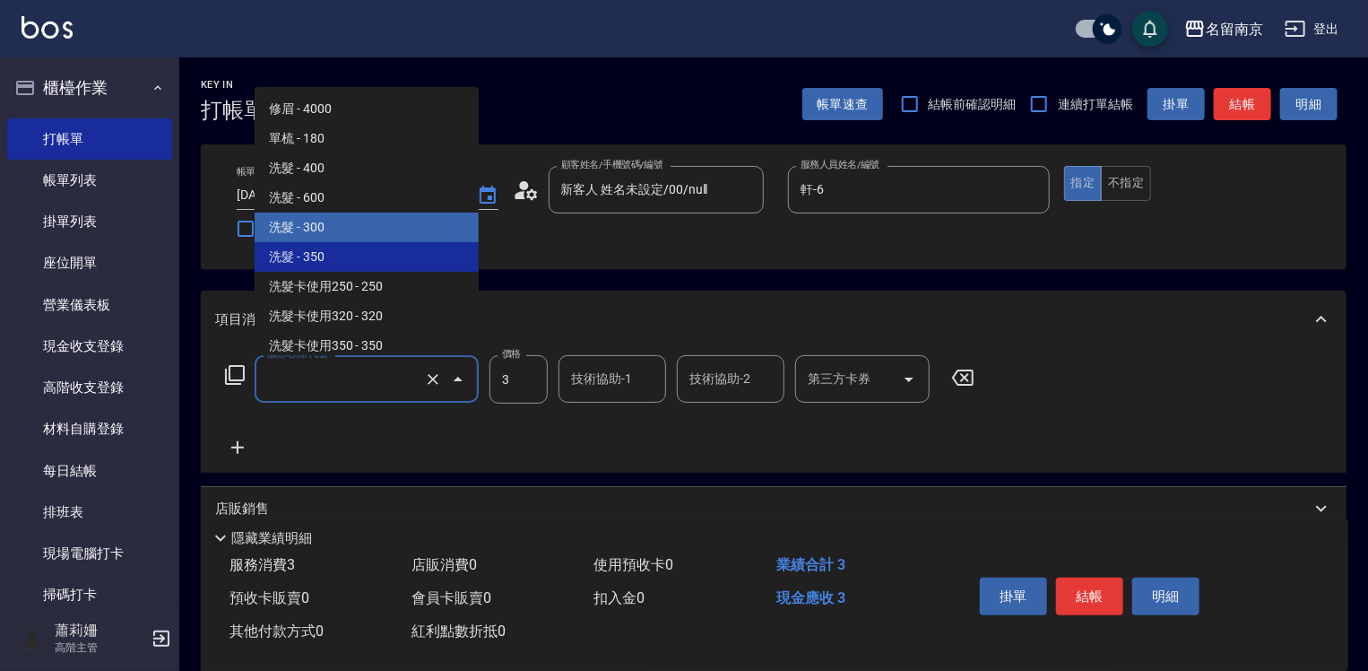
click at [368, 233] on span "洗髮 - 300" at bounding box center [367, 227] width 224 height 30
type input "洗髮(219)"
type input "300"
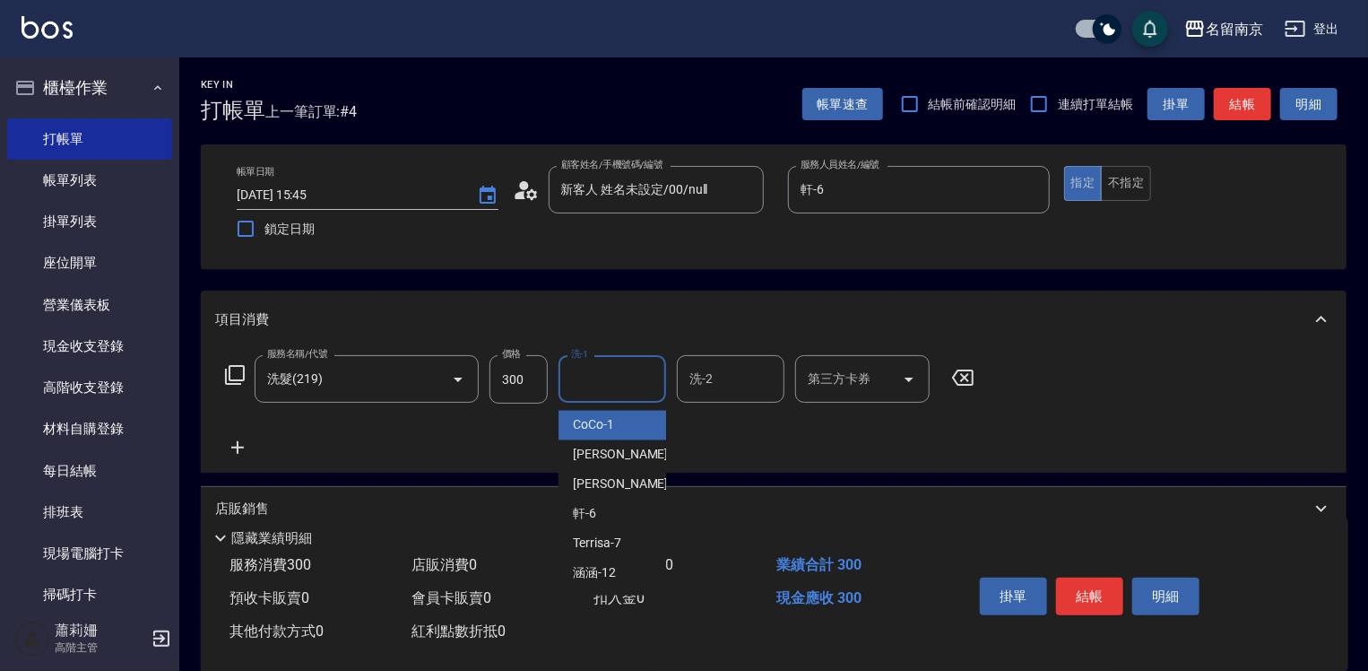
click at [591, 389] on input "洗-1" at bounding box center [612, 378] width 91 height 31
type input "軒-6"
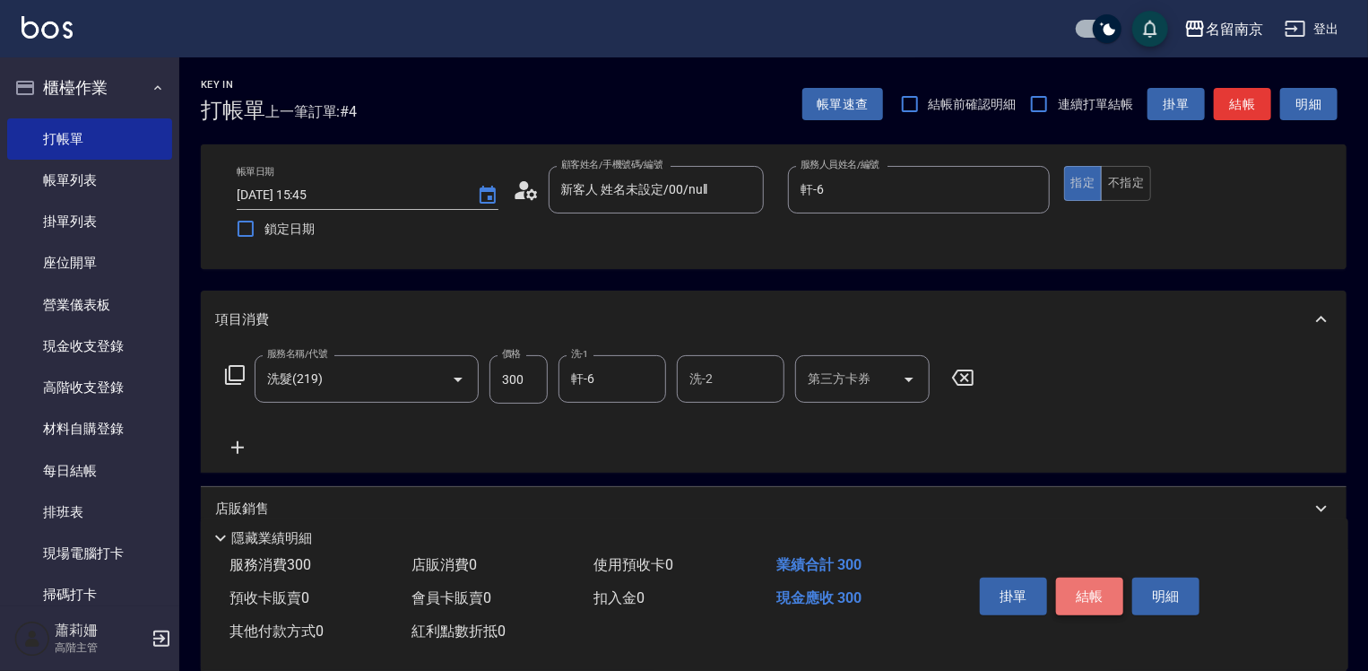
click at [1097, 586] on button "結帳" at bounding box center [1089, 596] width 67 height 38
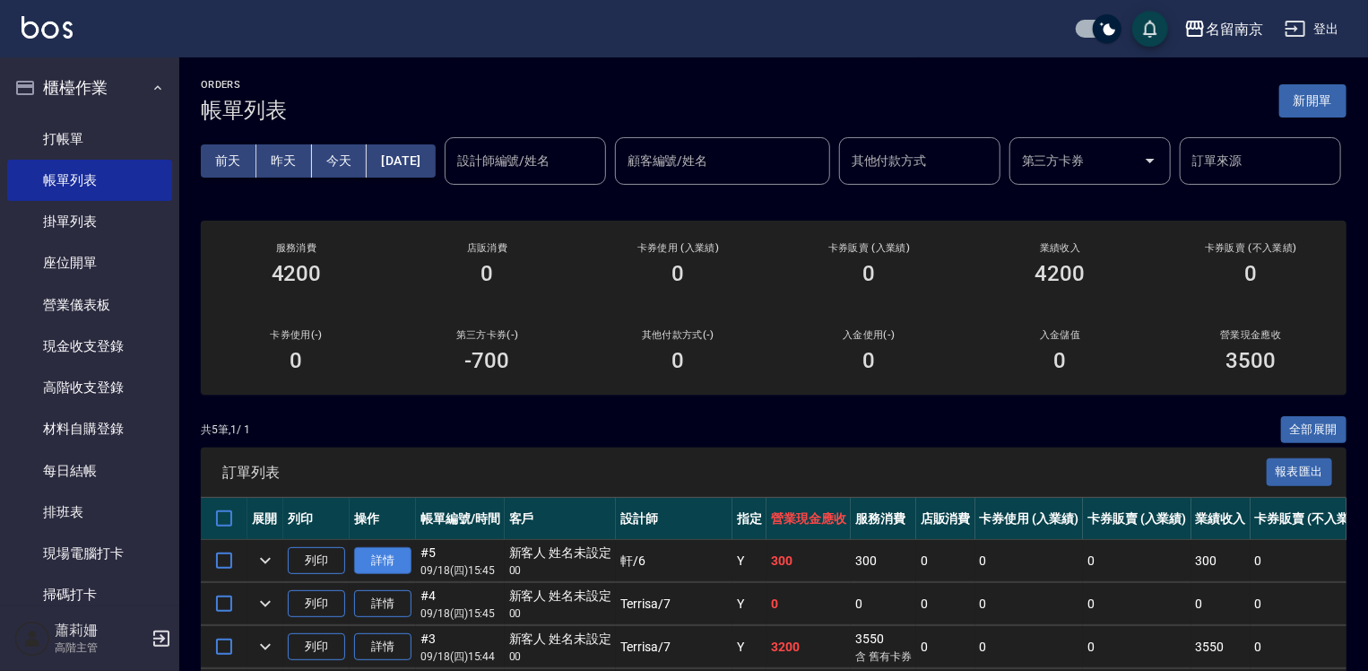
click at [376, 575] on link "詳情" at bounding box center [382, 561] width 57 height 28
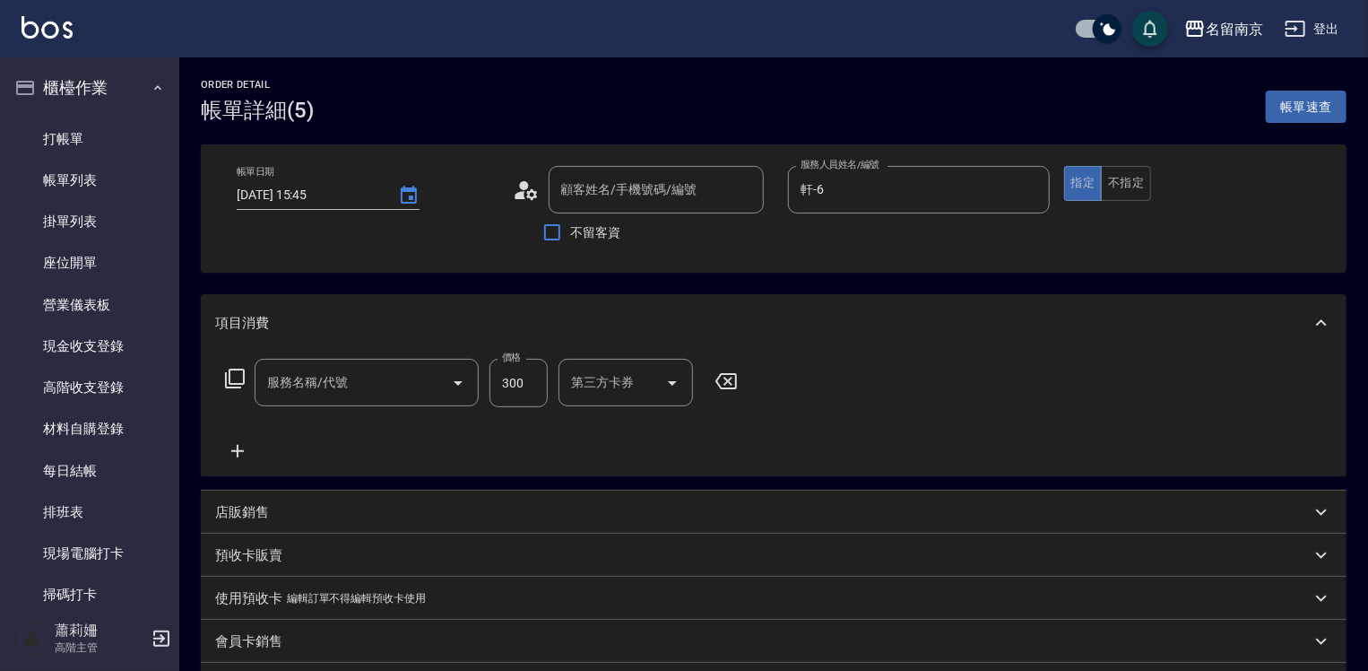
type input "[DATE] 15:45"
type input "軒-6"
type input "新客人 姓名未設定/00/null"
type input "洗髮(219)"
click at [235, 440] on icon at bounding box center [237, 451] width 45 height 22
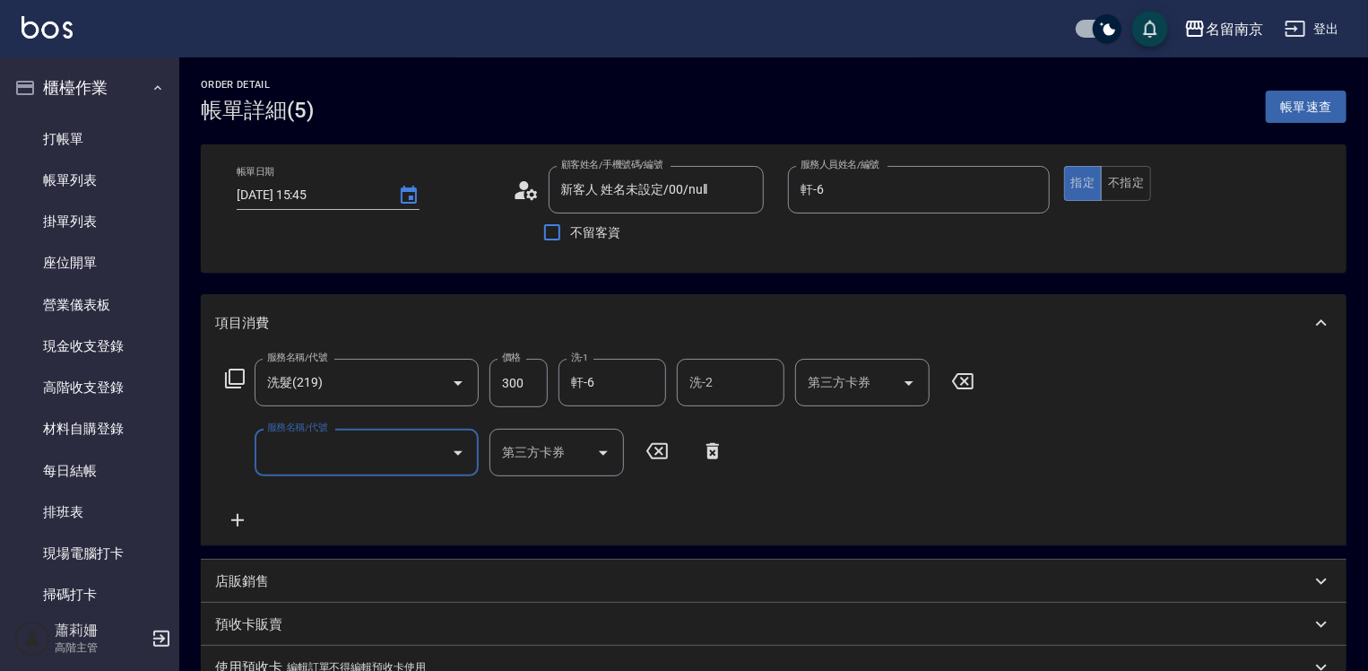
click at [321, 462] on input "服務名稱/代號" at bounding box center [353, 452] width 181 height 31
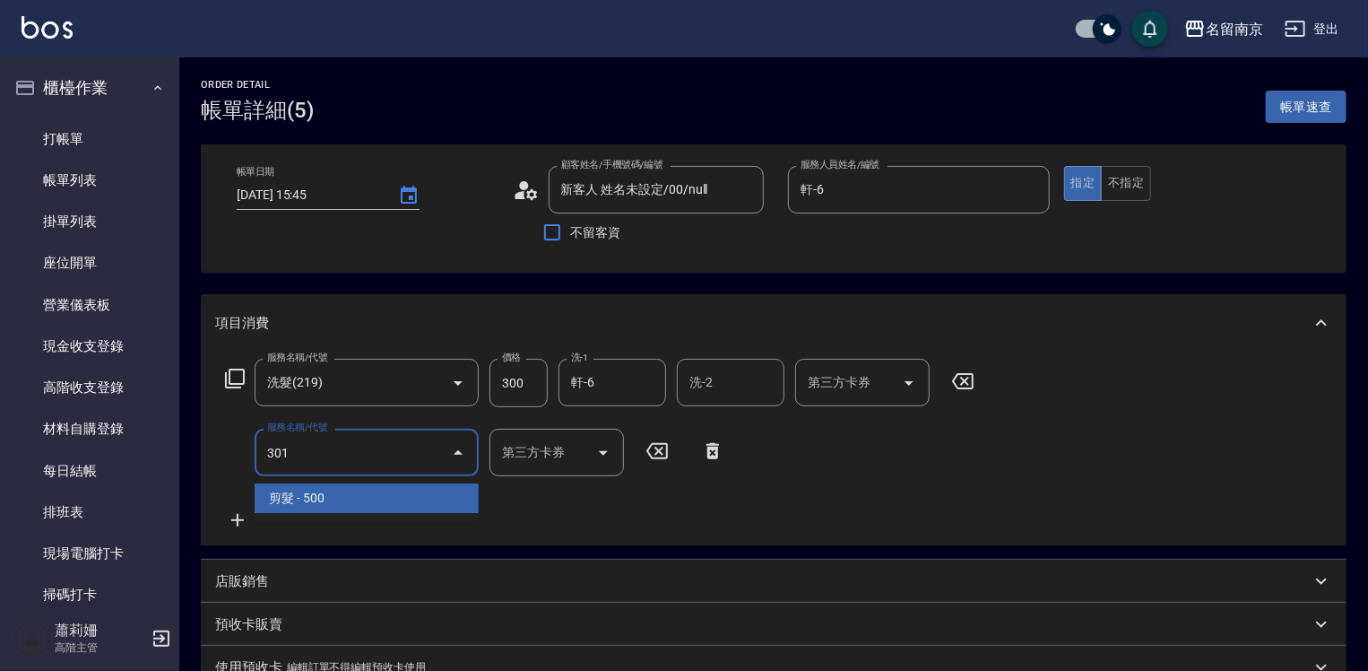
type input "剪髮(301)"
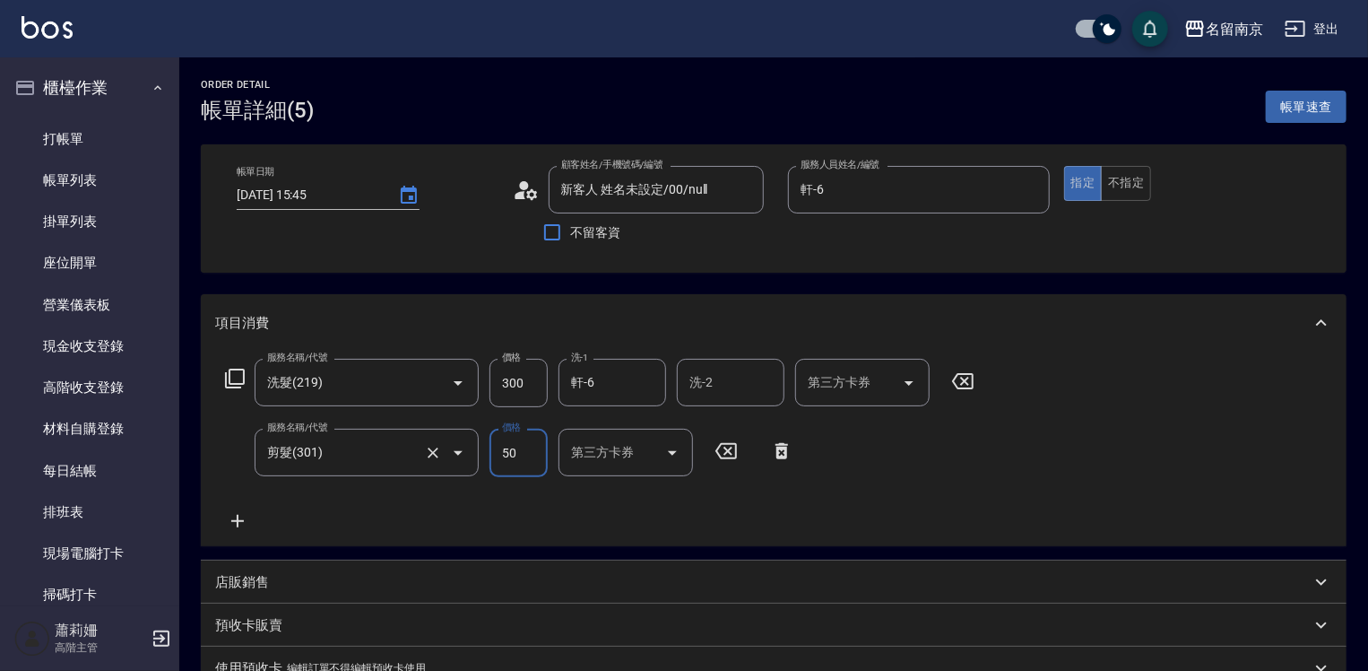
type input "500"
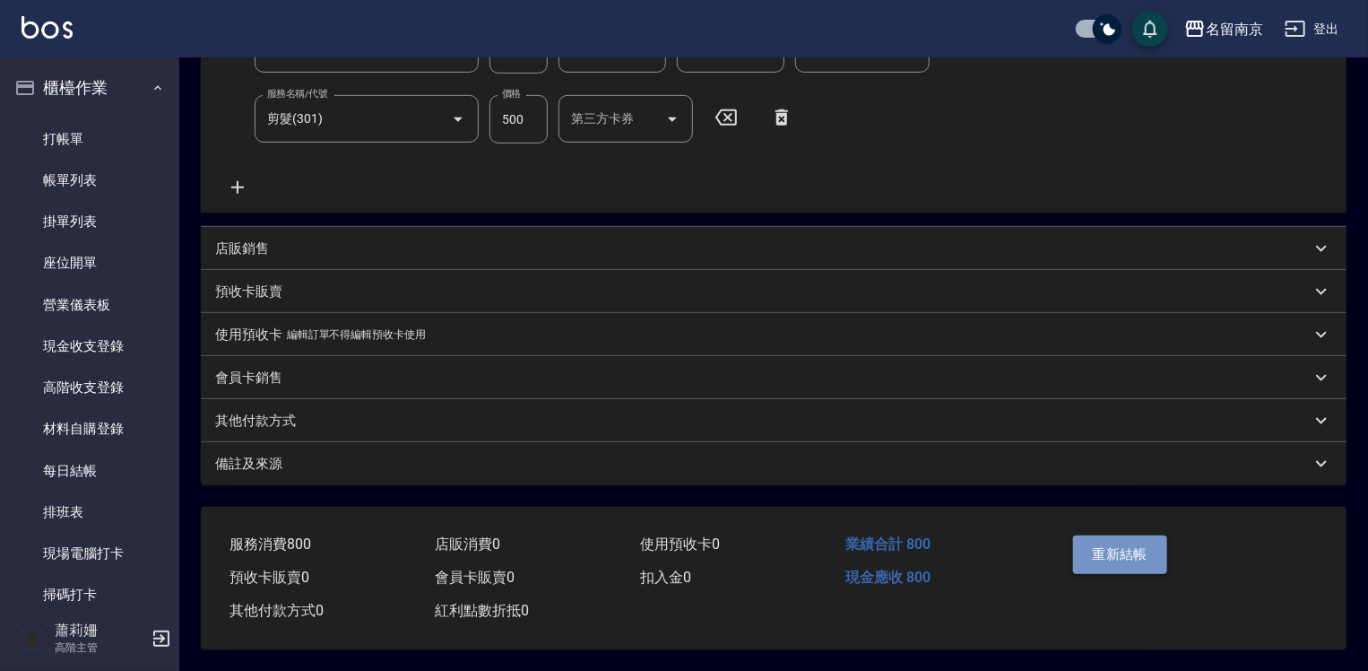
click at [1106, 548] on button "重新結帳" at bounding box center [1120, 554] width 95 height 38
click at [69, 176] on link "帳單列表" at bounding box center [89, 180] width 165 height 41
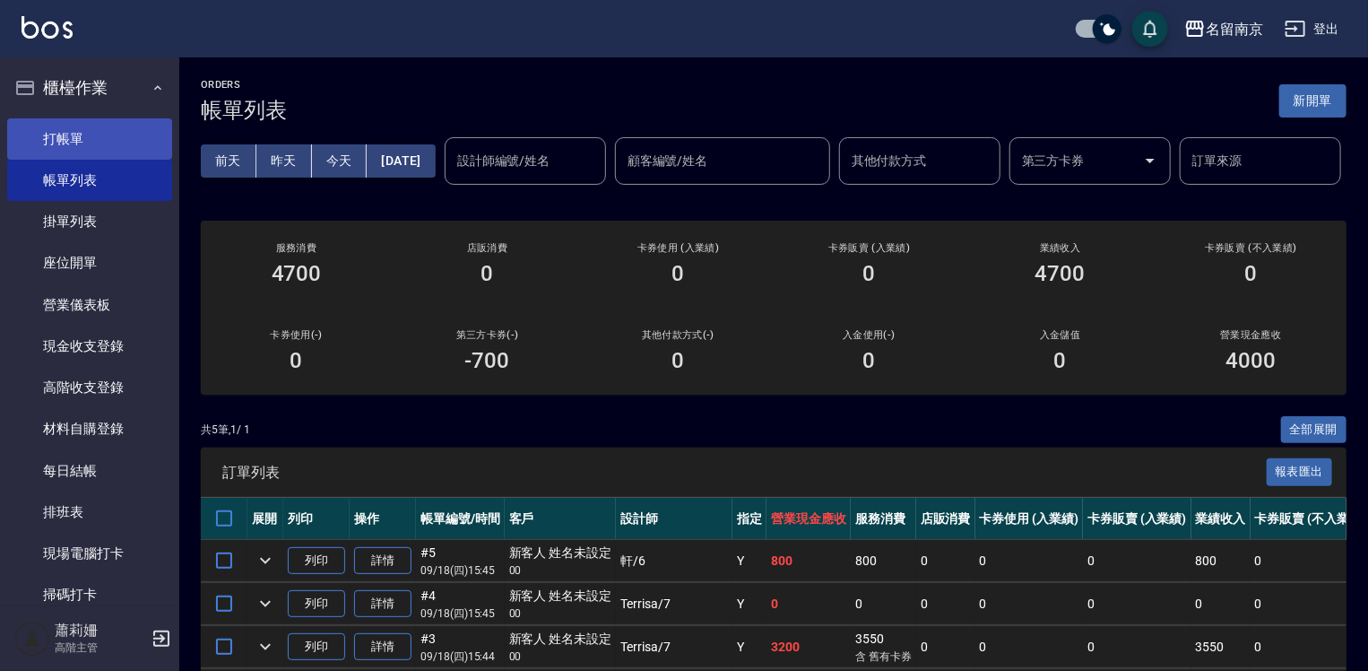
click at [63, 133] on link "打帳單" at bounding box center [89, 138] width 165 height 41
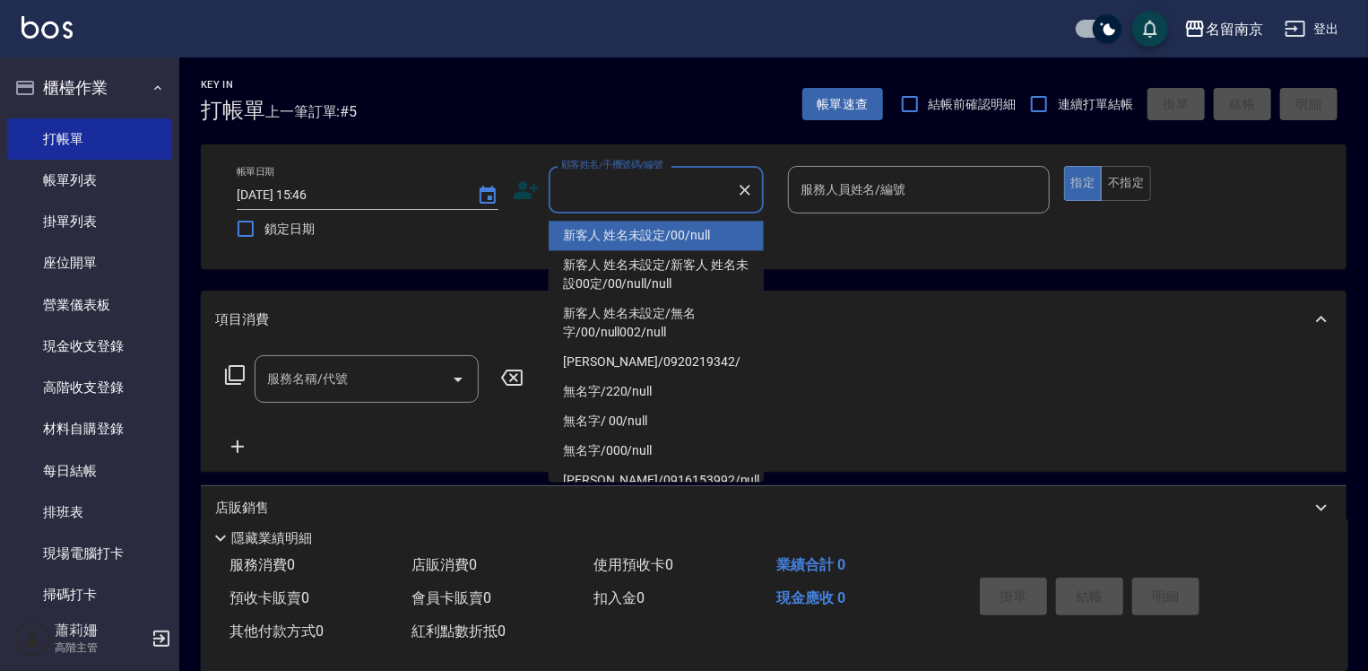
click at [620, 190] on input "顧客姓名/手機號碼/編號" at bounding box center [643, 189] width 172 height 31
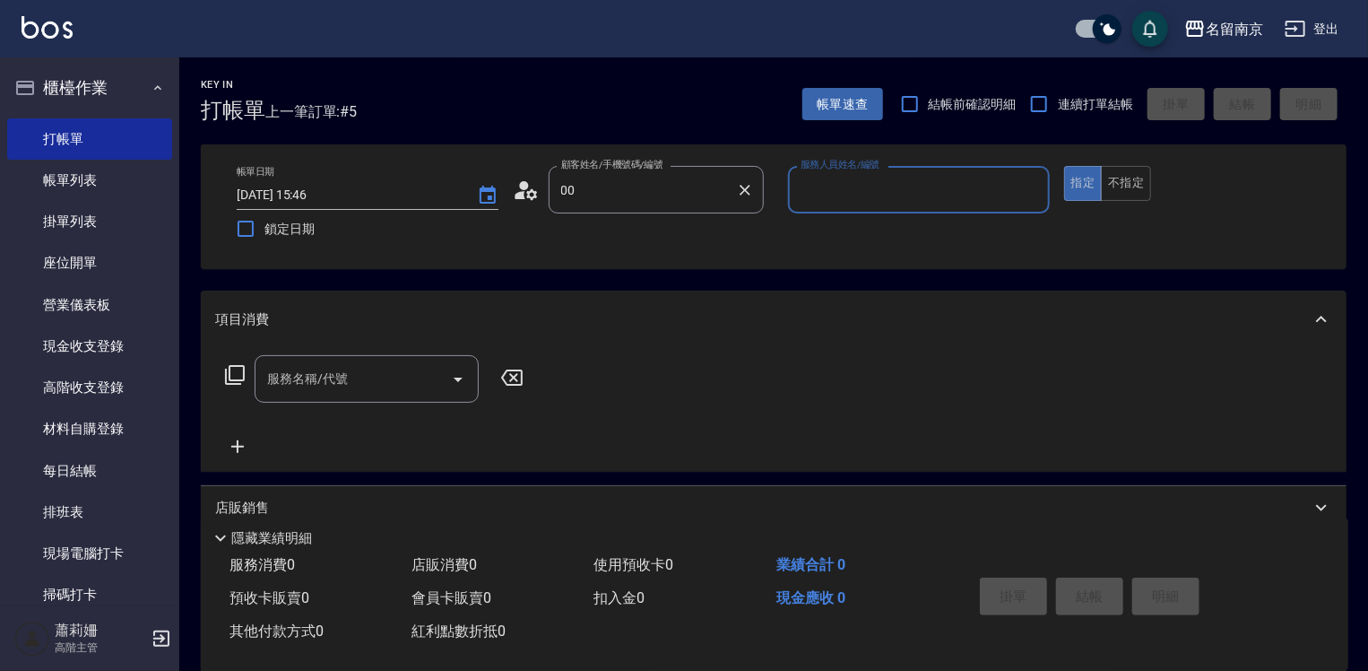
type input "新客人 姓名未設定/00/null"
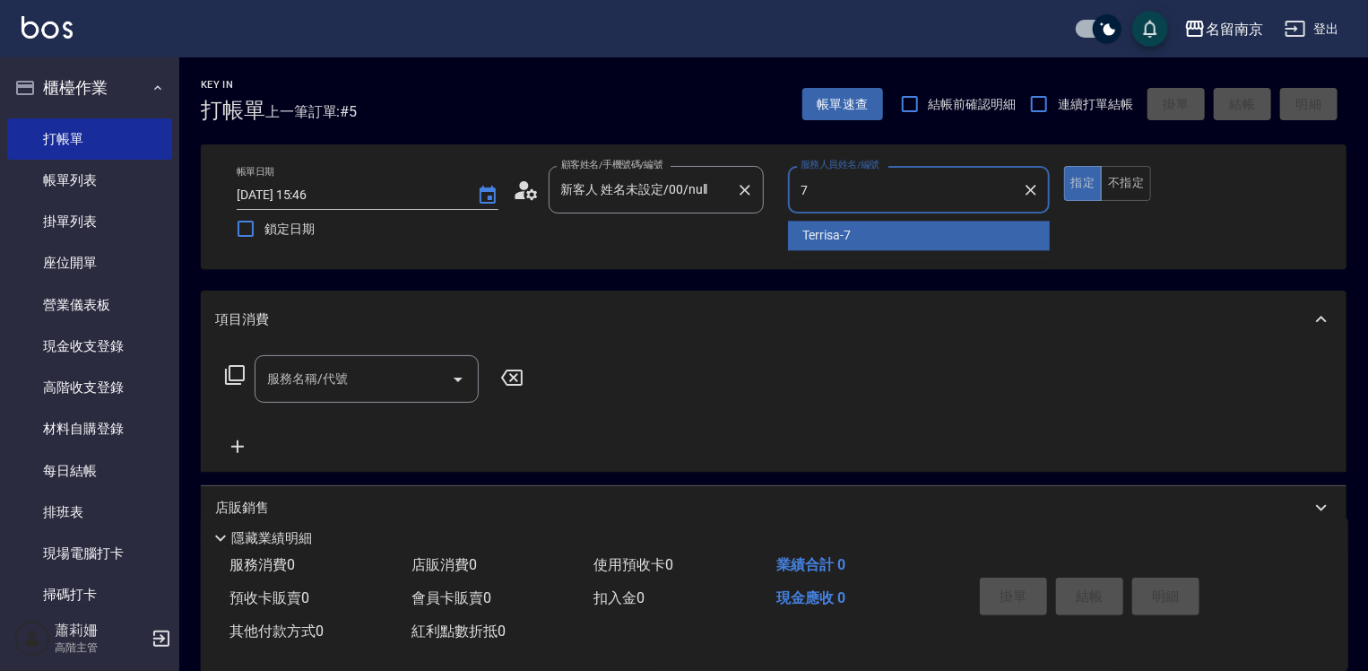
type input "Terrisa-7"
type button "true"
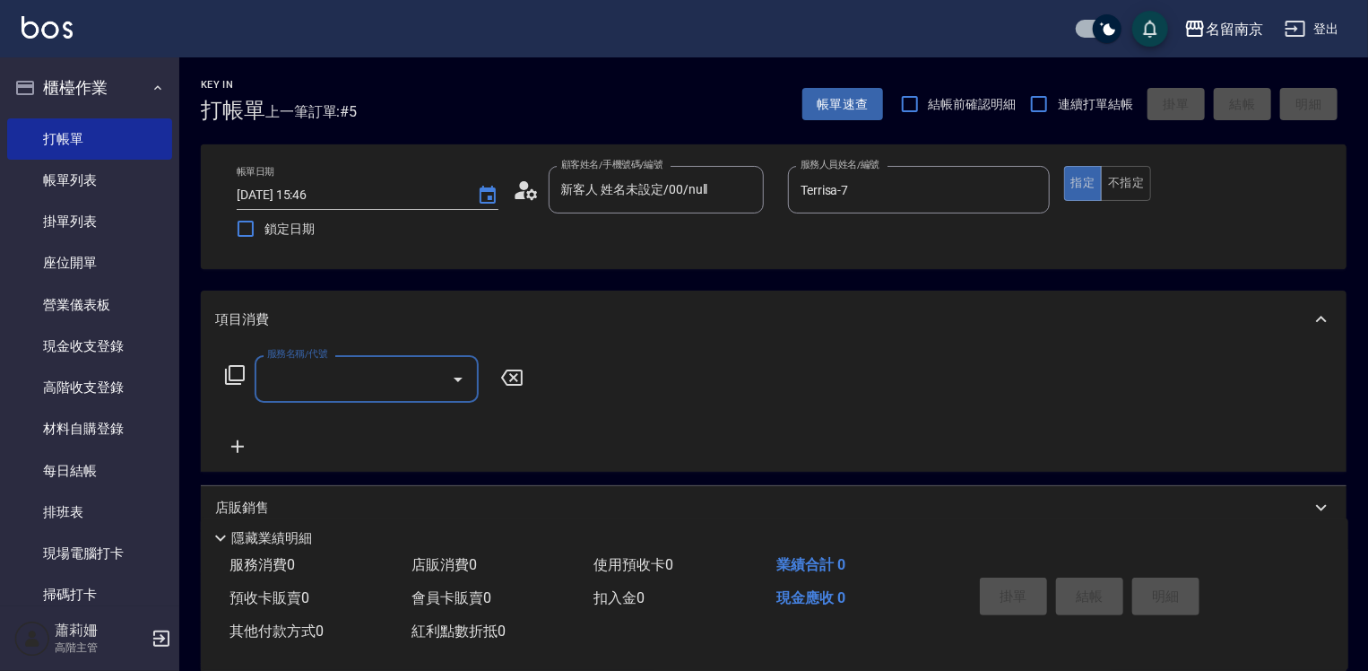
click at [386, 390] on input "服務名稱/代號" at bounding box center [353, 378] width 181 height 31
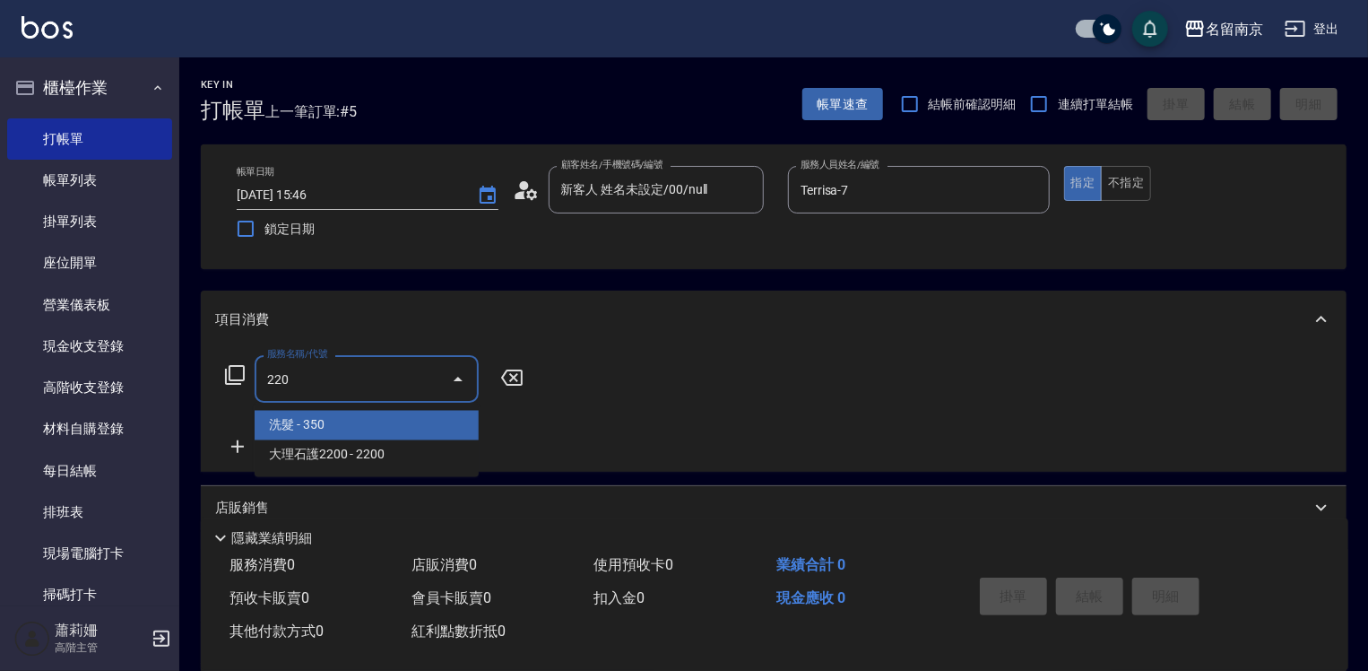
type input "洗髮(220)"
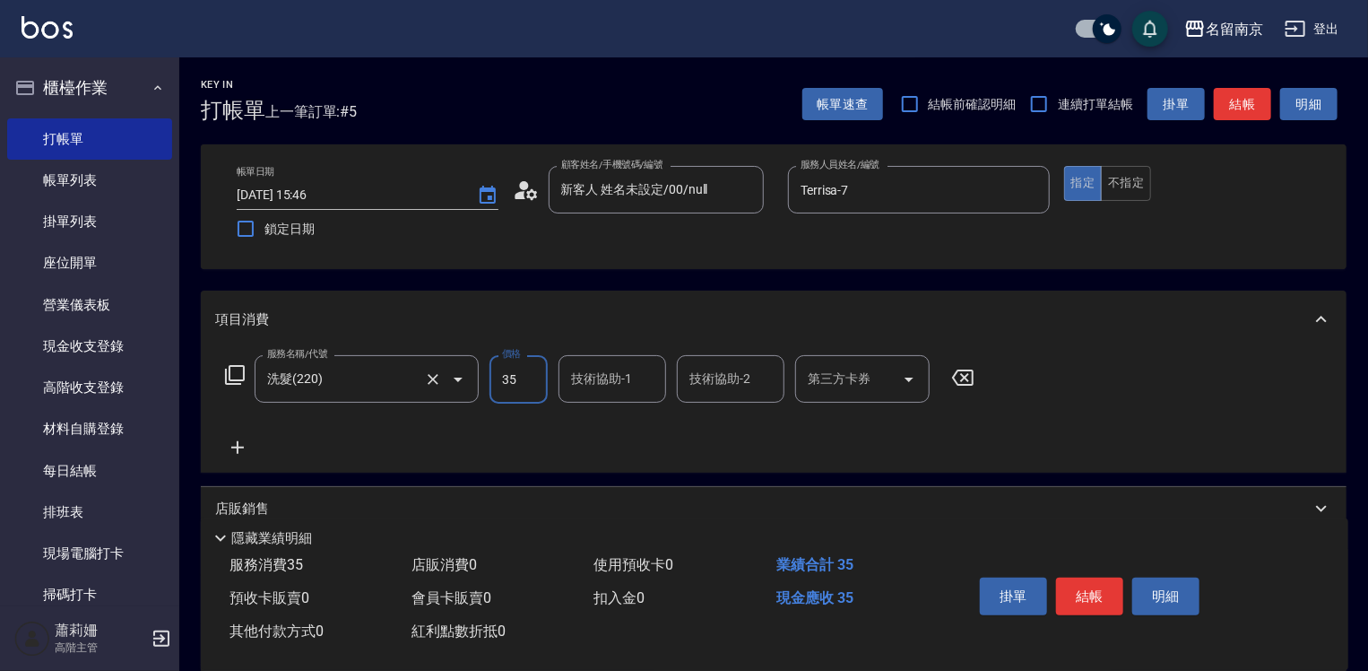
type input "350"
type input "Terrisa-7"
click at [1090, 615] on div "掛單 結帳 明細" at bounding box center [1090, 598] width 234 height 56
click at [1106, 590] on button "結帳" at bounding box center [1089, 596] width 67 height 38
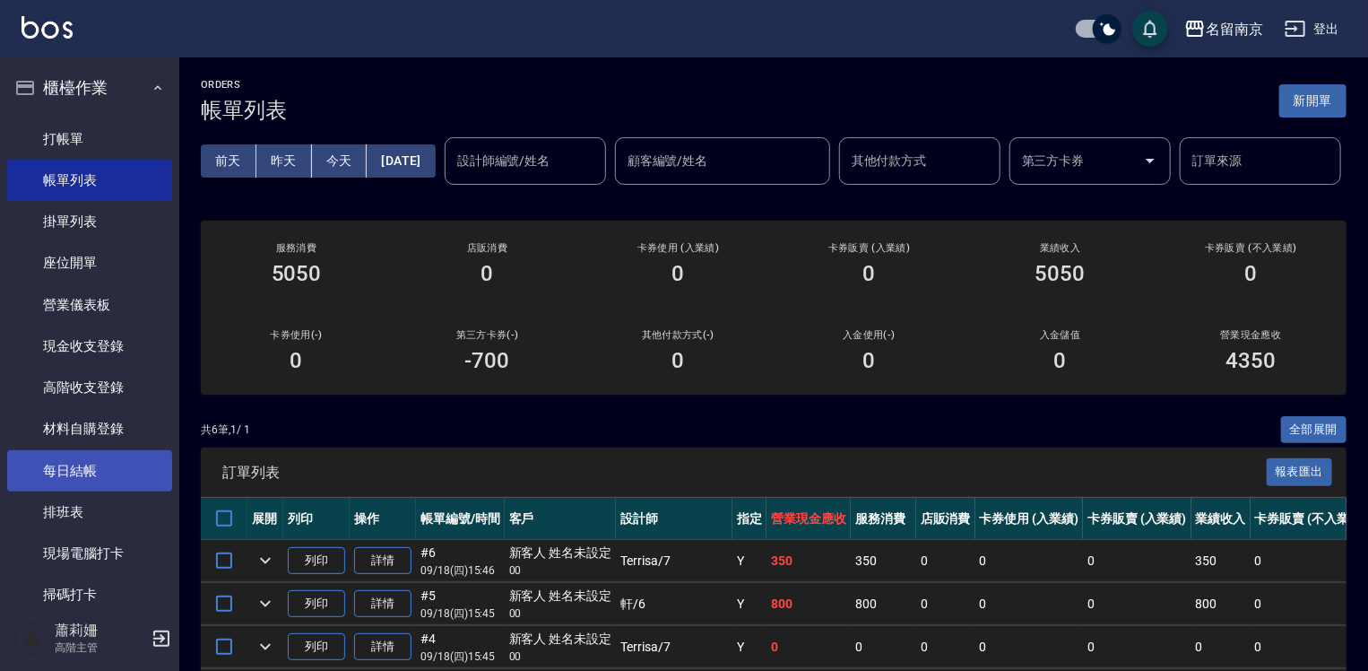
scroll to position [179, 0]
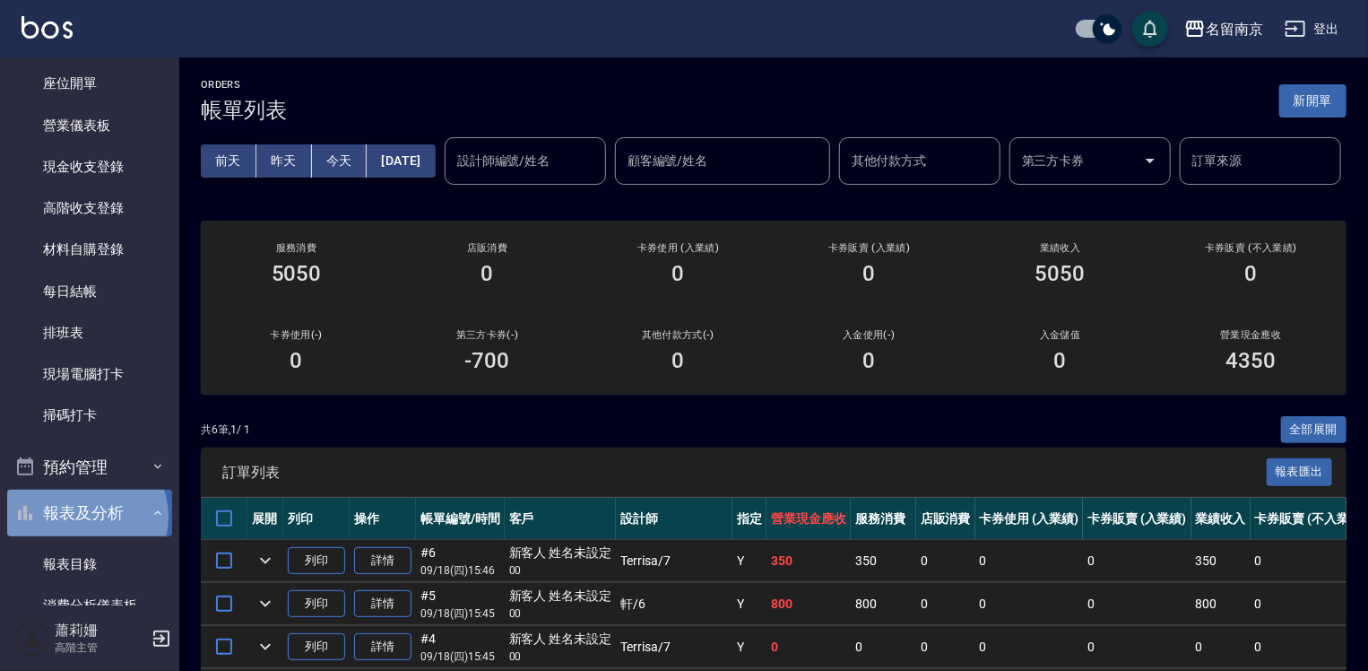
click at [84, 516] on button "報表及分析" at bounding box center [89, 513] width 165 height 47
click at [95, 506] on button "報表及分析" at bounding box center [89, 513] width 165 height 47
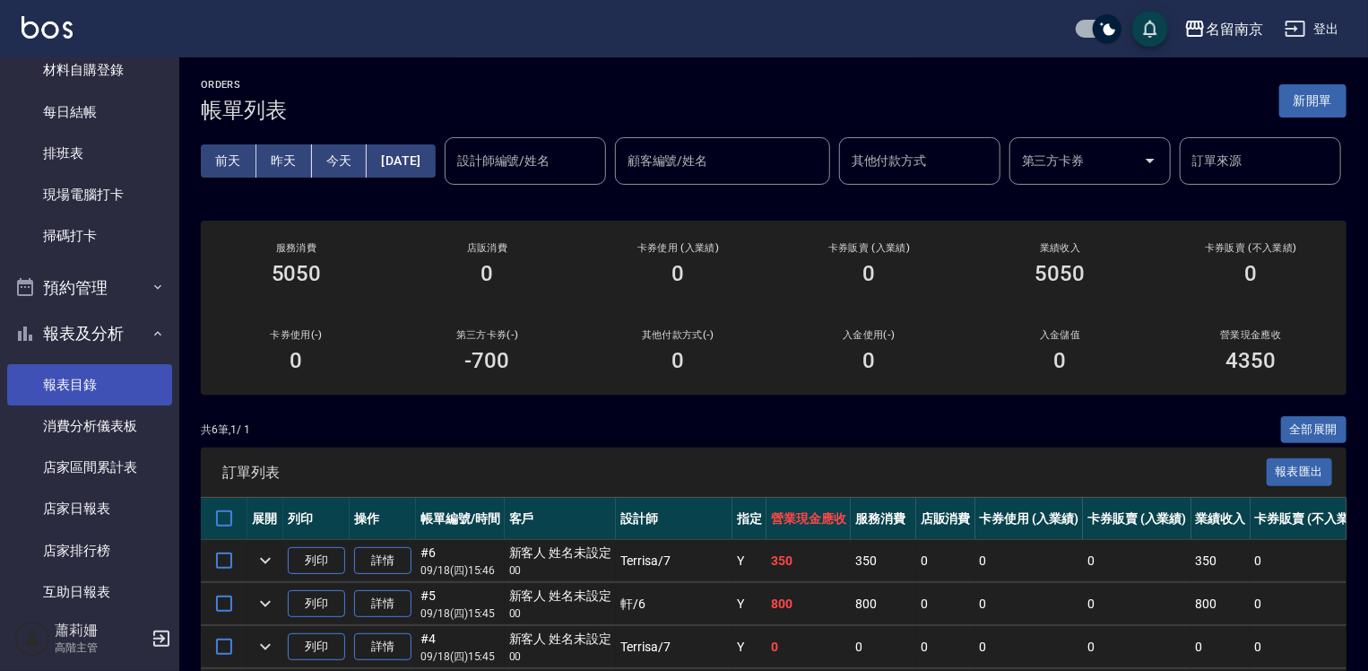
click at [98, 388] on link "報表目錄" at bounding box center [89, 384] width 165 height 41
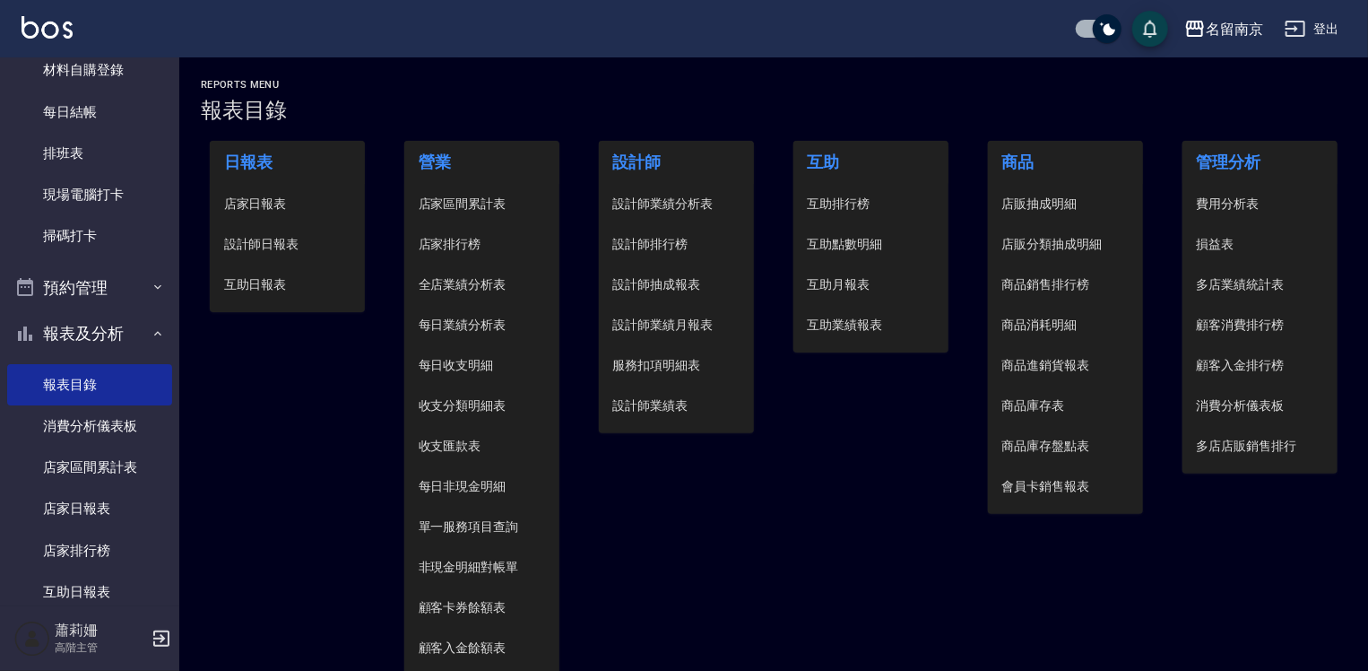
click at [272, 247] on span "設計師日報表" at bounding box center [287, 244] width 127 height 19
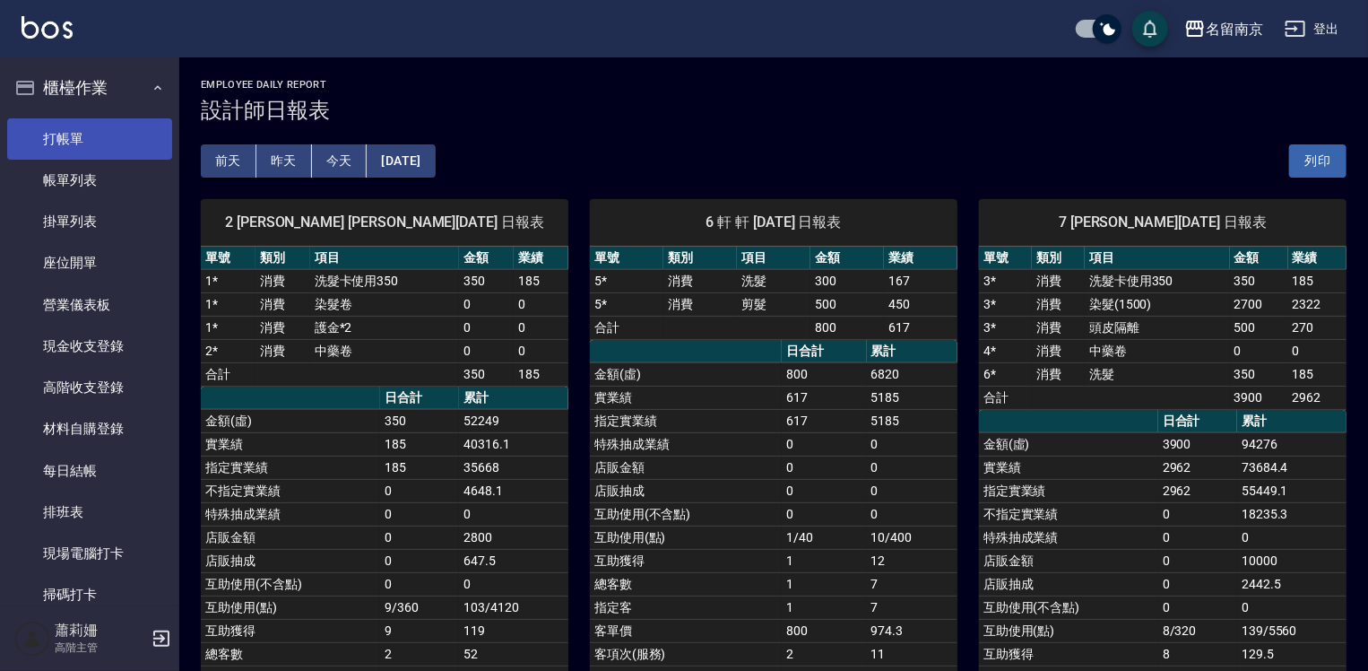
click at [82, 133] on link "打帳單" at bounding box center [89, 138] width 165 height 41
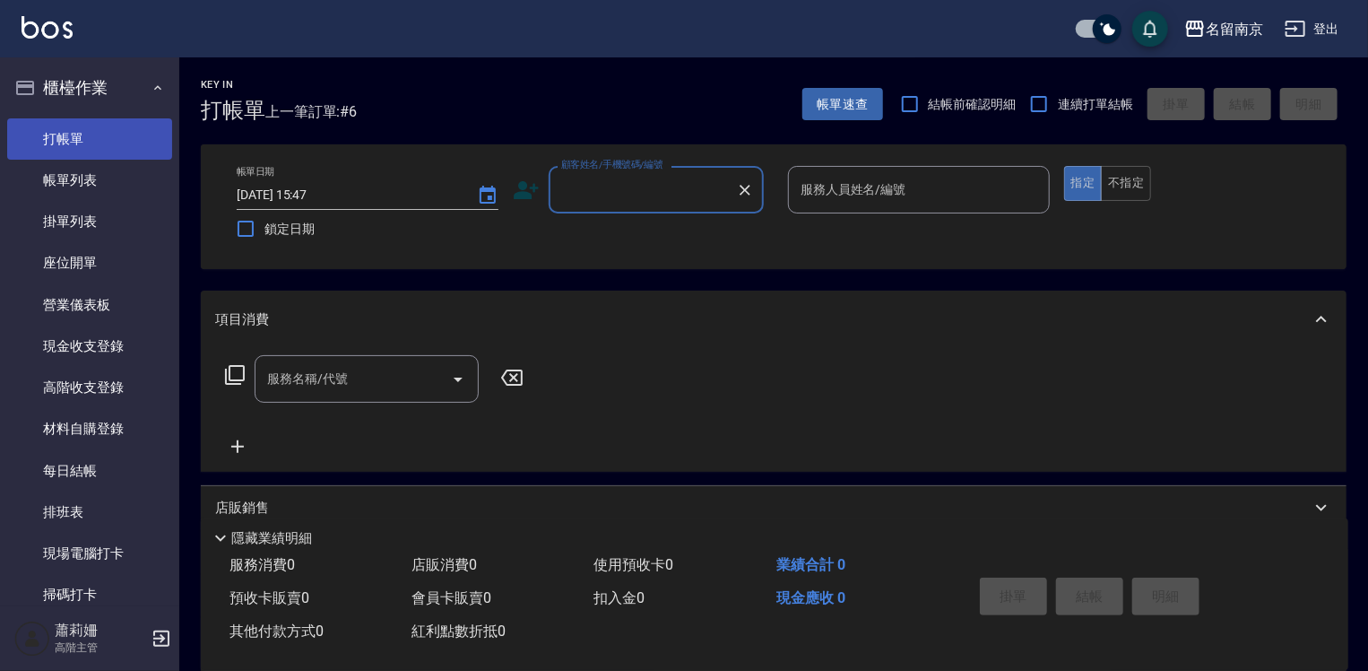
click at [134, 129] on link "打帳單" at bounding box center [89, 138] width 165 height 41
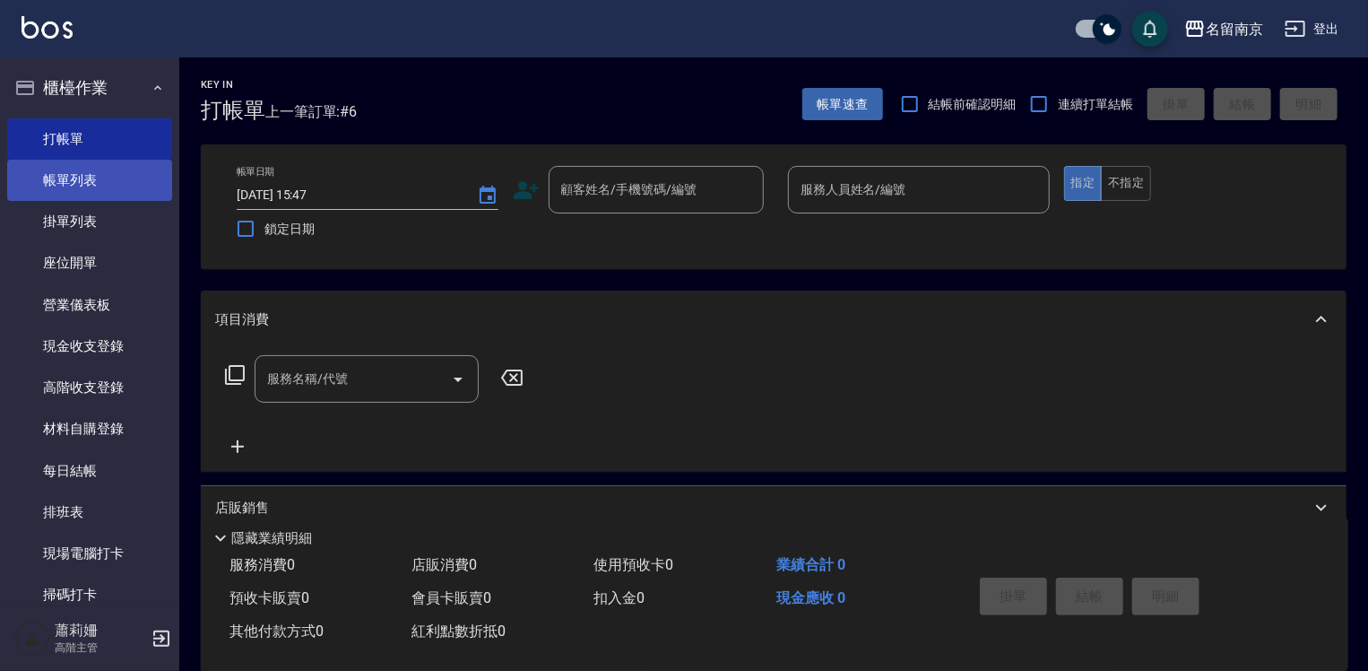
click at [97, 191] on link "帳單列表" at bounding box center [89, 180] width 165 height 41
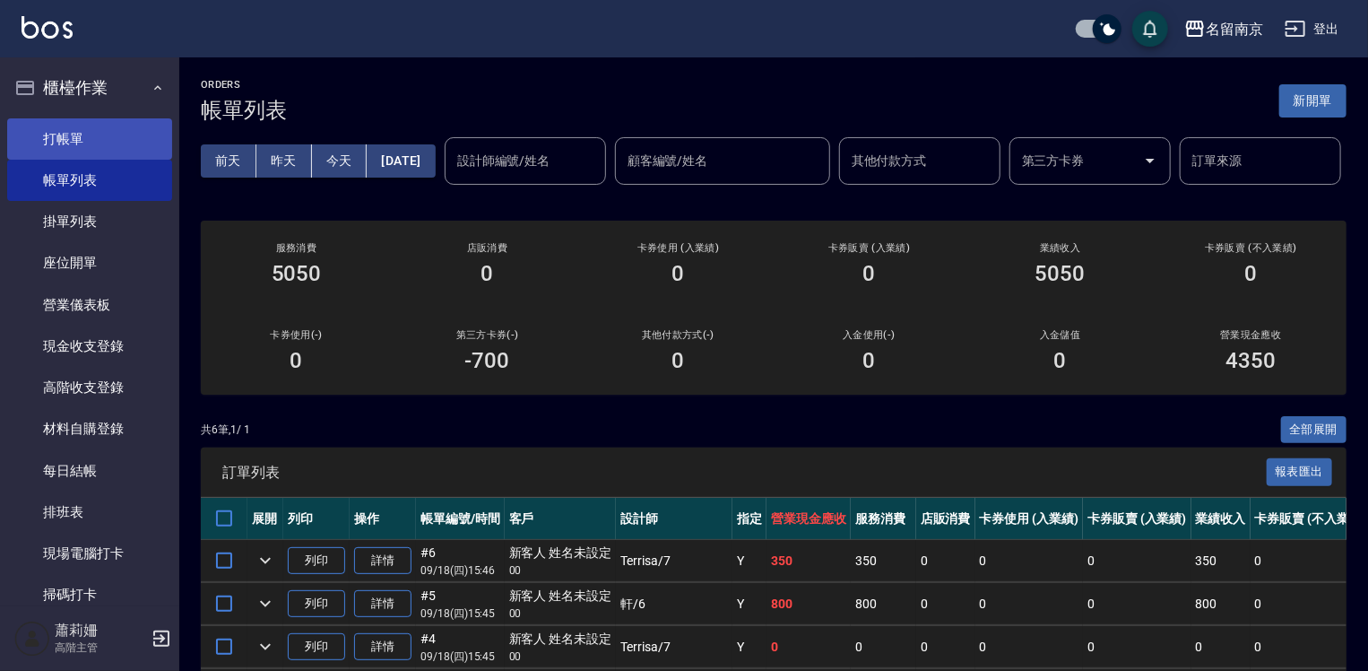
click at [68, 122] on link "打帳單" at bounding box center [89, 138] width 165 height 41
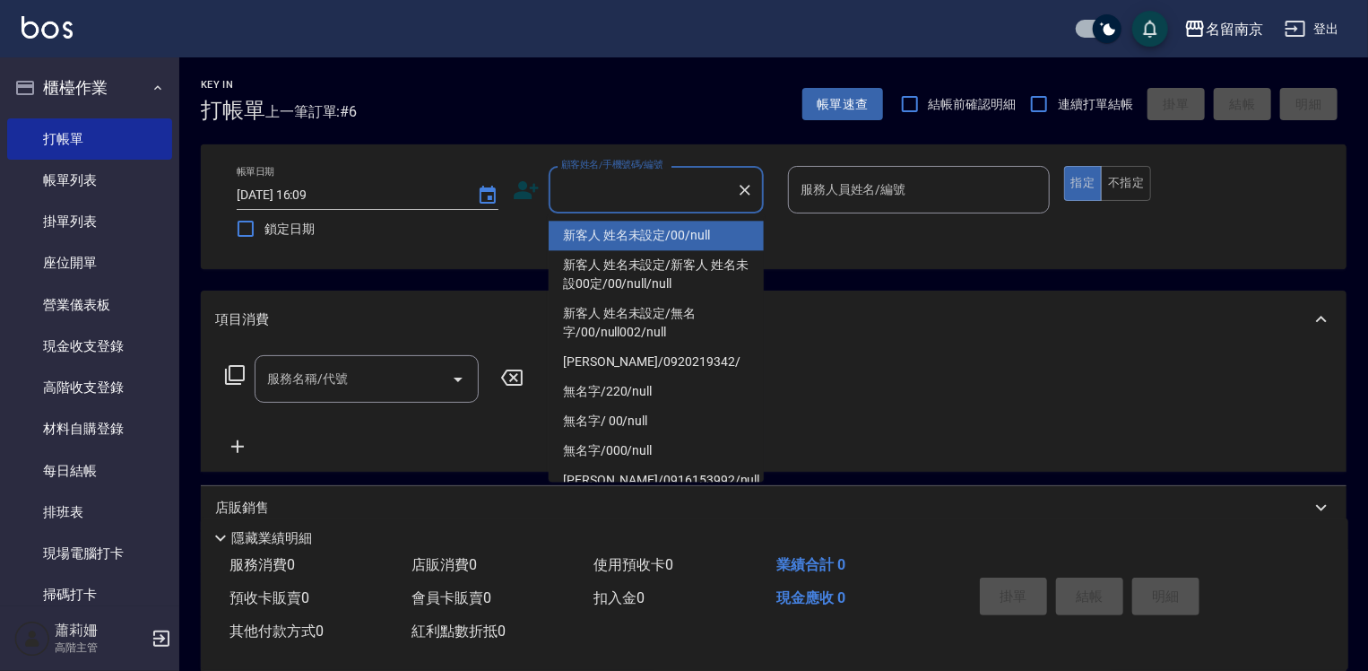
click at [631, 184] on input "顧客姓名/手機號碼/編號" at bounding box center [643, 189] width 172 height 31
click at [706, 232] on li "新客人 姓名未設定/00/null" at bounding box center [656, 236] width 215 height 30
type input "新客人 姓名未設定/00/null"
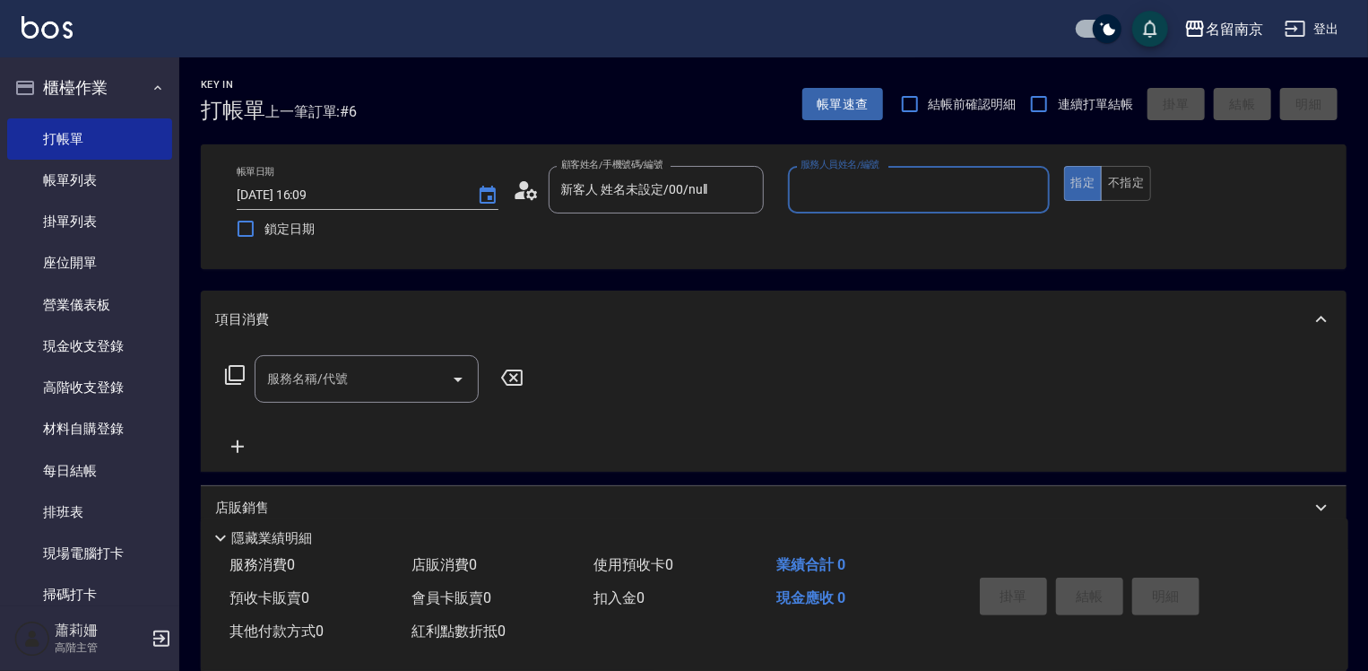
click at [854, 194] on input "服務人員姓名/編號" at bounding box center [919, 189] width 246 height 31
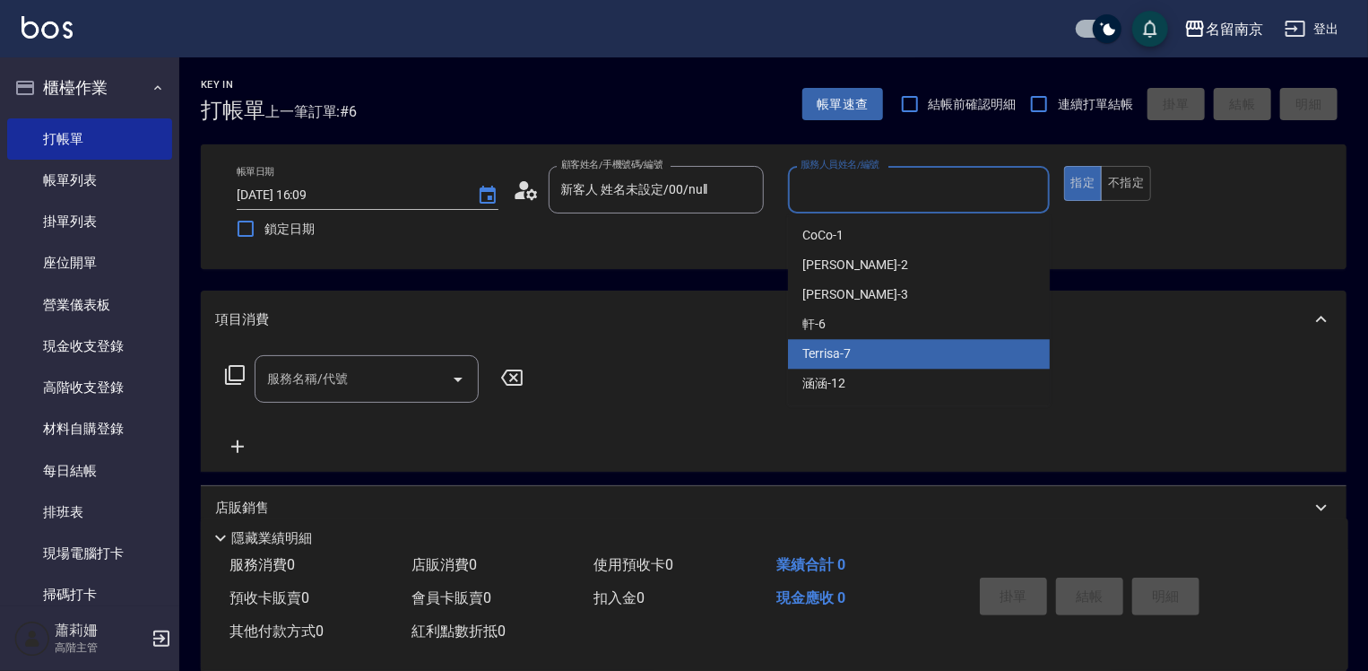
click at [880, 344] on div "Terrisa -7" at bounding box center [919, 354] width 262 height 30
type input "Terrisa-7"
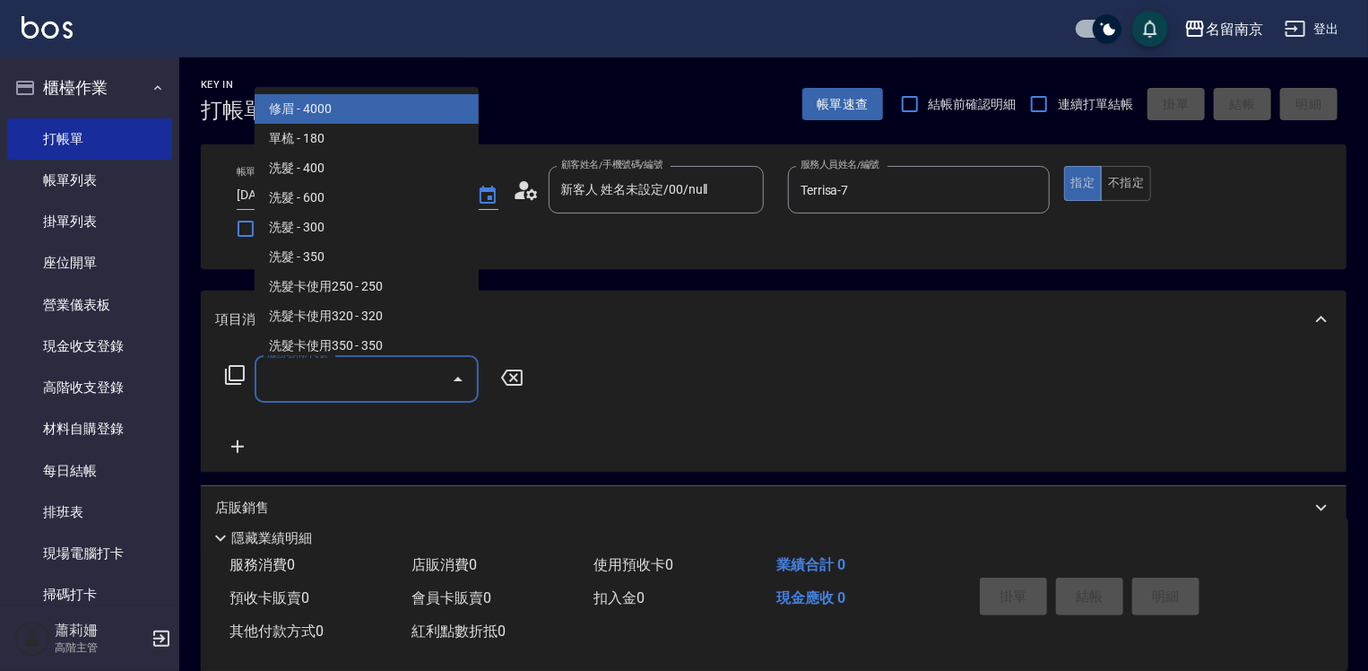
drag, startPoint x: 308, startPoint y: 385, endPoint x: 621, endPoint y: 444, distance: 319.3
click at [309, 385] on input "服務名稱/代號" at bounding box center [353, 378] width 181 height 31
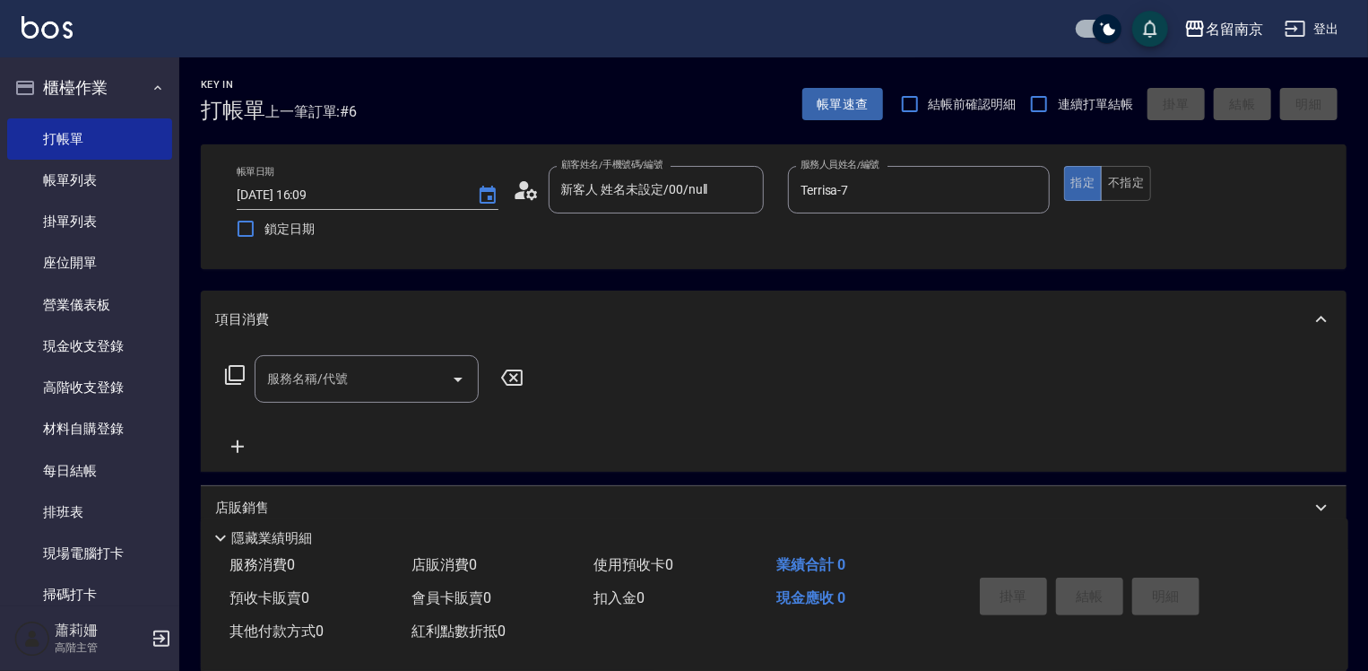
click at [235, 370] on icon at bounding box center [235, 375] width 22 height 22
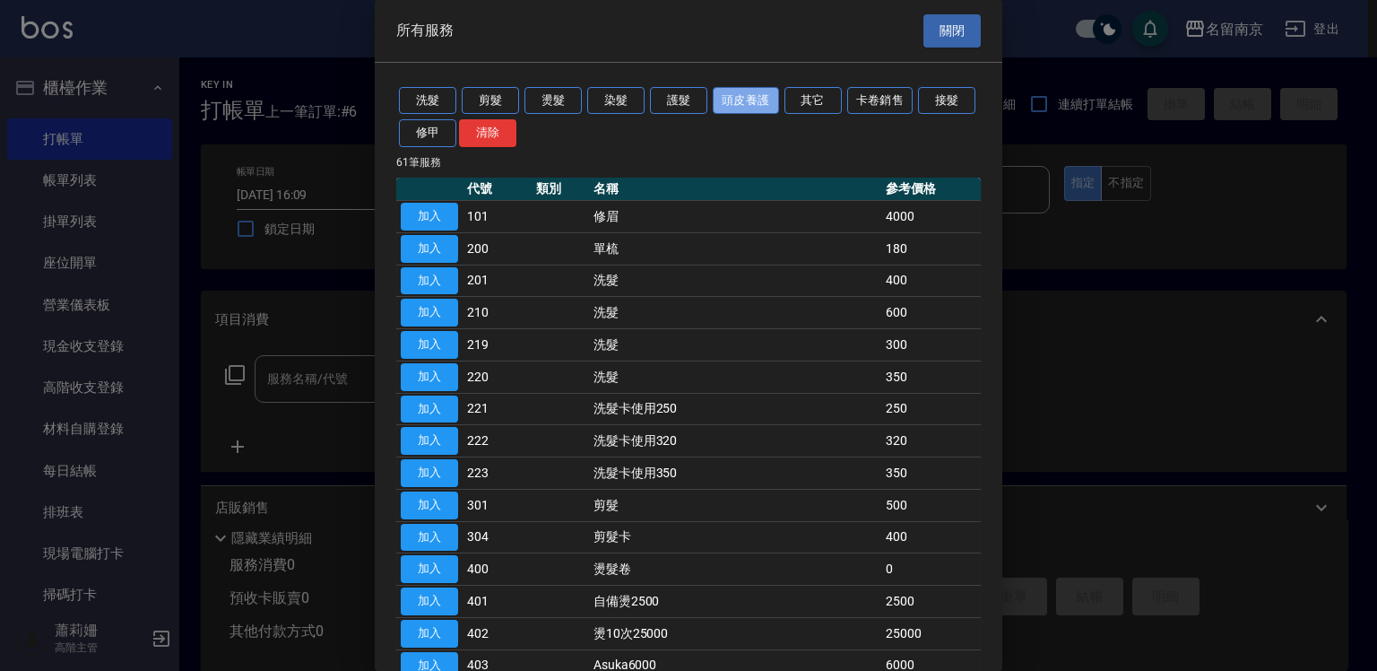
click at [754, 100] on button "頭皮養護" at bounding box center [746, 101] width 66 height 28
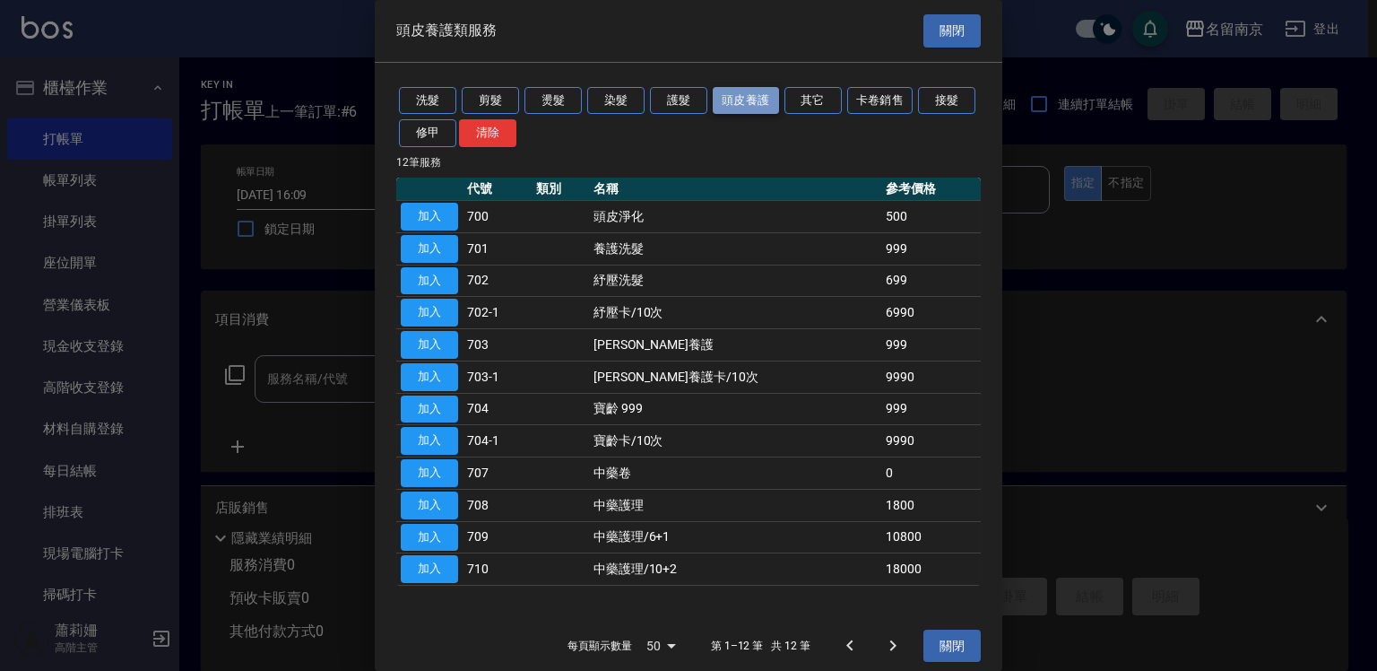
click at [748, 101] on button "頭皮養護" at bounding box center [746, 101] width 66 height 28
click at [448, 285] on button "加入" at bounding box center [429, 281] width 57 height 28
type input "紓壓洗髮(702)"
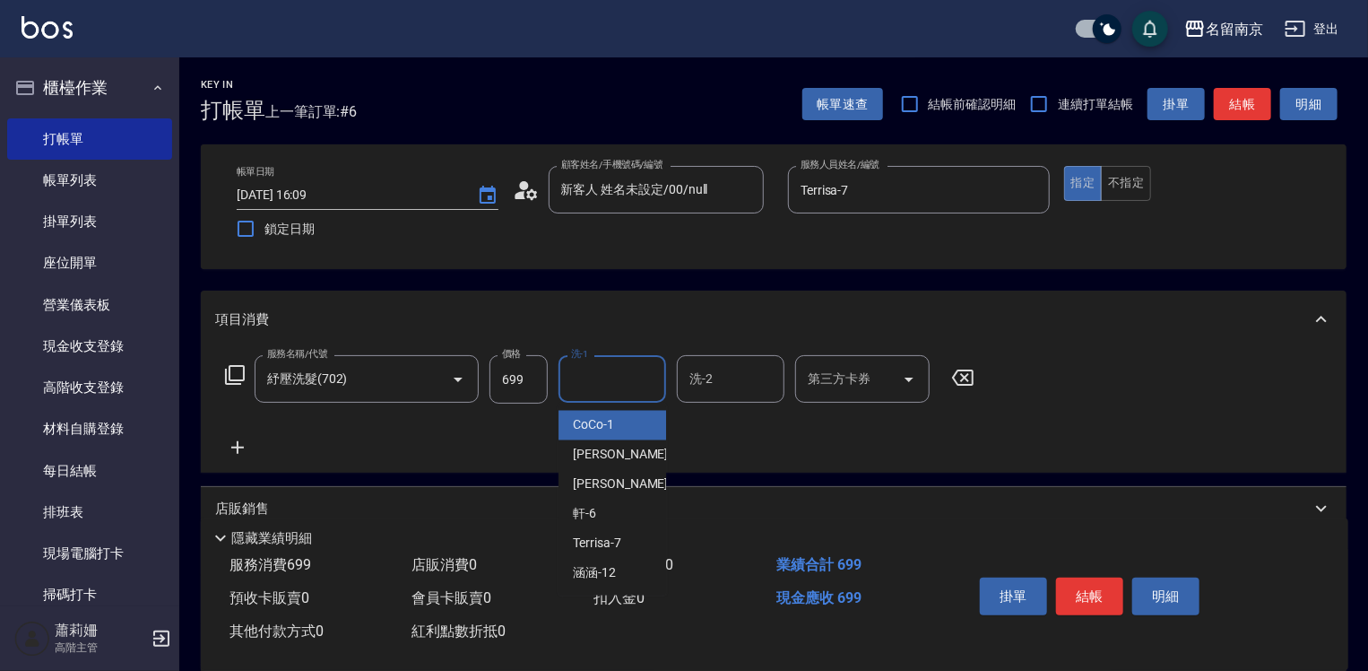
click at [616, 380] on input "洗-1" at bounding box center [612, 378] width 91 height 31
type input "Terrisa-7"
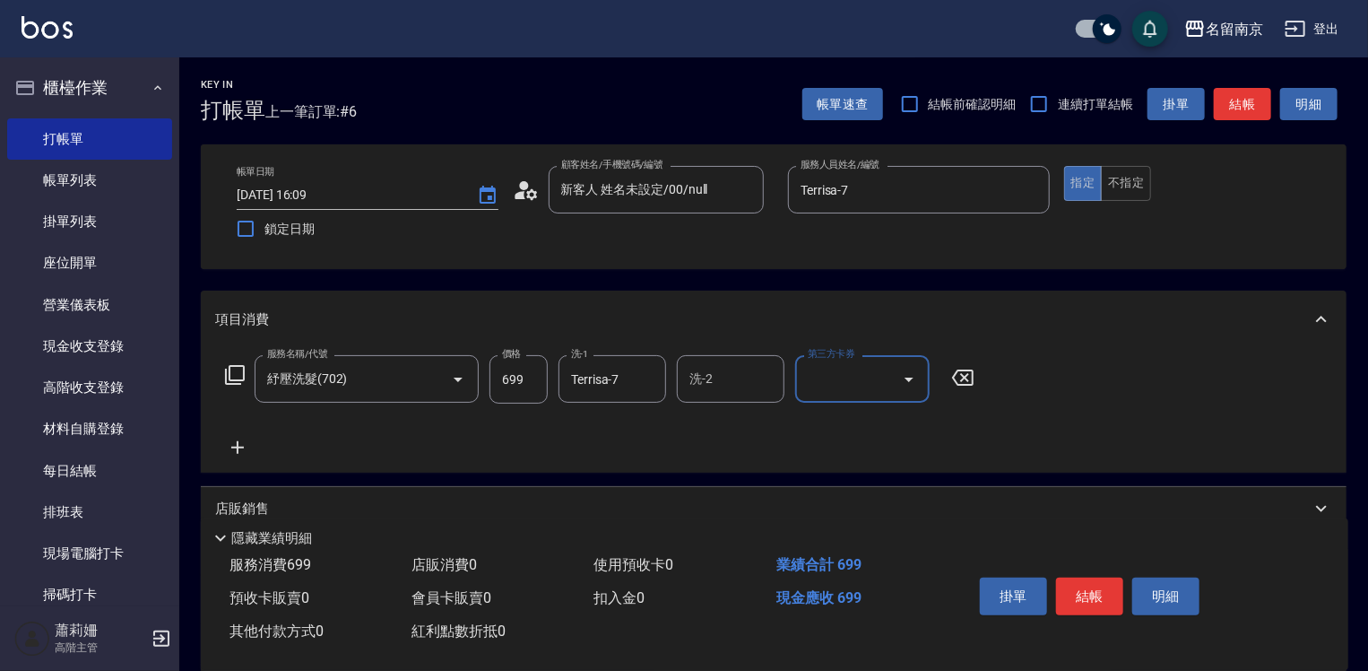
scroll to position [179, 0]
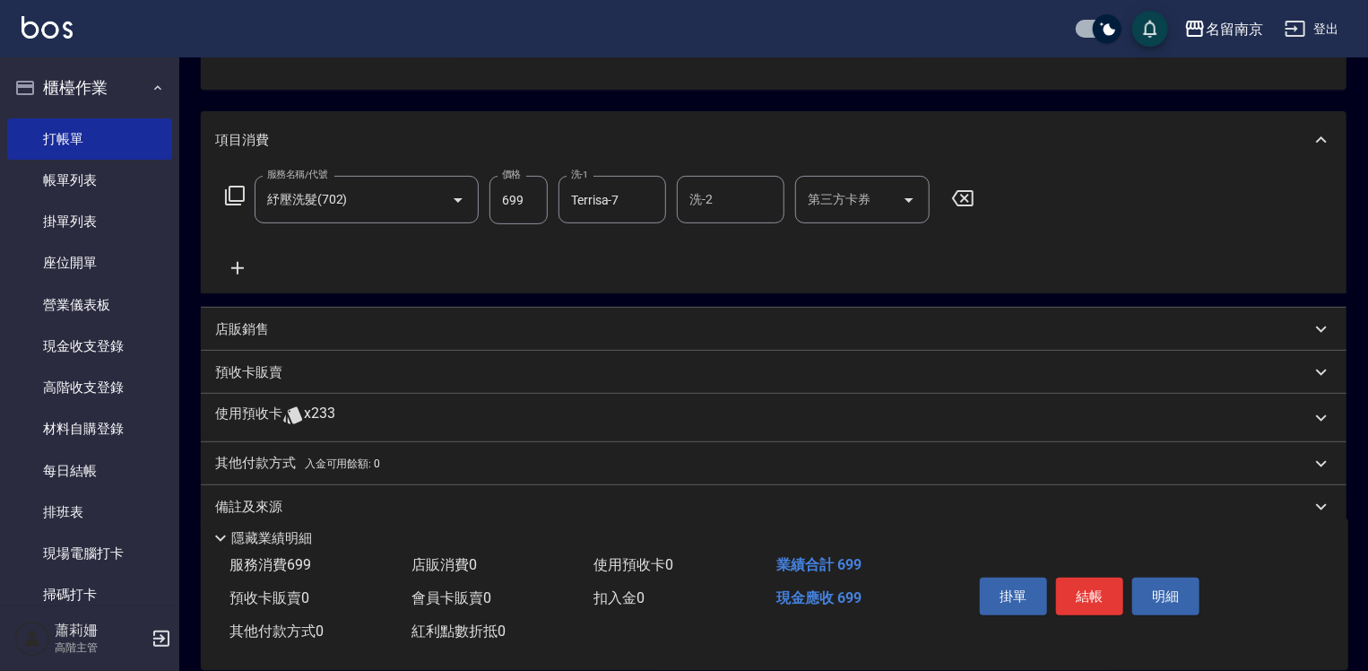
click at [240, 334] on p "店販銷售" at bounding box center [242, 329] width 54 height 19
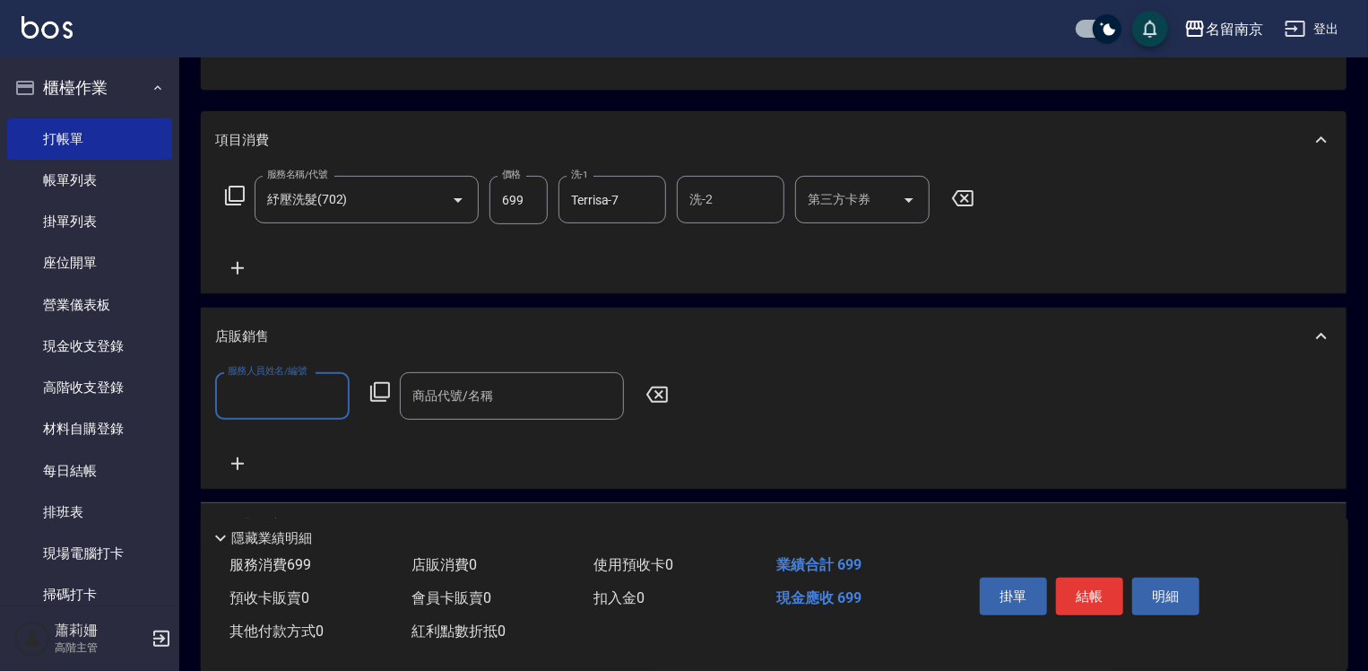
scroll to position [0, 0]
click at [255, 402] on input "服務人員姓名/編號" at bounding box center [282, 395] width 118 height 31
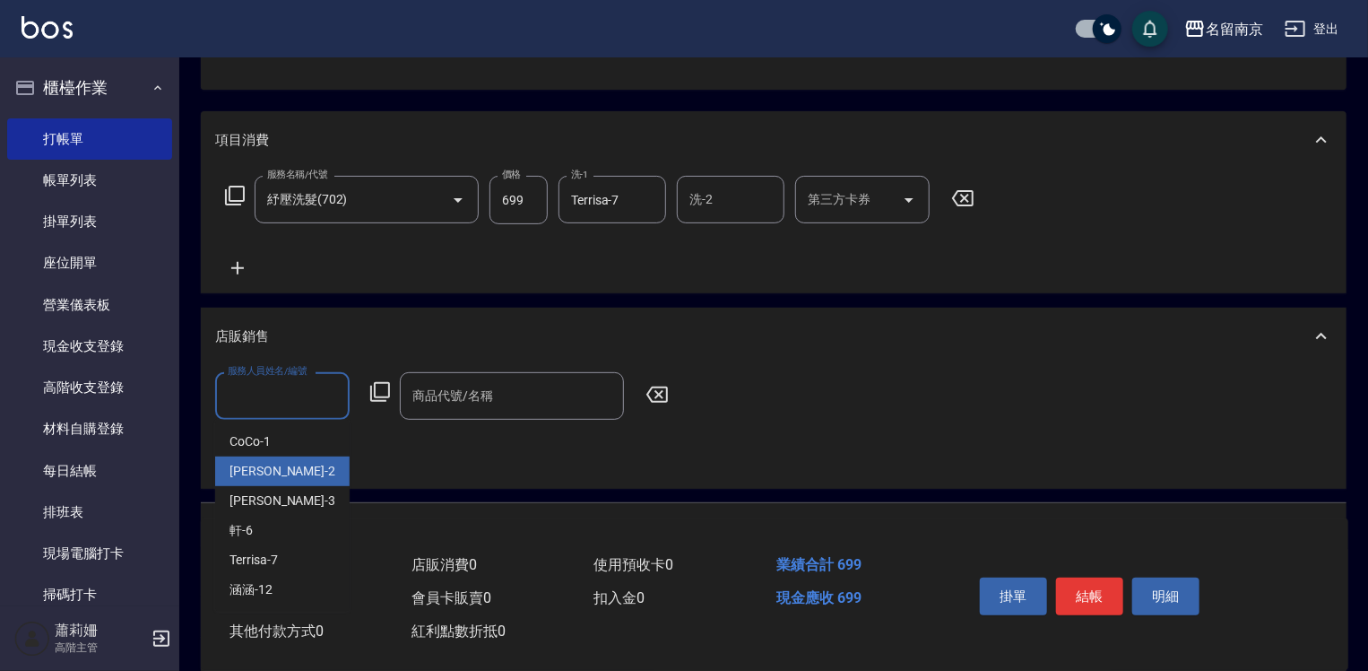
drag, startPoint x: 288, startPoint y: 468, endPoint x: 471, endPoint y: 441, distance: 184.9
click at [485, 453] on body "名留南京 登出 櫃檯作業 打帳單 帳單列表 掛單列表 座位開單 營業儀表板 現金收支登錄 高階收支登錄 材料自購登錄 每日結帳 排班表 現場電腦打卡 掃碼打卡…" at bounding box center [684, 336] width 1368 height 1030
click at [290, 393] on input "服務人員姓名/編號" at bounding box center [282, 395] width 118 height 31
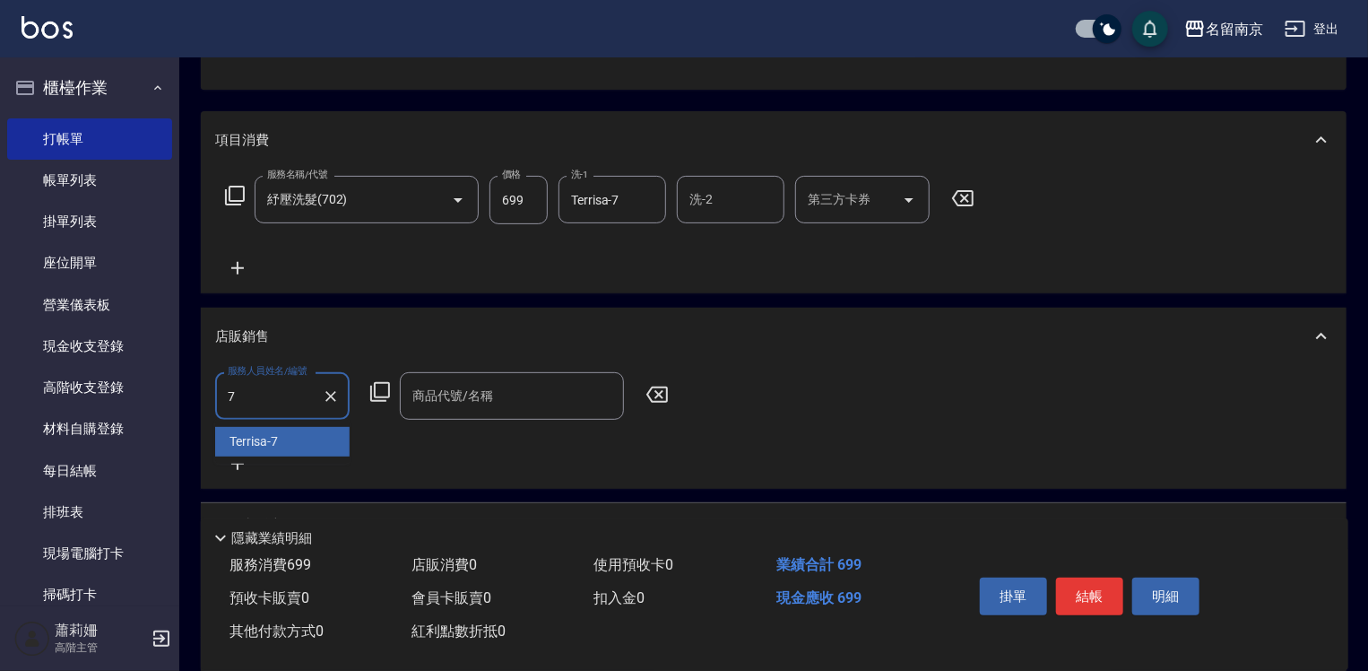
type input "Terrisa-7"
click at [375, 390] on icon at bounding box center [380, 392] width 20 height 20
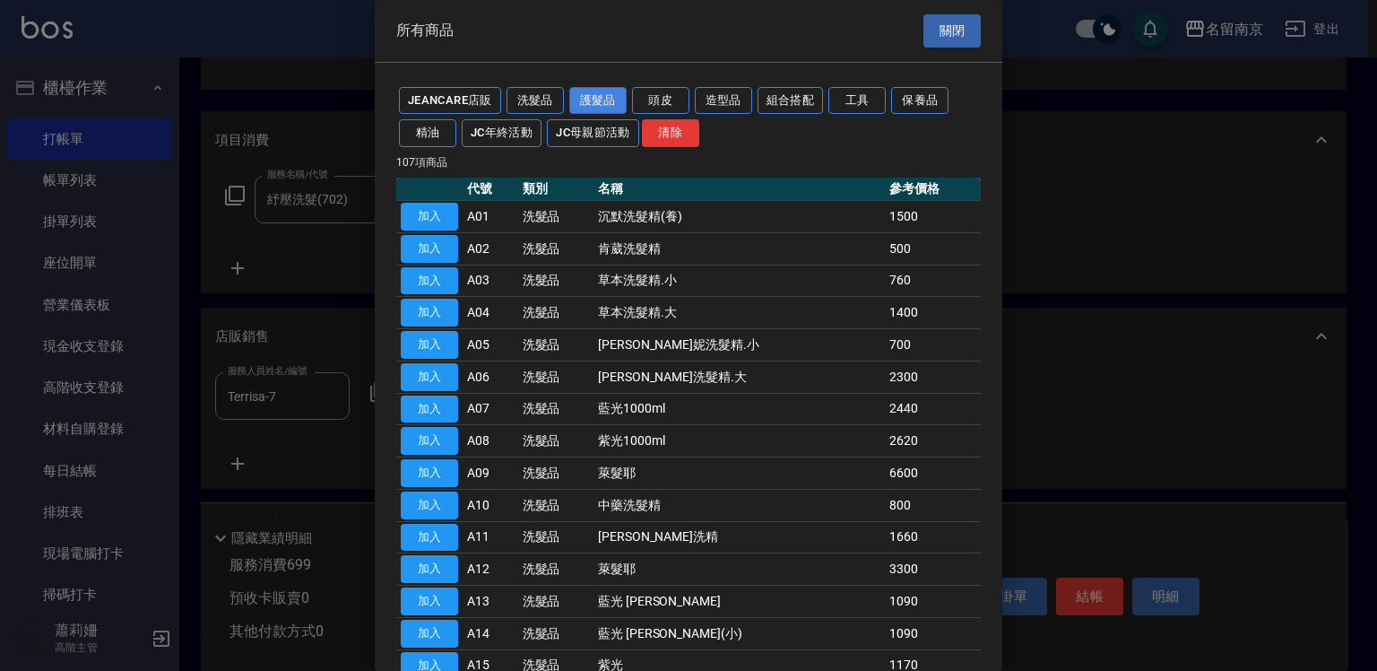
click at [593, 91] on button "護髮品" at bounding box center [597, 101] width 57 height 28
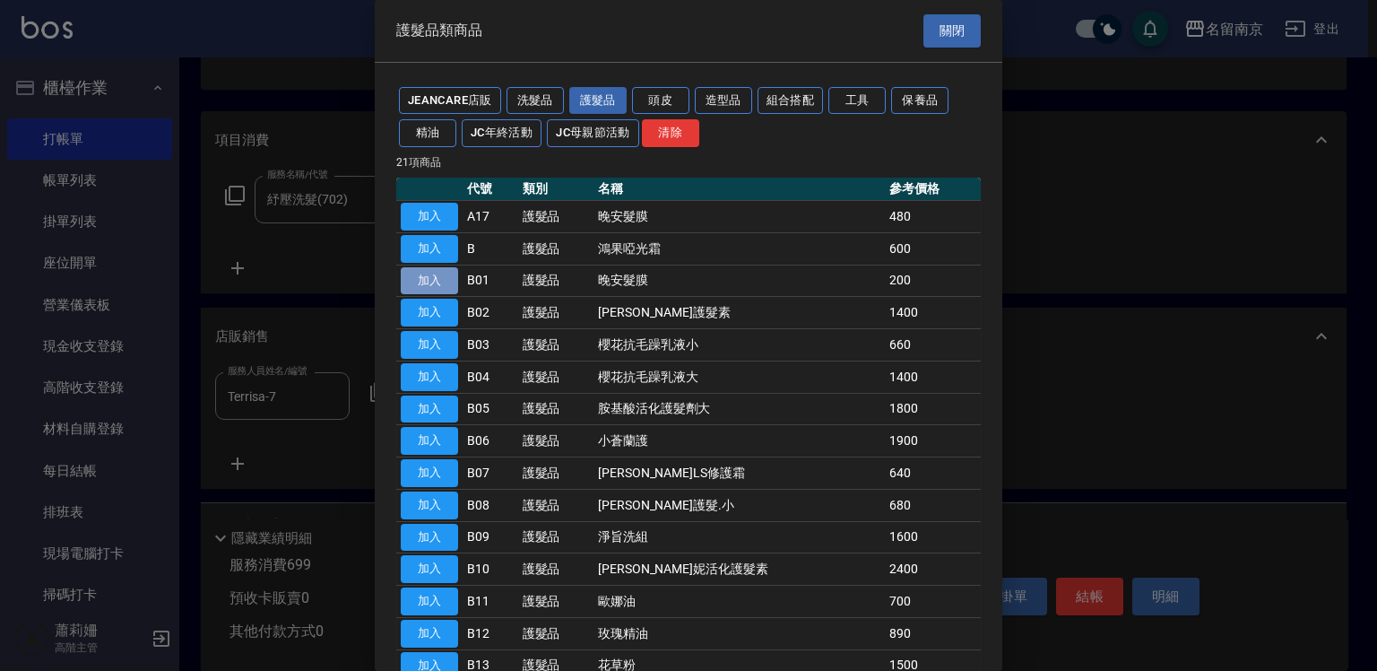
click at [439, 273] on button "加入" at bounding box center [429, 281] width 57 height 28
type input "晚安髮膜"
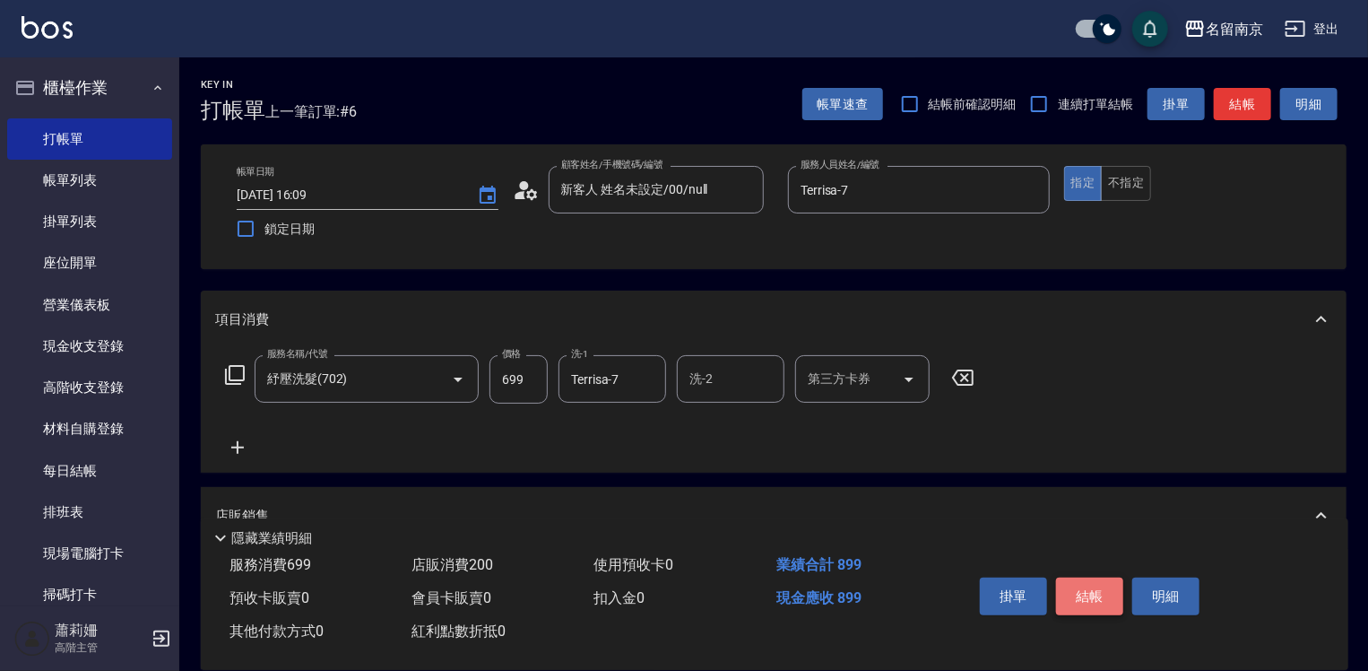
click at [1071, 582] on button "結帳" at bounding box center [1089, 596] width 67 height 38
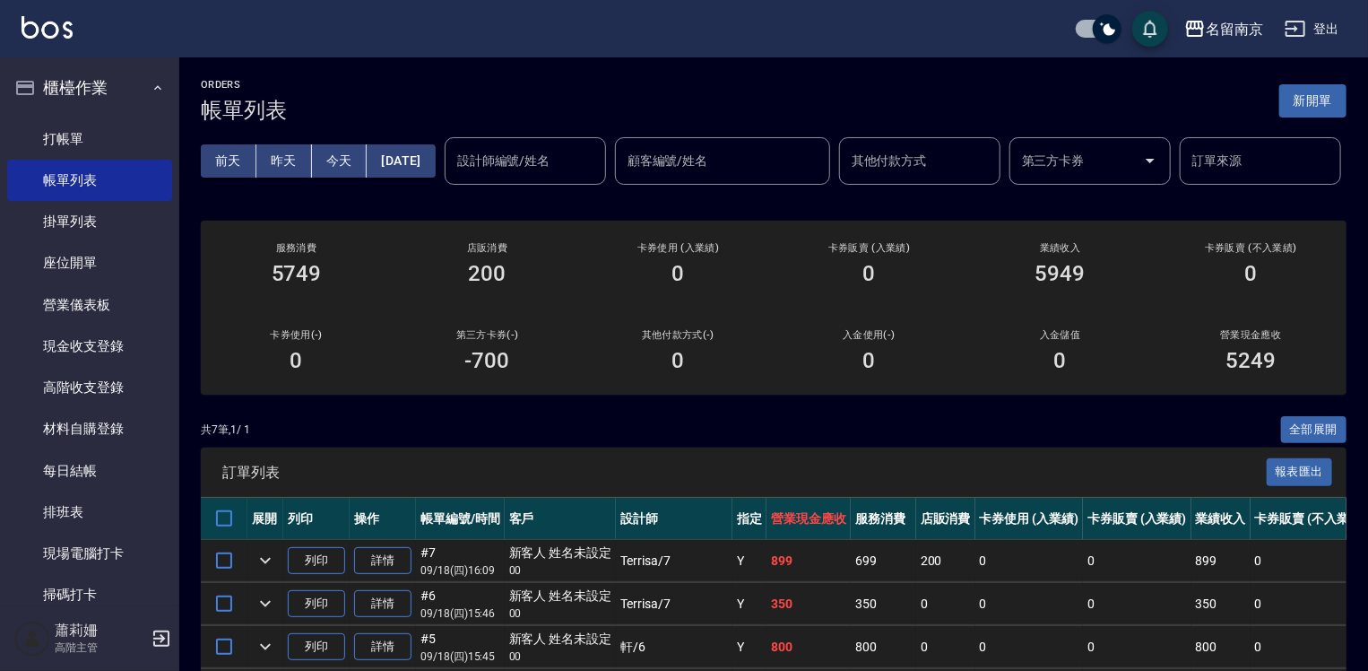
scroll to position [269, 0]
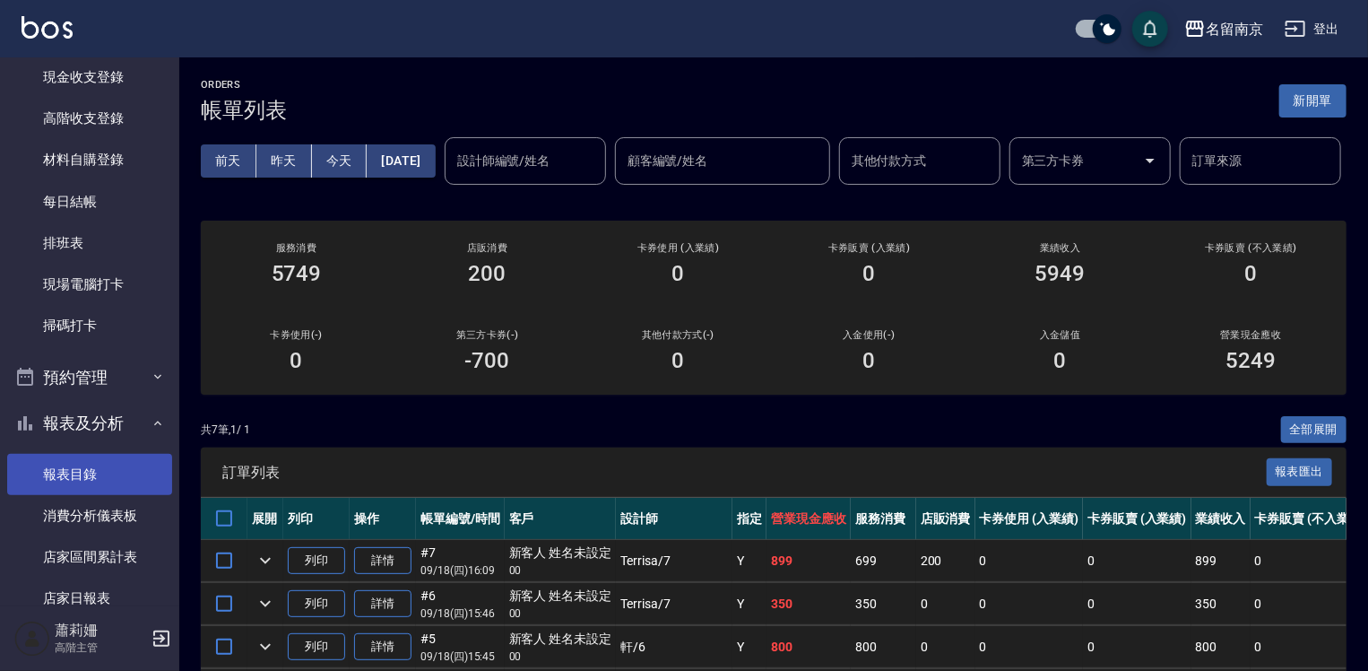
click at [110, 464] on link "報表目錄" at bounding box center [89, 474] width 165 height 41
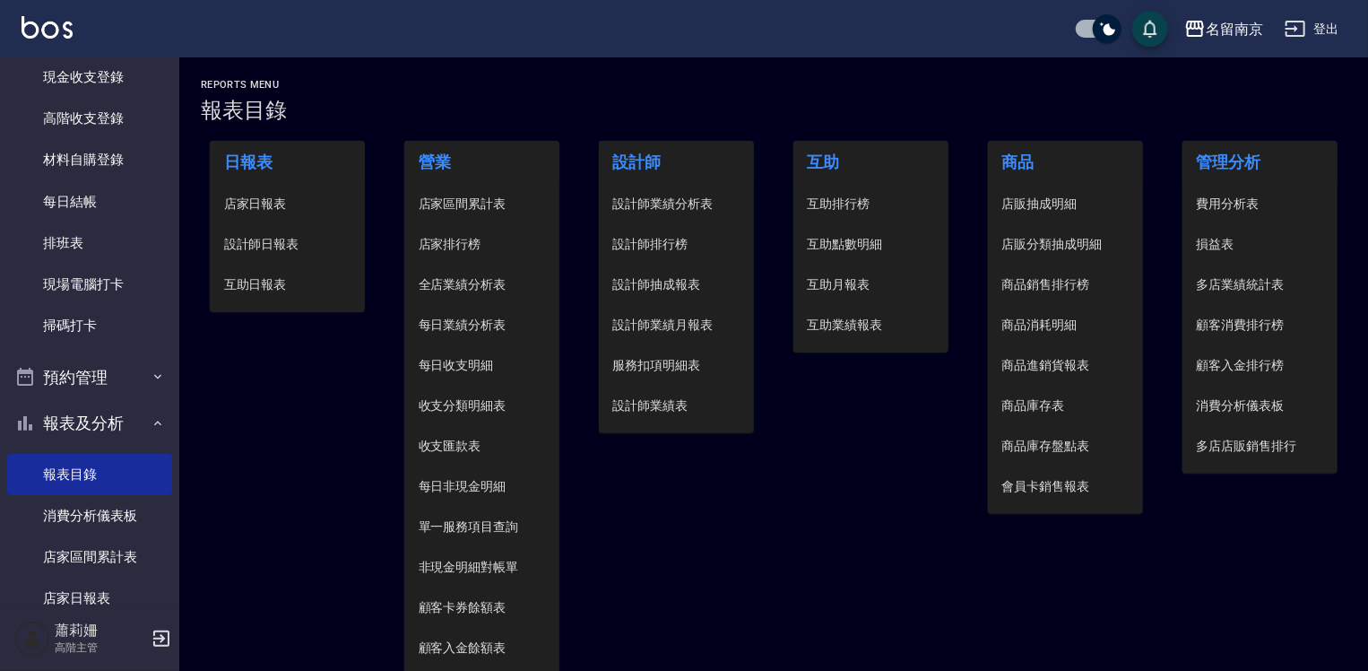
click at [258, 240] on span "設計師日報表" at bounding box center [287, 244] width 127 height 19
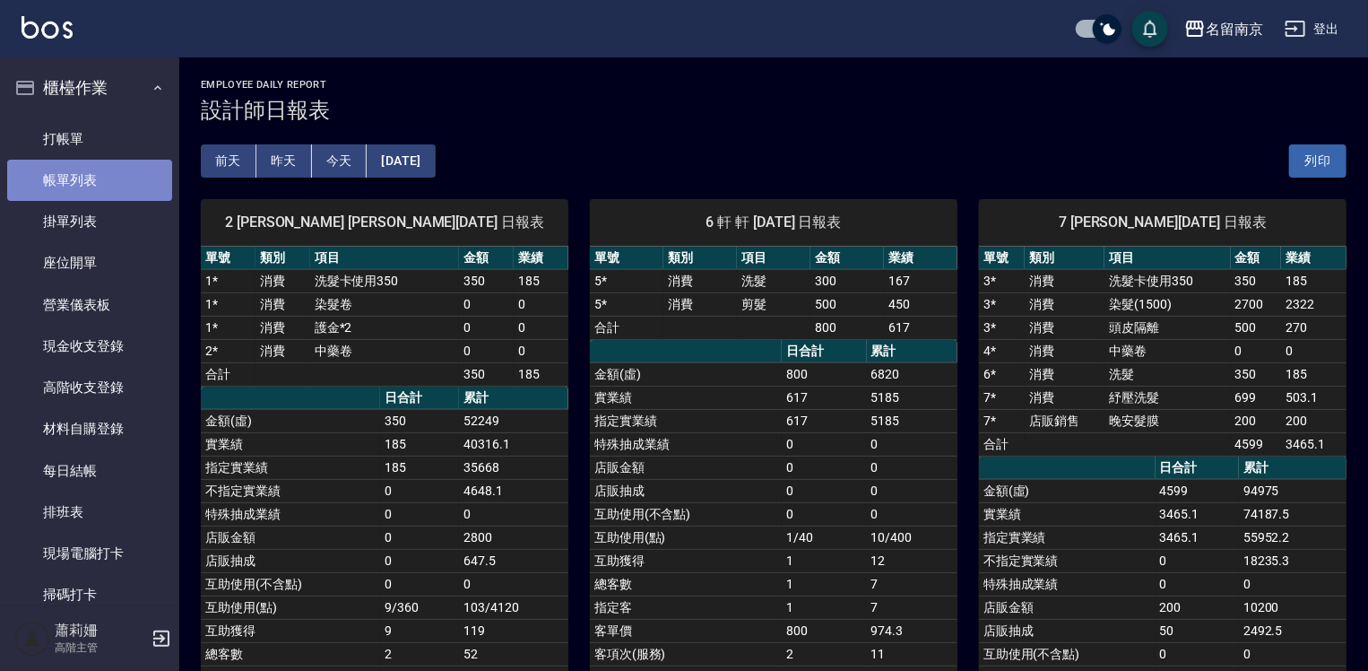
click at [107, 179] on link "帳單列表" at bounding box center [89, 180] width 165 height 41
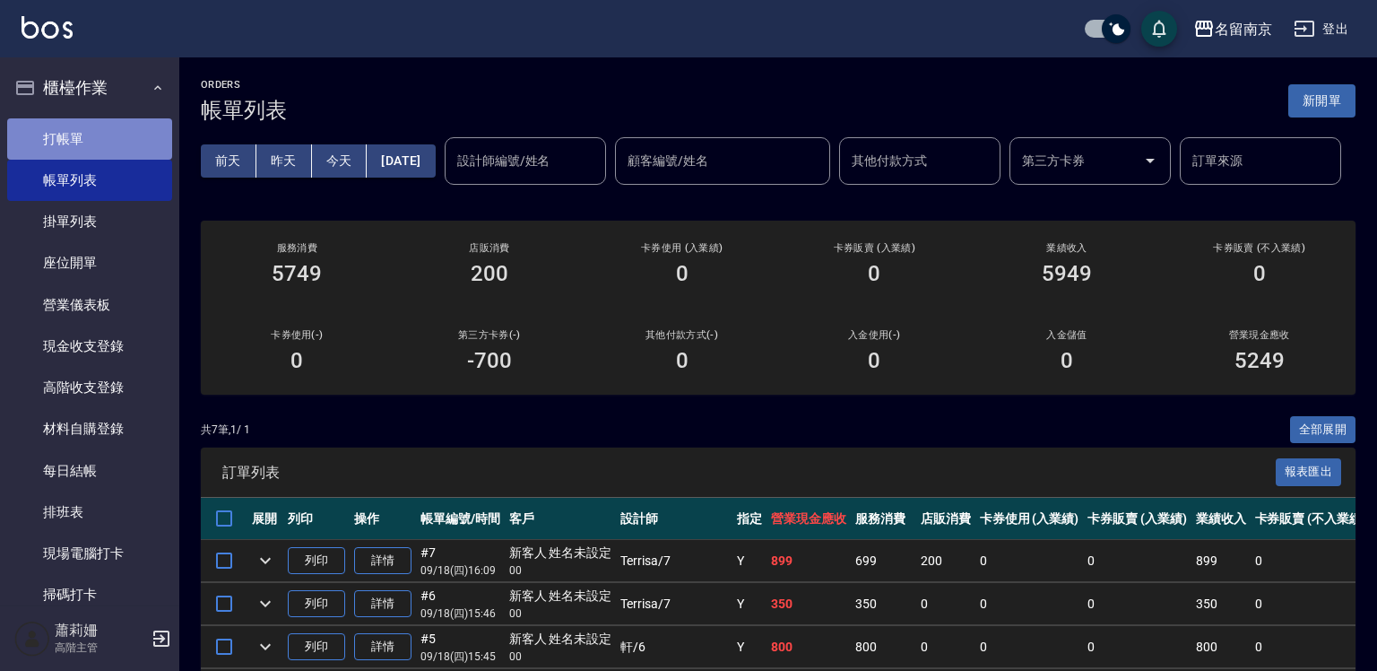
click at [99, 126] on link "打帳單" at bounding box center [89, 138] width 165 height 41
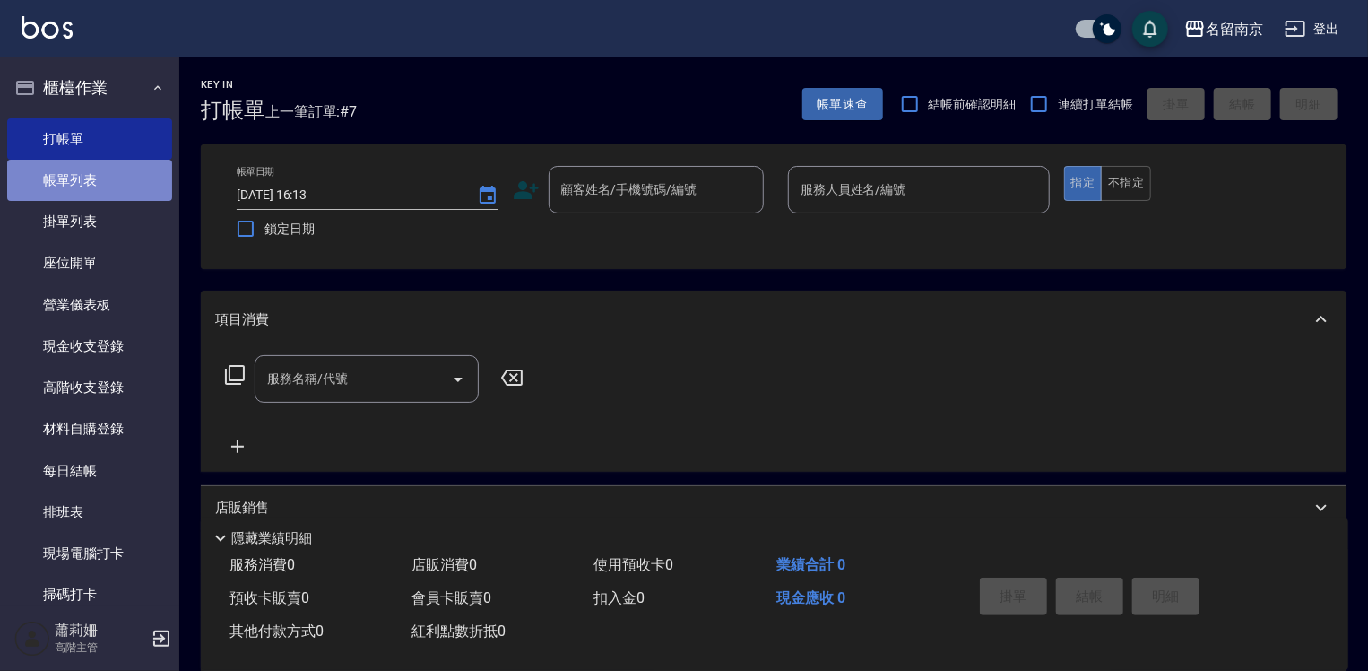
click at [131, 187] on link "帳單列表" at bounding box center [89, 180] width 165 height 41
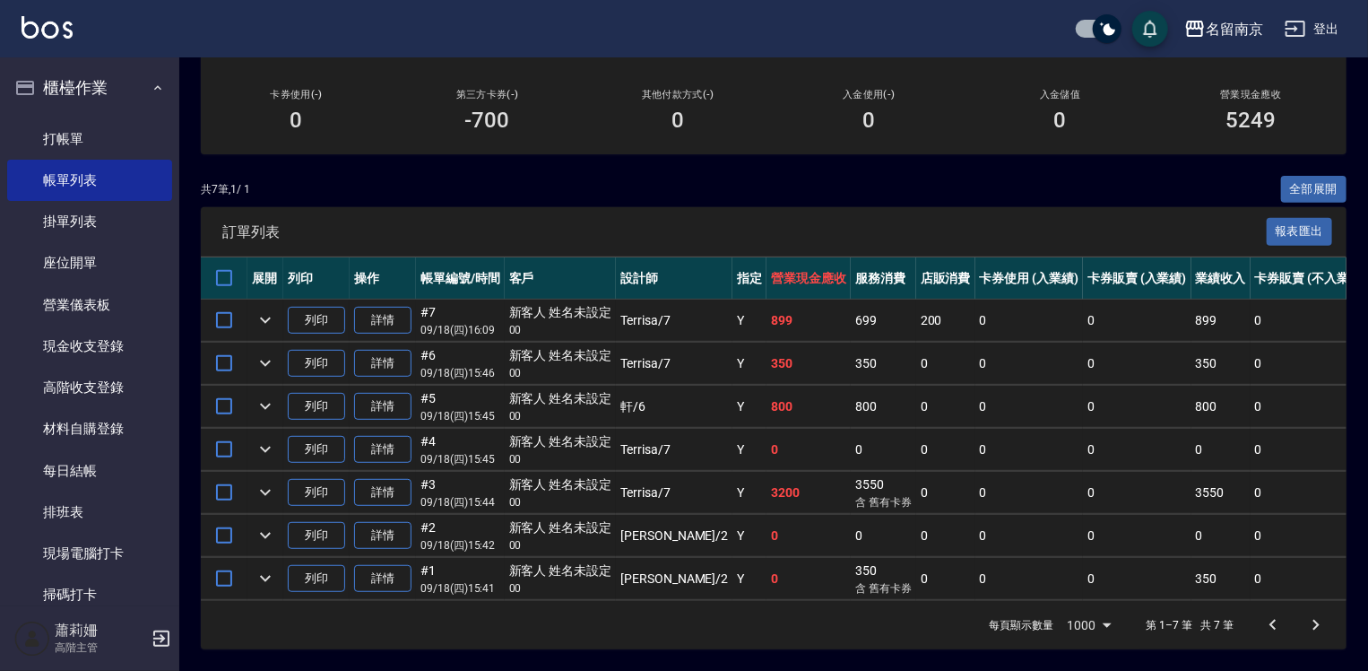
scroll to position [448, 0]
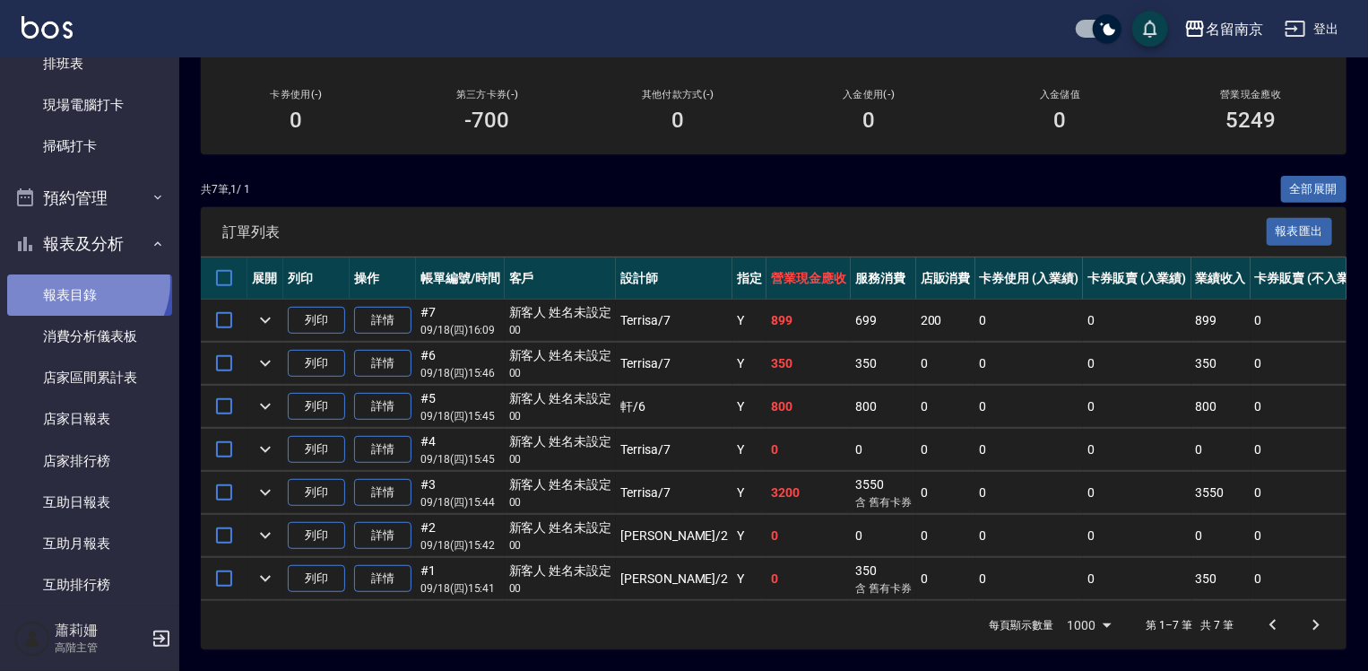
click at [81, 282] on link "報表目錄" at bounding box center [89, 294] width 165 height 41
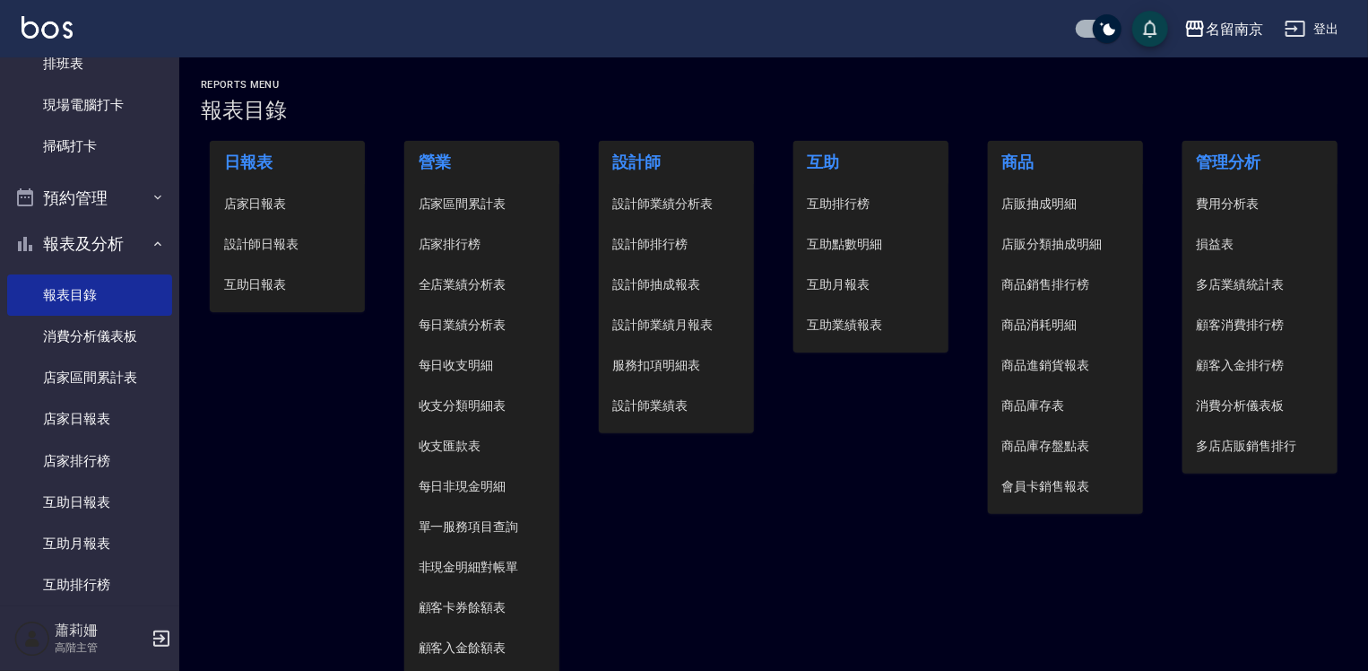
click at [226, 248] on span "設計師日報表" at bounding box center [287, 244] width 127 height 19
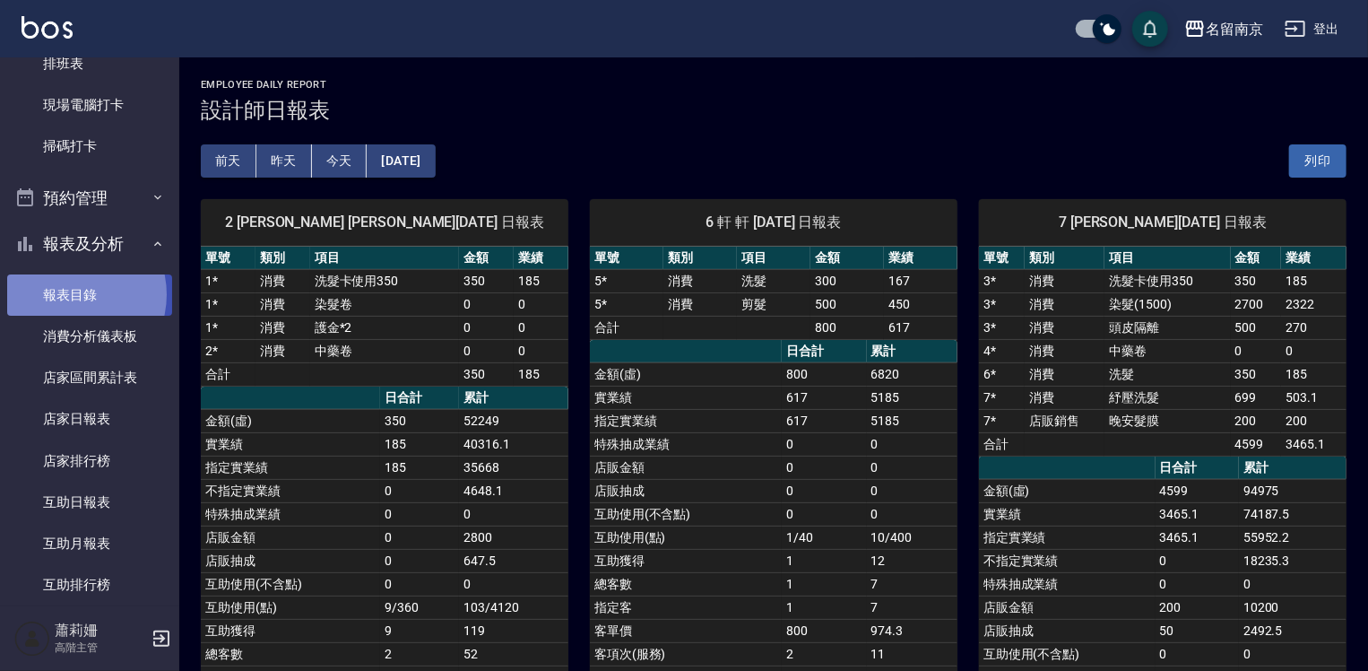
click at [68, 294] on link "報表目錄" at bounding box center [89, 294] width 165 height 41
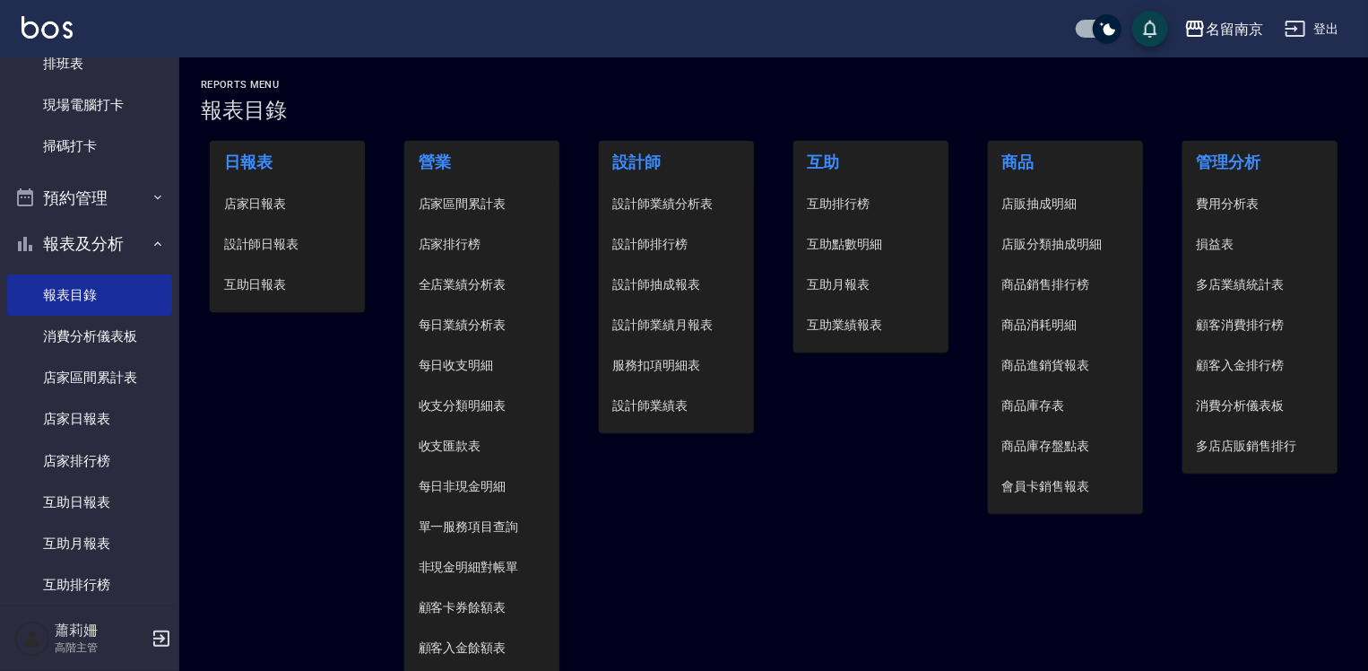
click at [273, 197] on span "店家日報表" at bounding box center [287, 204] width 127 height 19
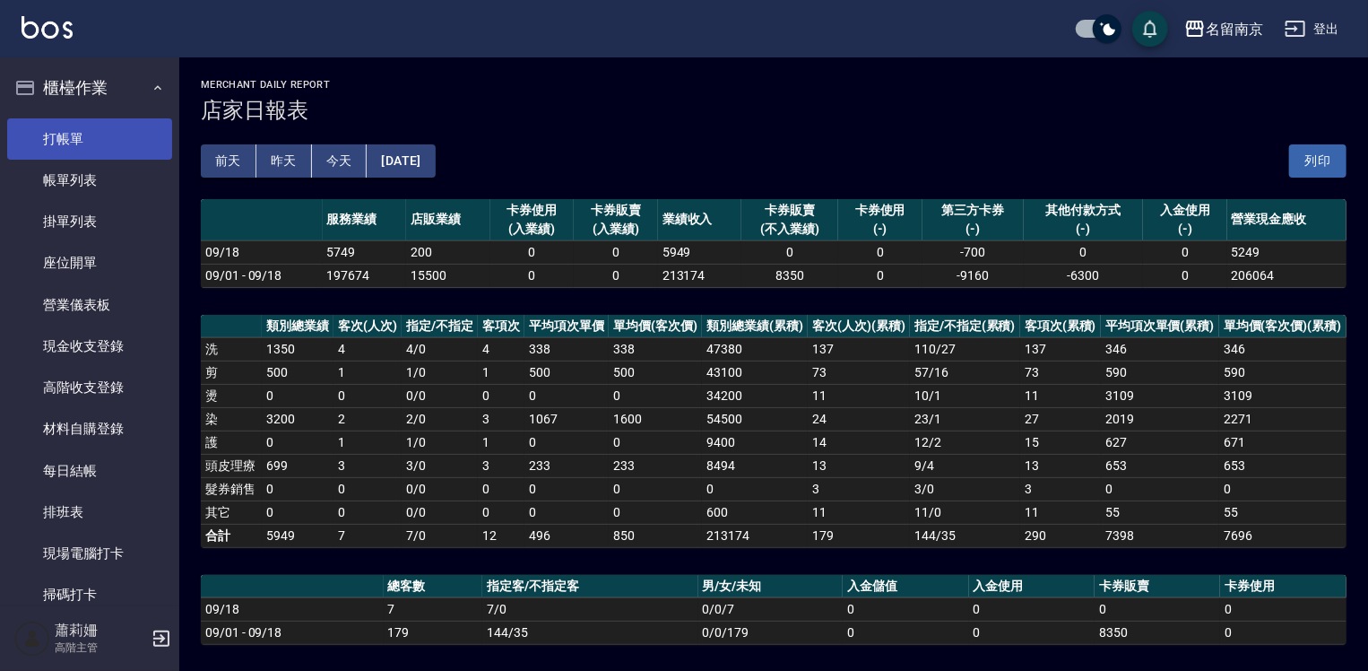
click at [96, 119] on link "打帳單" at bounding box center [89, 138] width 165 height 41
